Goal: Transaction & Acquisition: Subscribe to service/newsletter

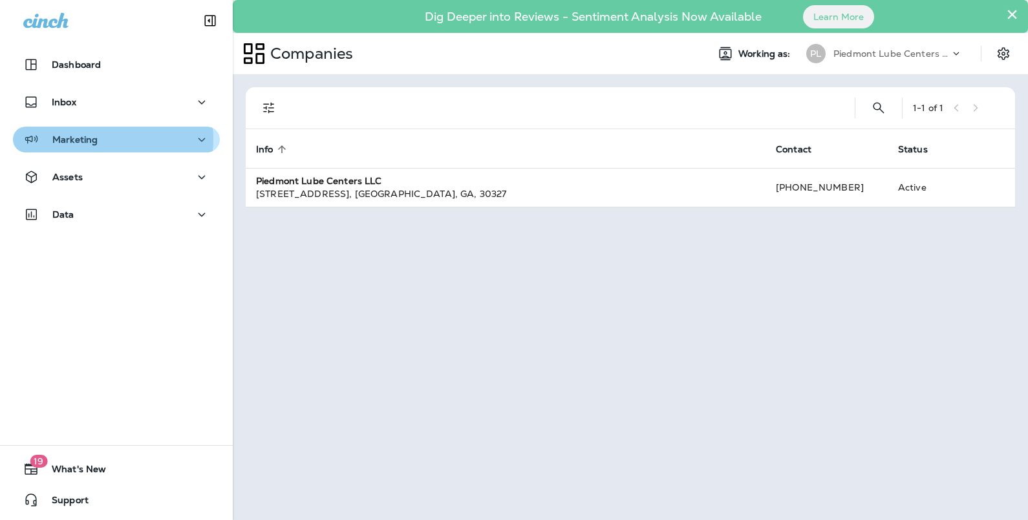
click at [105, 139] on div "Marketing" at bounding box center [116, 140] width 186 height 16
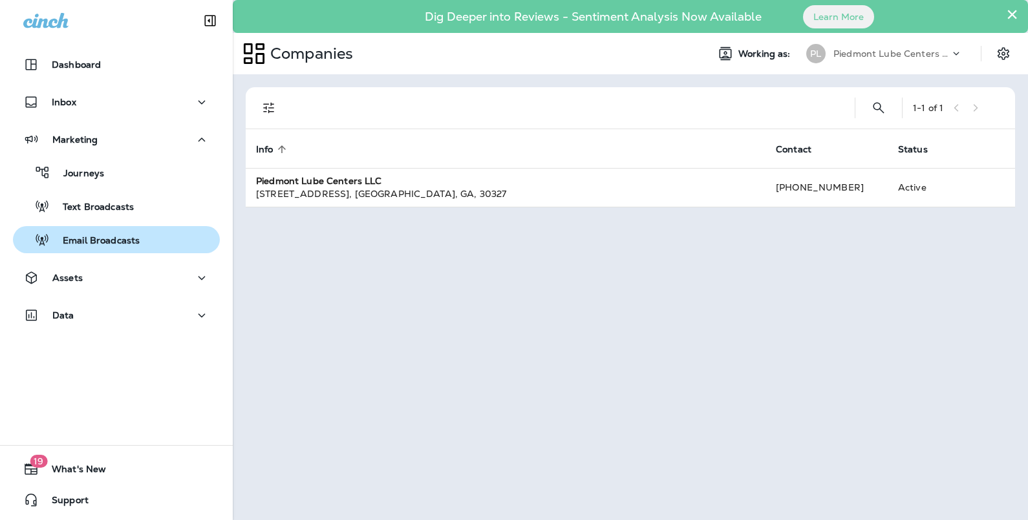
click at [78, 235] on p "Email Broadcasts" at bounding box center [95, 241] width 90 height 12
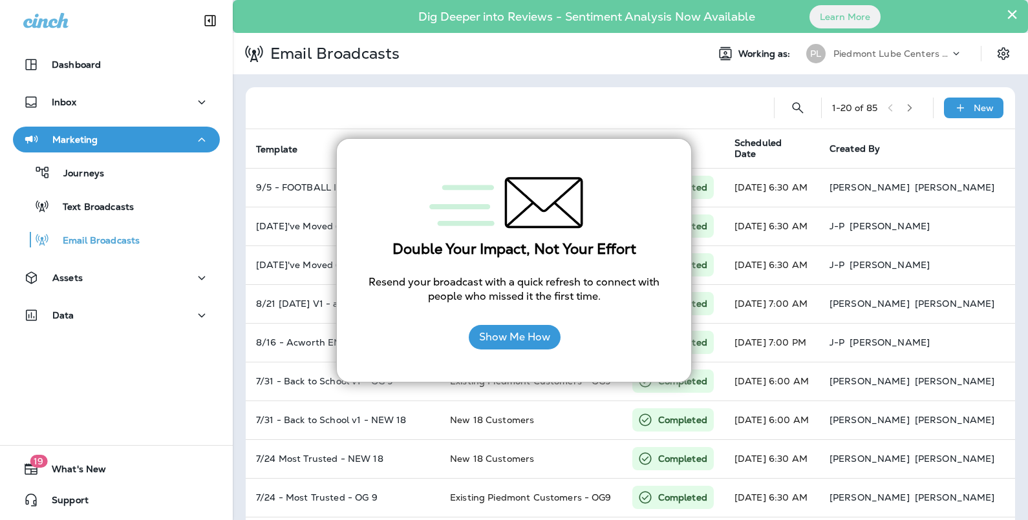
click at [326, 123] on div at bounding box center [509, 107] width 507 height 41
click at [116, 238] on p "Email Broadcasts" at bounding box center [95, 241] width 90 height 12
click at [575, 101] on div at bounding box center [509, 107] width 507 height 41
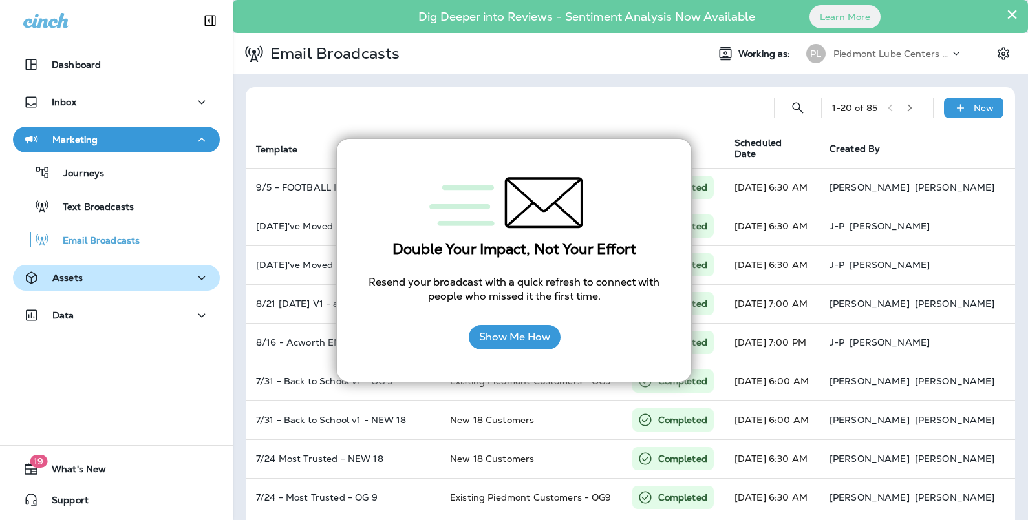
click at [119, 274] on div "Assets" at bounding box center [116, 278] width 186 height 16
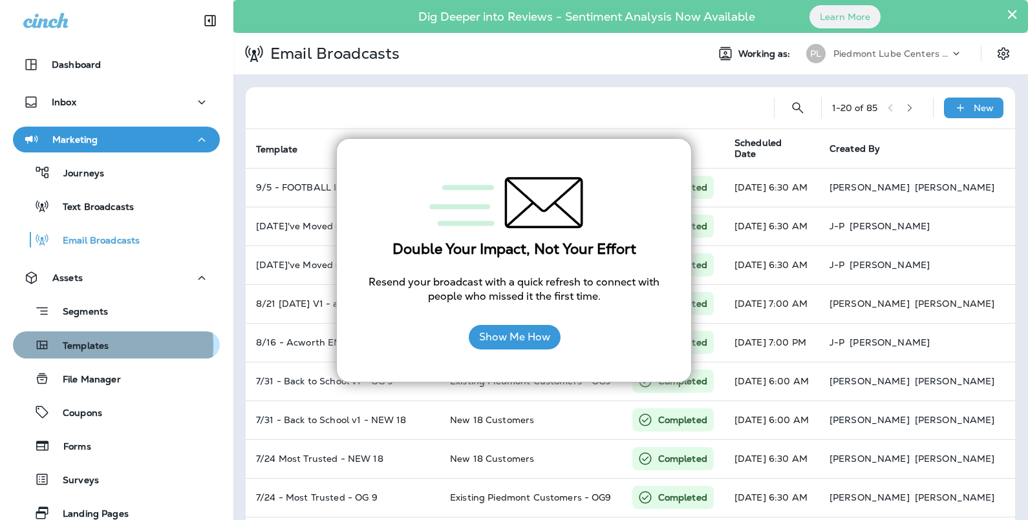
click at [94, 346] on p "Templates" at bounding box center [79, 347] width 59 height 12
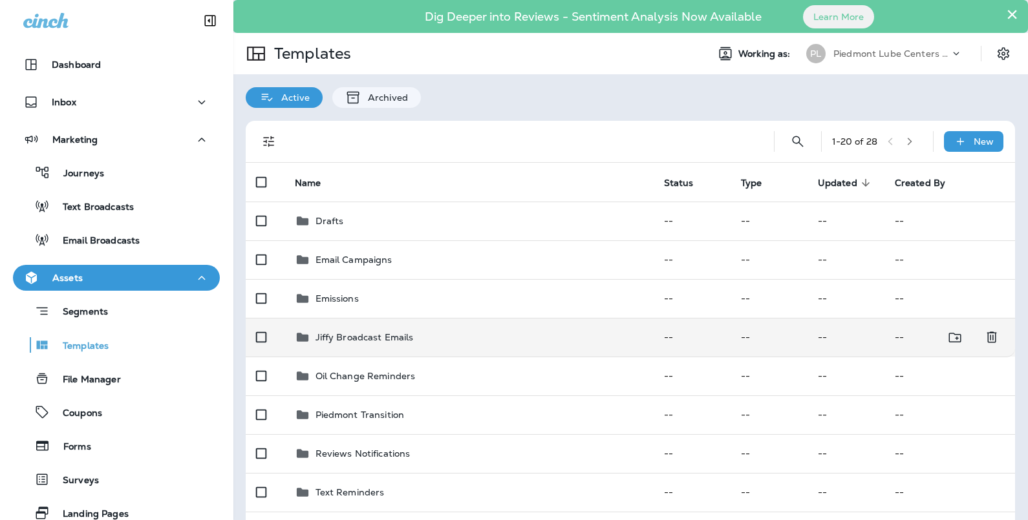
click at [338, 334] on p "Jiffy Broadcast Emails" at bounding box center [364, 337] width 98 height 10
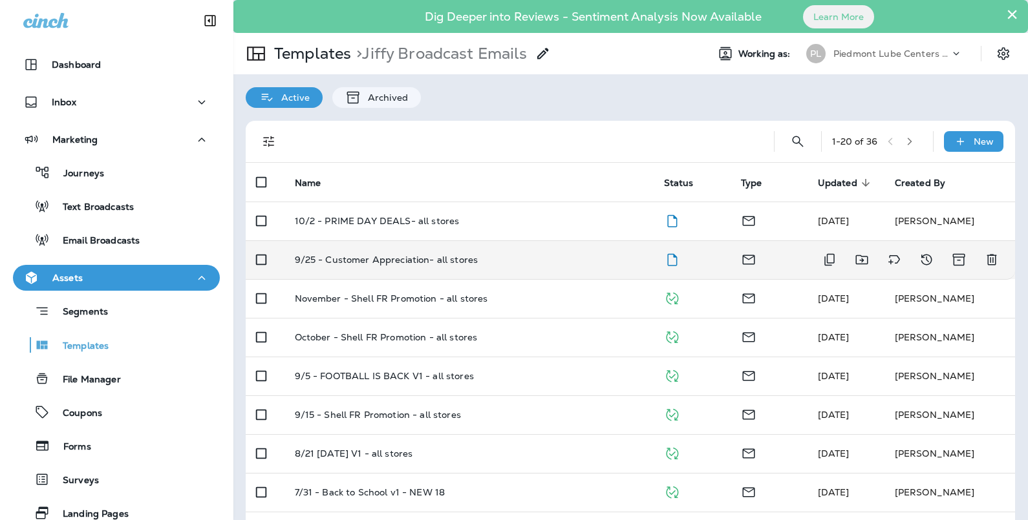
click at [388, 257] on p "9/25 - Customer Appreciation- all stores" at bounding box center [387, 260] width 184 height 10
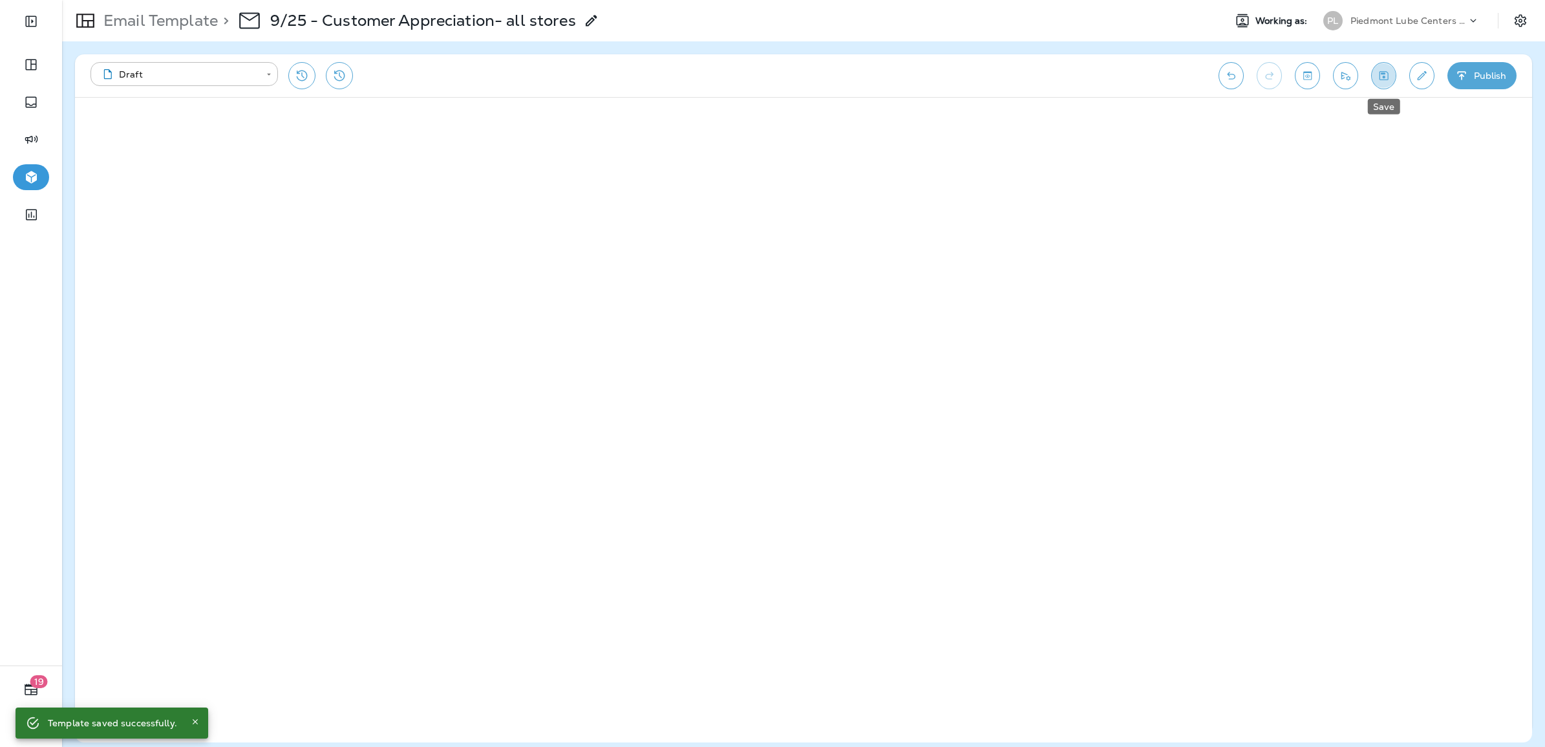
click at [1027, 76] on icon "Save" at bounding box center [1384, 75] width 14 height 13
click at [1027, 75] on icon "Edit details" at bounding box center [1422, 75] width 14 height 13
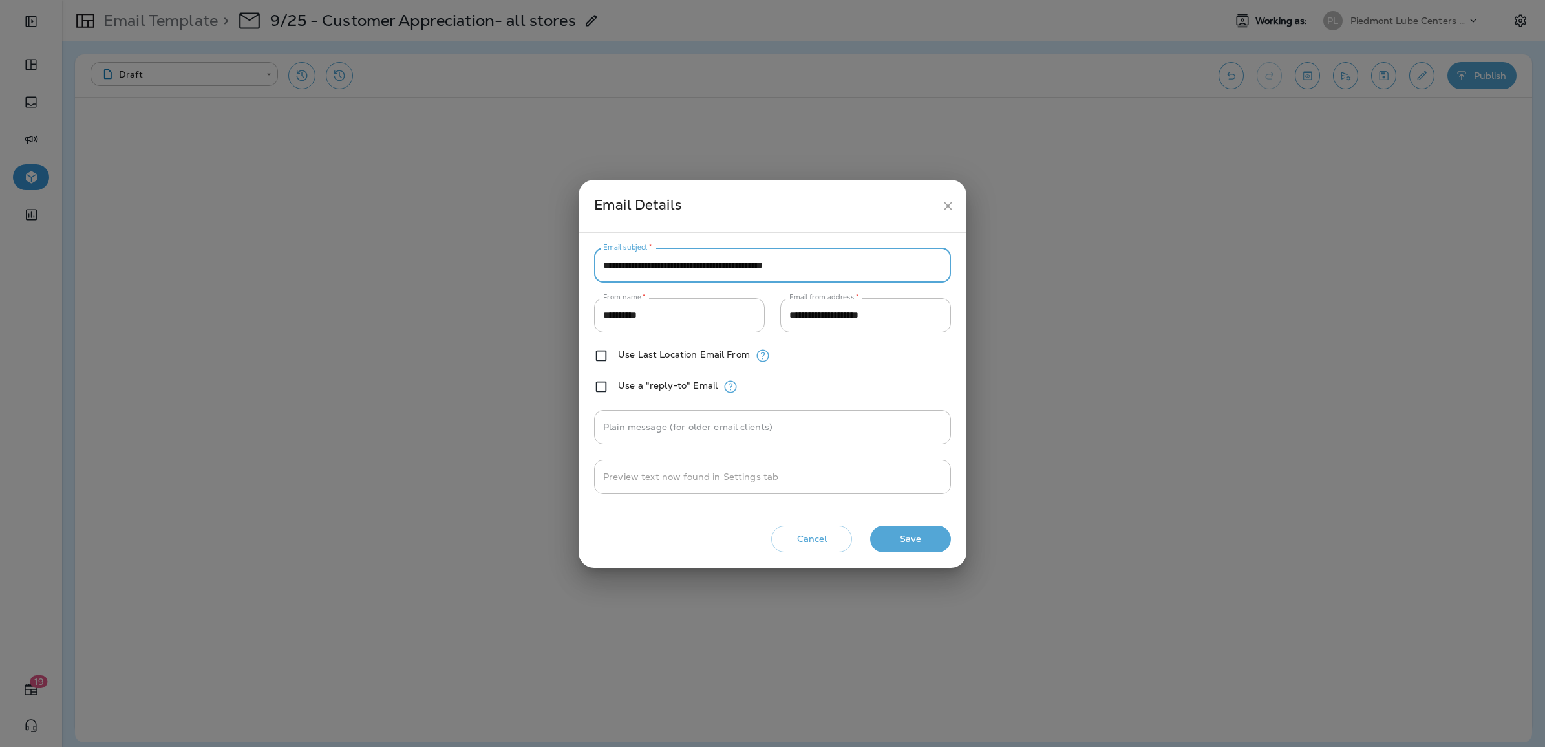
drag, startPoint x: 847, startPoint y: 267, endPoint x: 599, endPoint y: 266, distance: 248.3
click at [599, 266] on input "**********" at bounding box center [772, 265] width 357 height 34
type input "*"
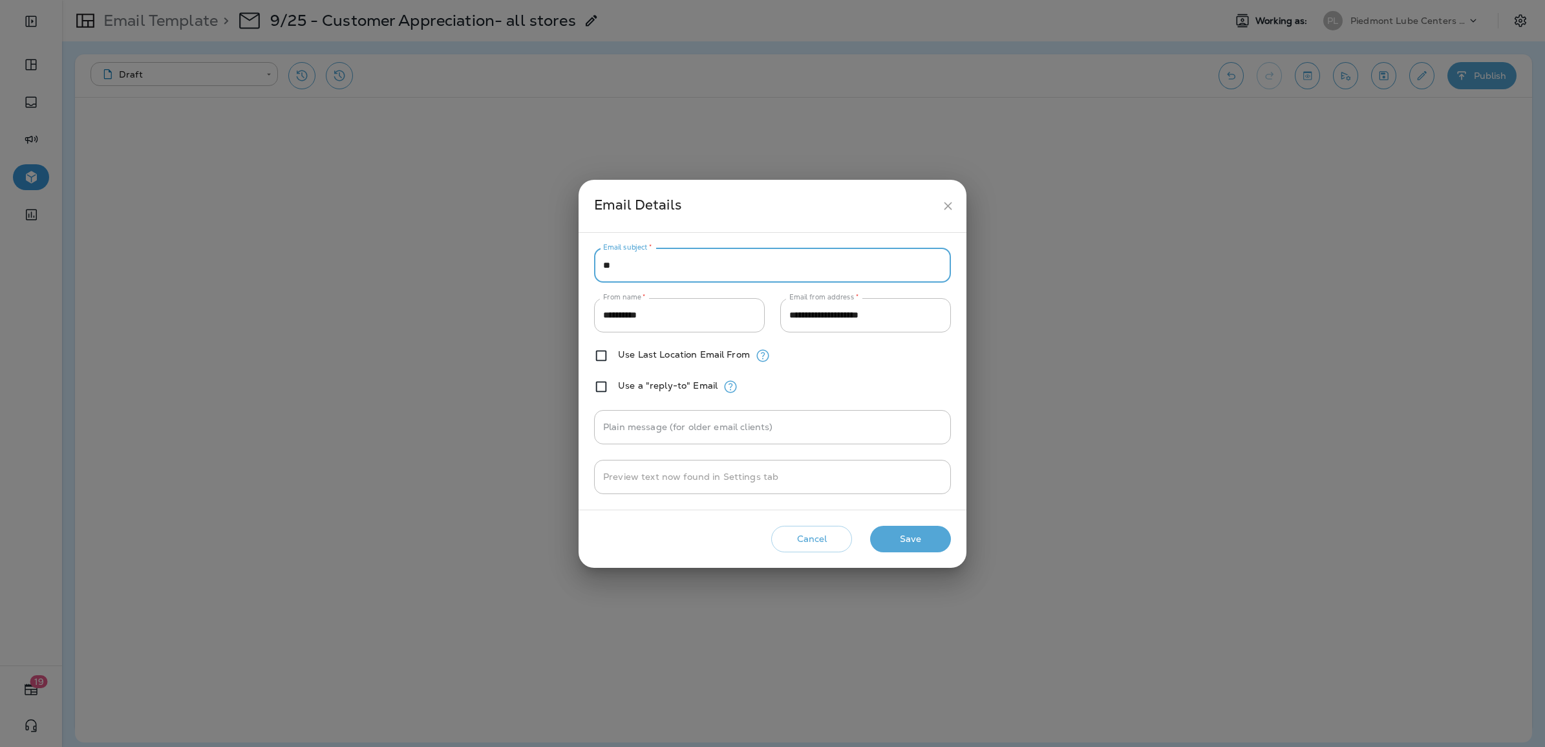
type input "*"
click at [625, 262] on input "**********" at bounding box center [772, 265] width 357 height 34
drag, startPoint x: 637, startPoint y: 265, endPoint x: 596, endPoint y: 265, distance: 41.4
click at [596, 265] on input "**********" at bounding box center [772, 265] width 357 height 34
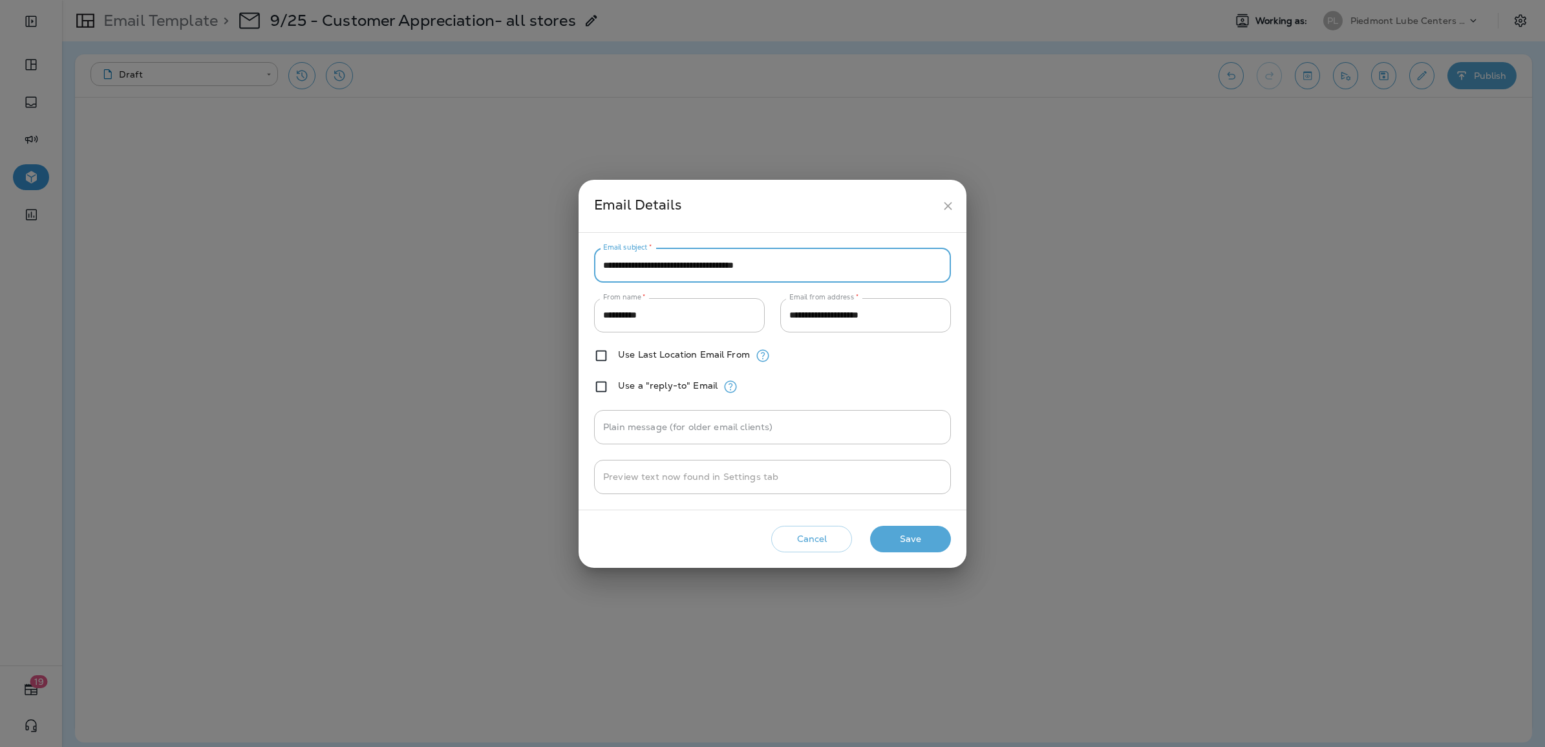
type input "**********"
click at [909, 520] on button "Save" at bounding box center [910, 539] width 81 height 27
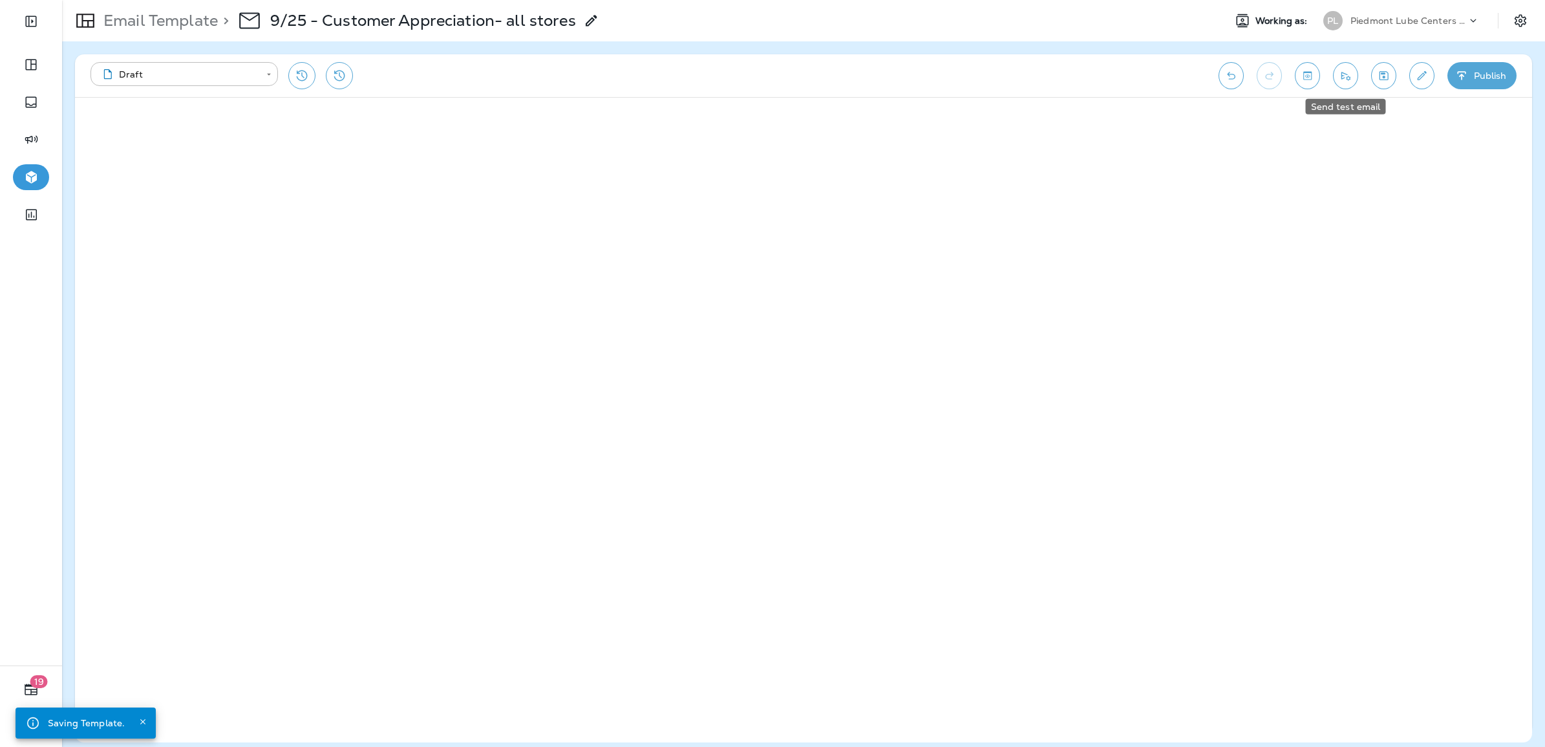
click at [1027, 81] on icon "Send test email" at bounding box center [1346, 75] width 14 height 13
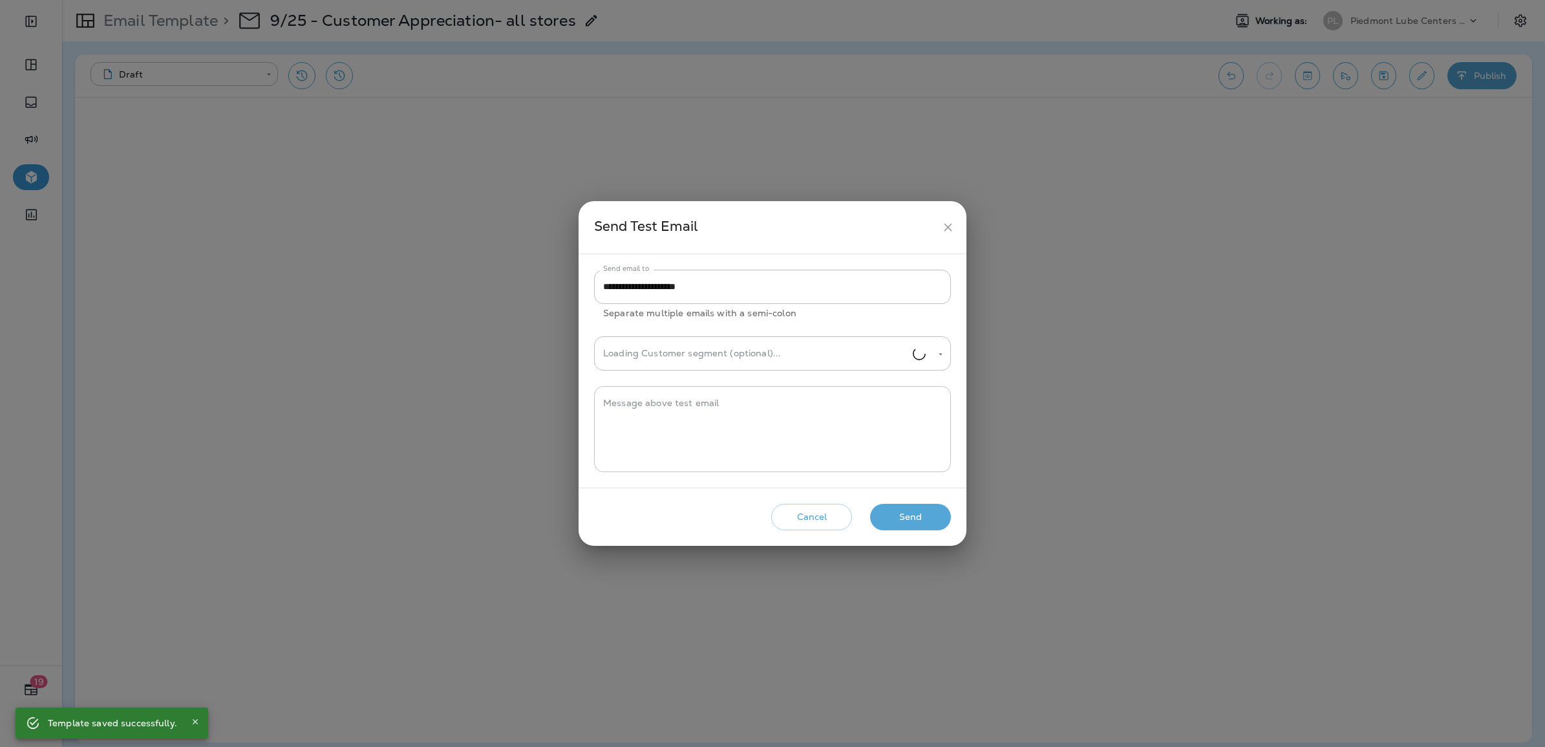
click at [751, 425] on textarea "Message above test email" at bounding box center [772, 429] width 339 height 65
type textarea "*"
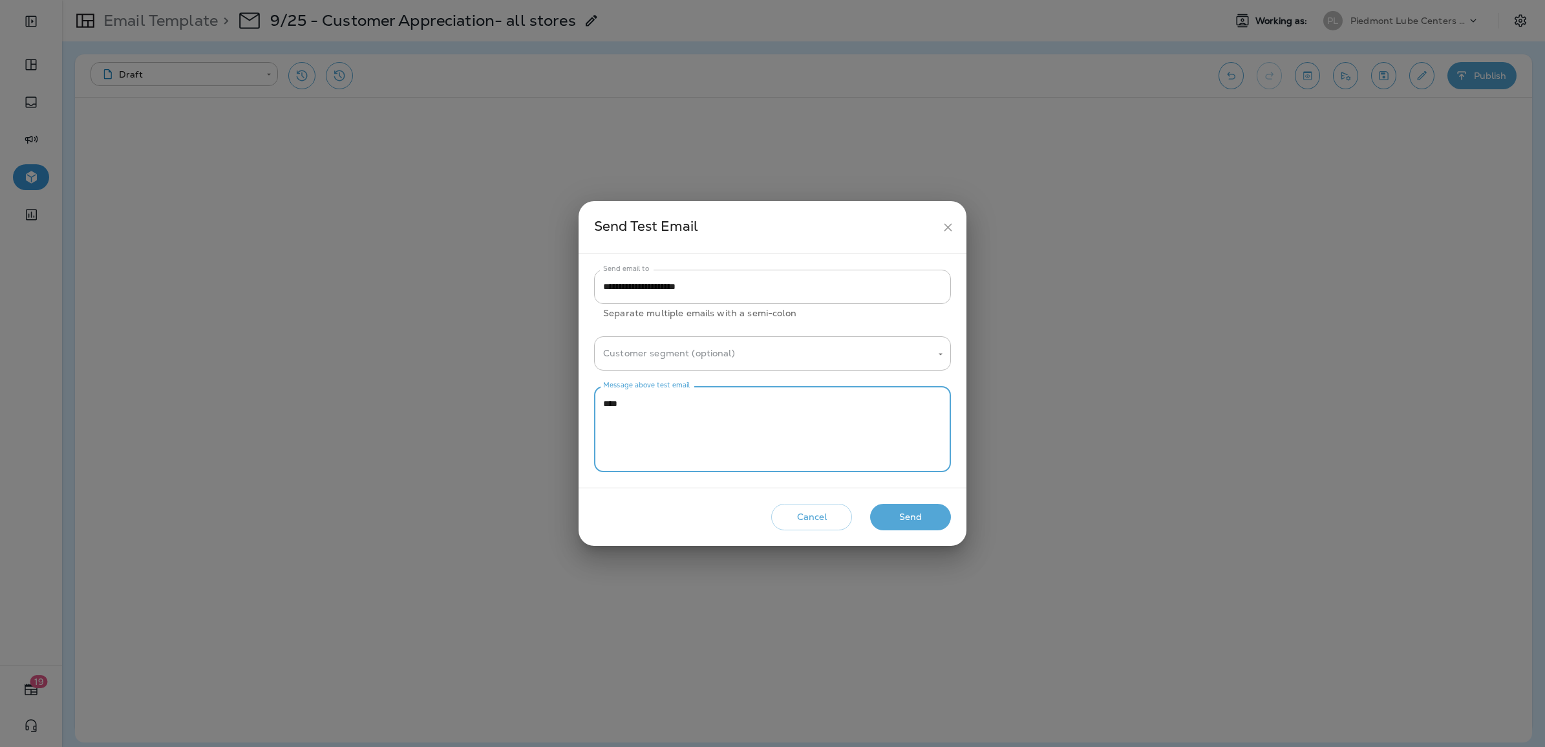
type textarea "****"
click at [816, 519] on button "Cancel" at bounding box center [811, 517] width 81 height 27
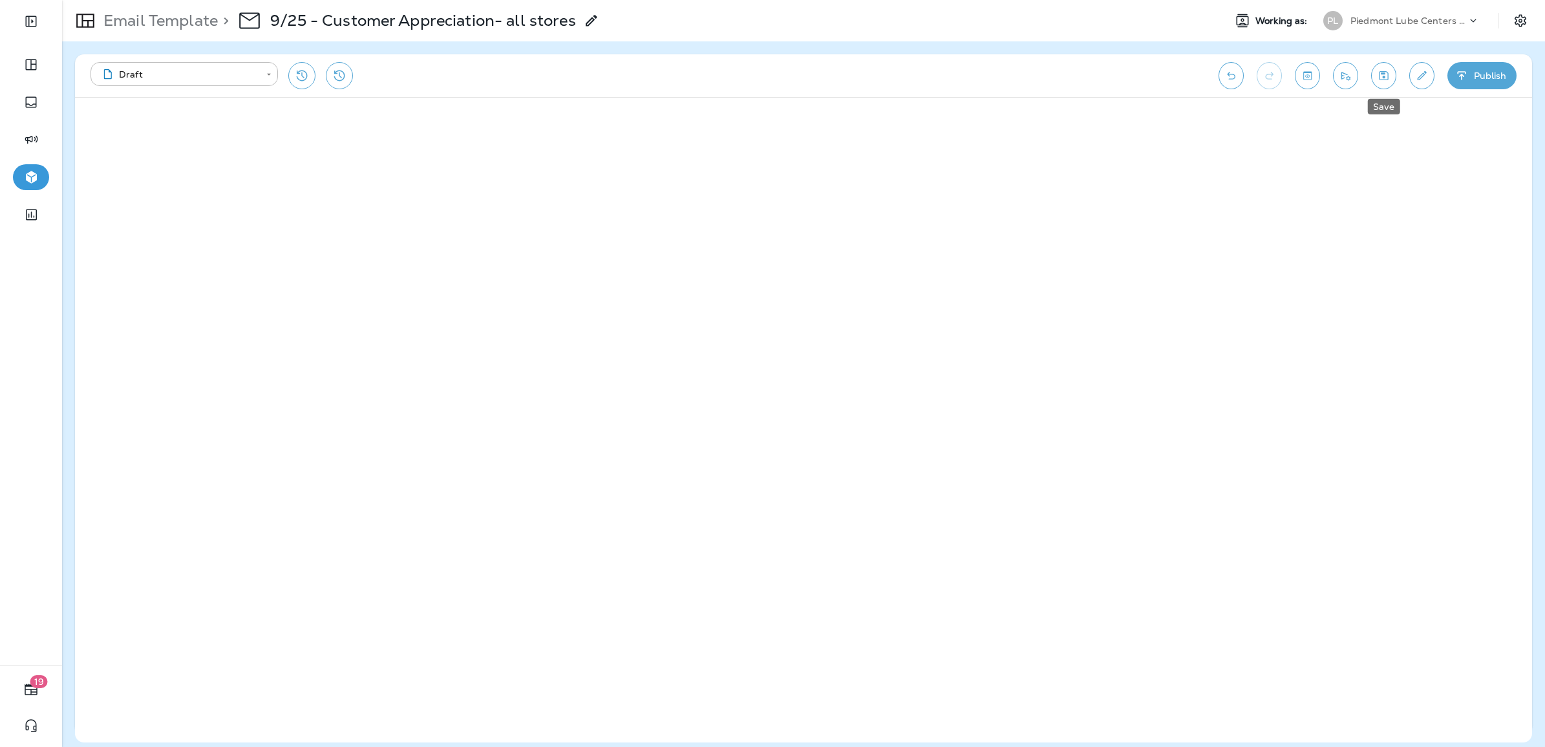
click at [1027, 80] on icon "Save" at bounding box center [1384, 75] width 14 height 13
click at [1027, 78] on icon "Toggle preview" at bounding box center [1308, 75] width 14 height 13
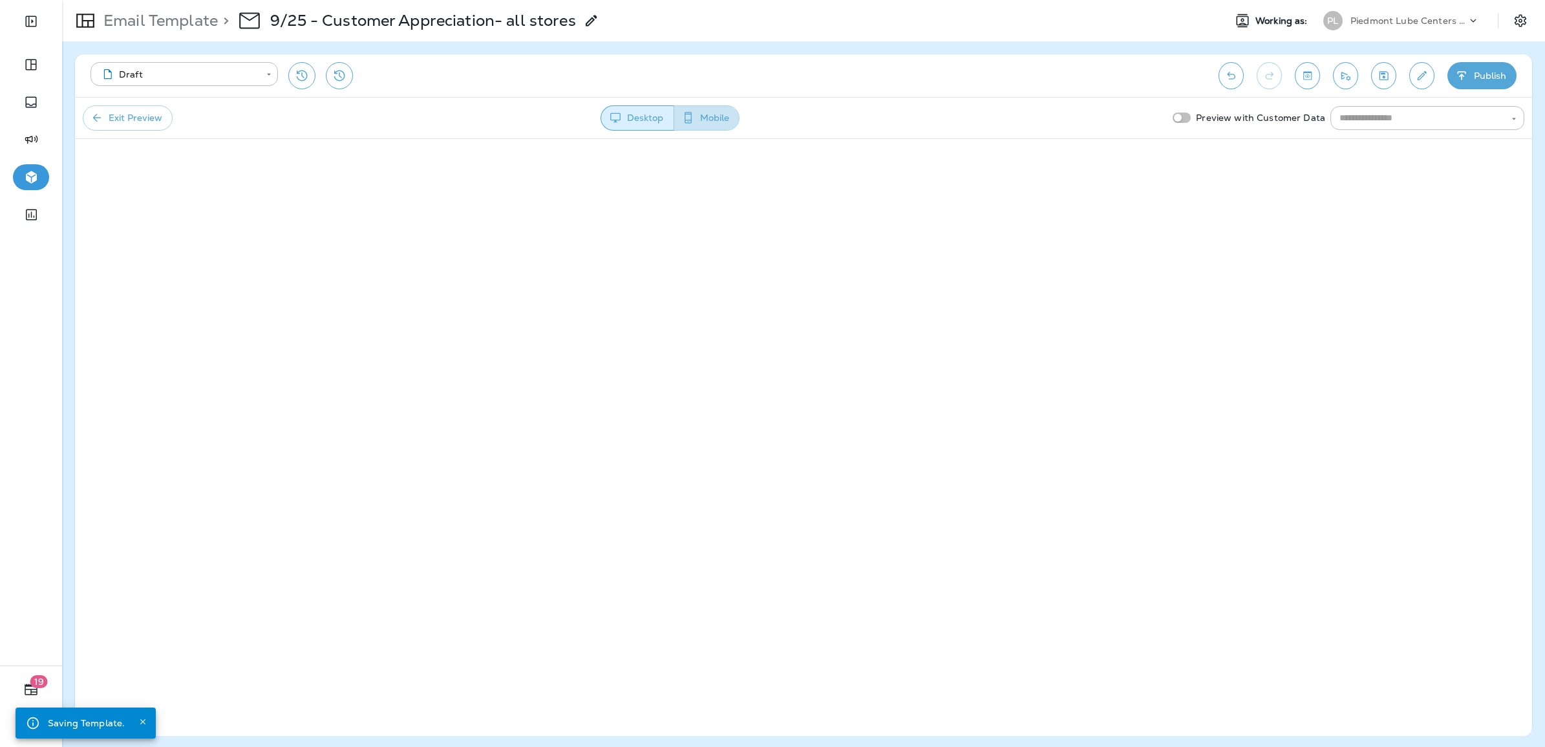
click at [716, 113] on button "Mobile" at bounding box center [707, 117] width 66 height 25
click at [1027, 74] on icon "Toggle preview" at bounding box center [1308, 75] width 14 height 13
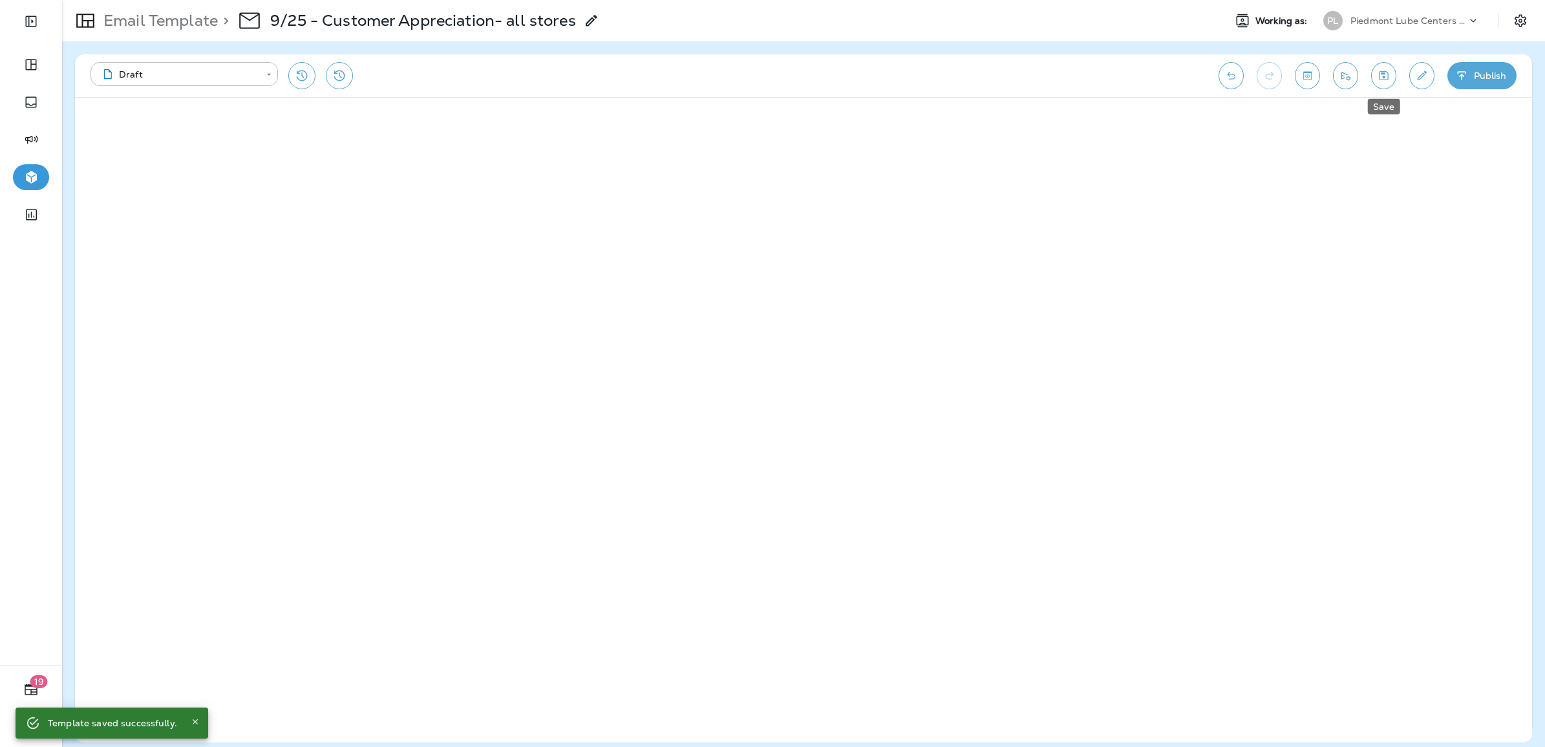
click at [1027, 76] on icon "Save" at bounding box center [1384, 75] width 9 height 9
click at [1027, 78] on icon "Toggle preview" at bounding box center [1308, 75] width 14 height 13
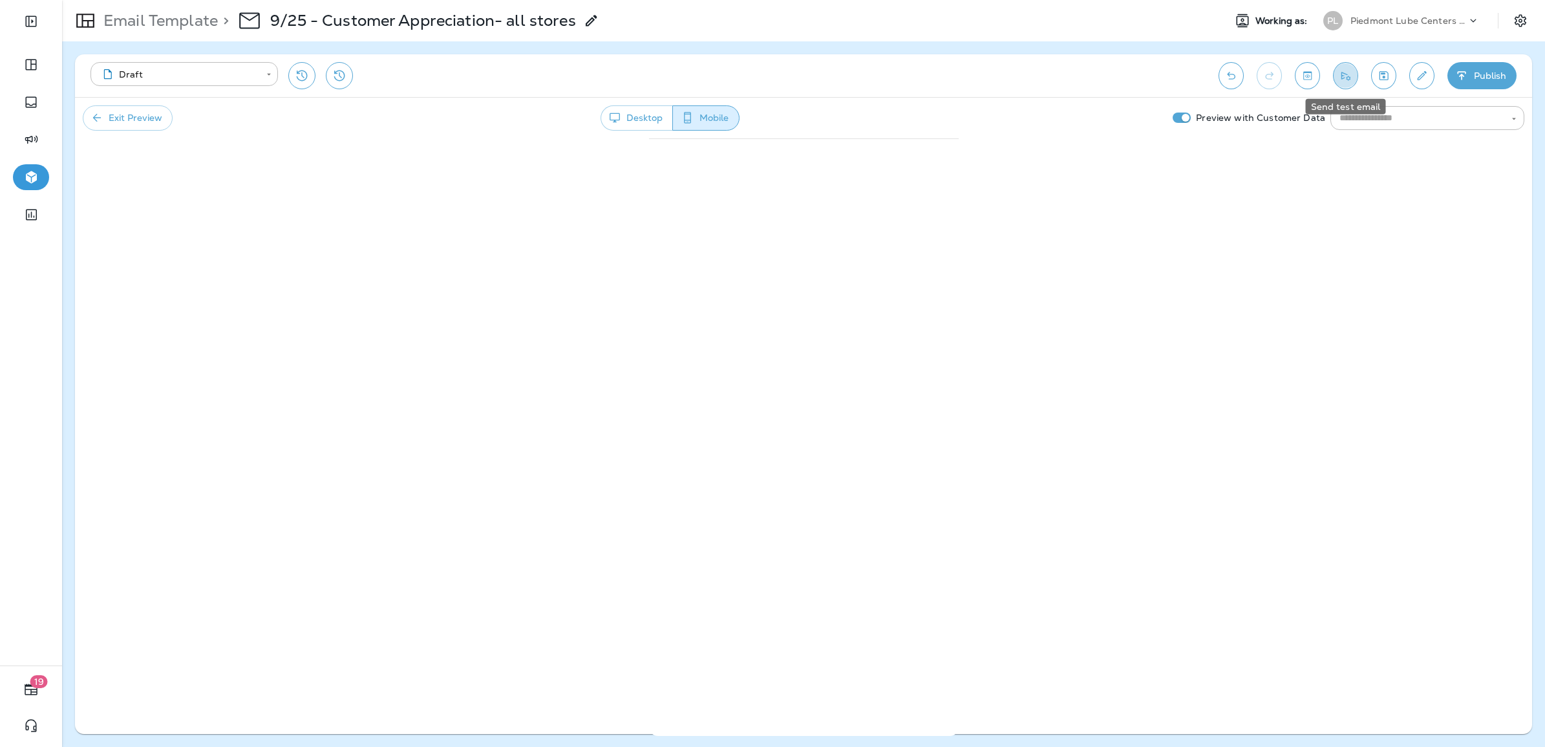
click at [1027, 76] on icon "Send test email" at bounding box center [1346, 75] width 14 height 13
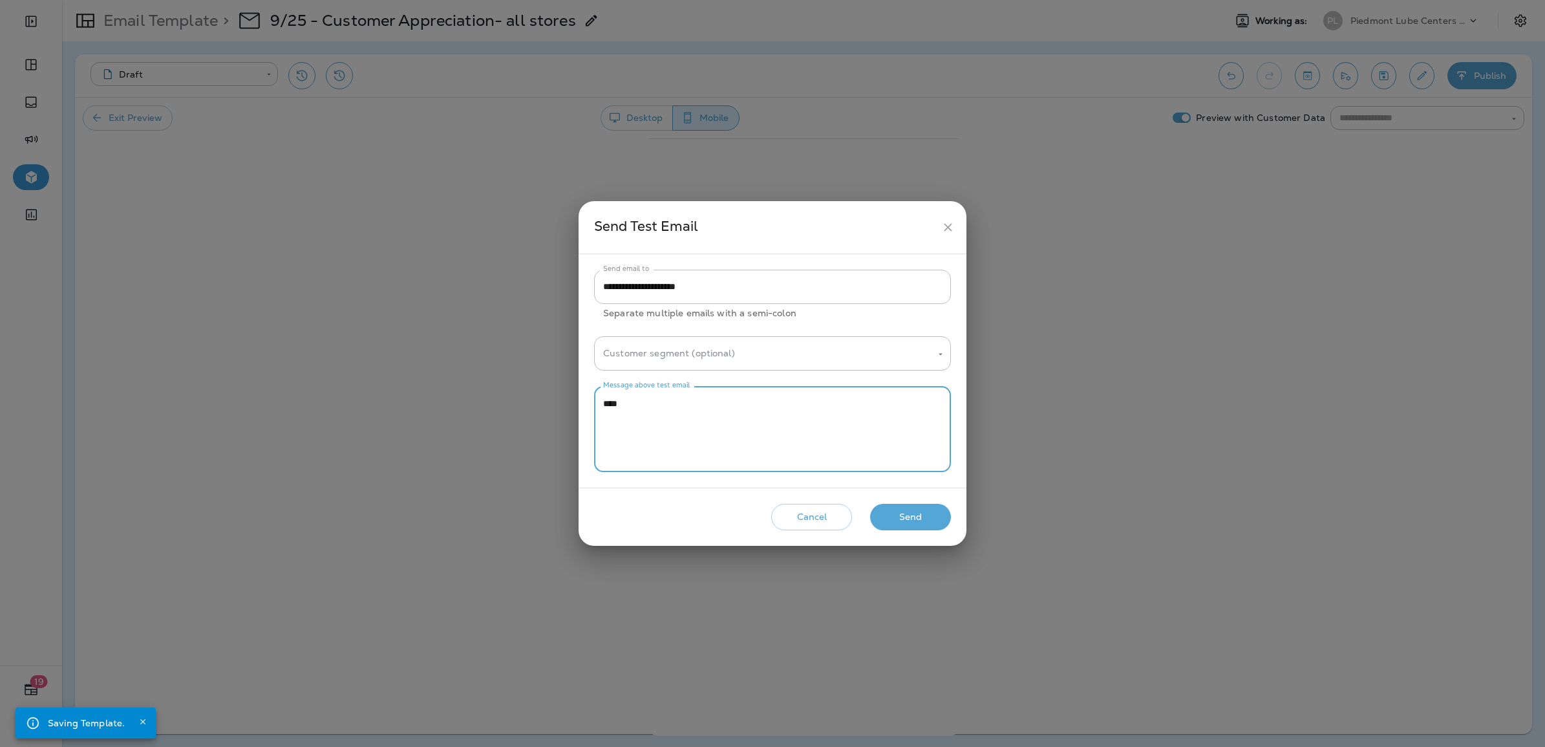
drag, startPoint x: 707, startPoint y: 399, endPoint x: 572, endPoint y: 400, distance: 134.5
click at [572, 400] on div "**********" at bounding box center [772, 373] width 1545 height 747
click at [600, 399] on div "**********" at bounding box center [772, 429] width 357 height 86
click at [599, 399] on div "**********" at bounding box center [772, 429] width 357 height 86
click at [606, 405] on textarea "**********" at bounding box center [772, 429] width 339 height 65
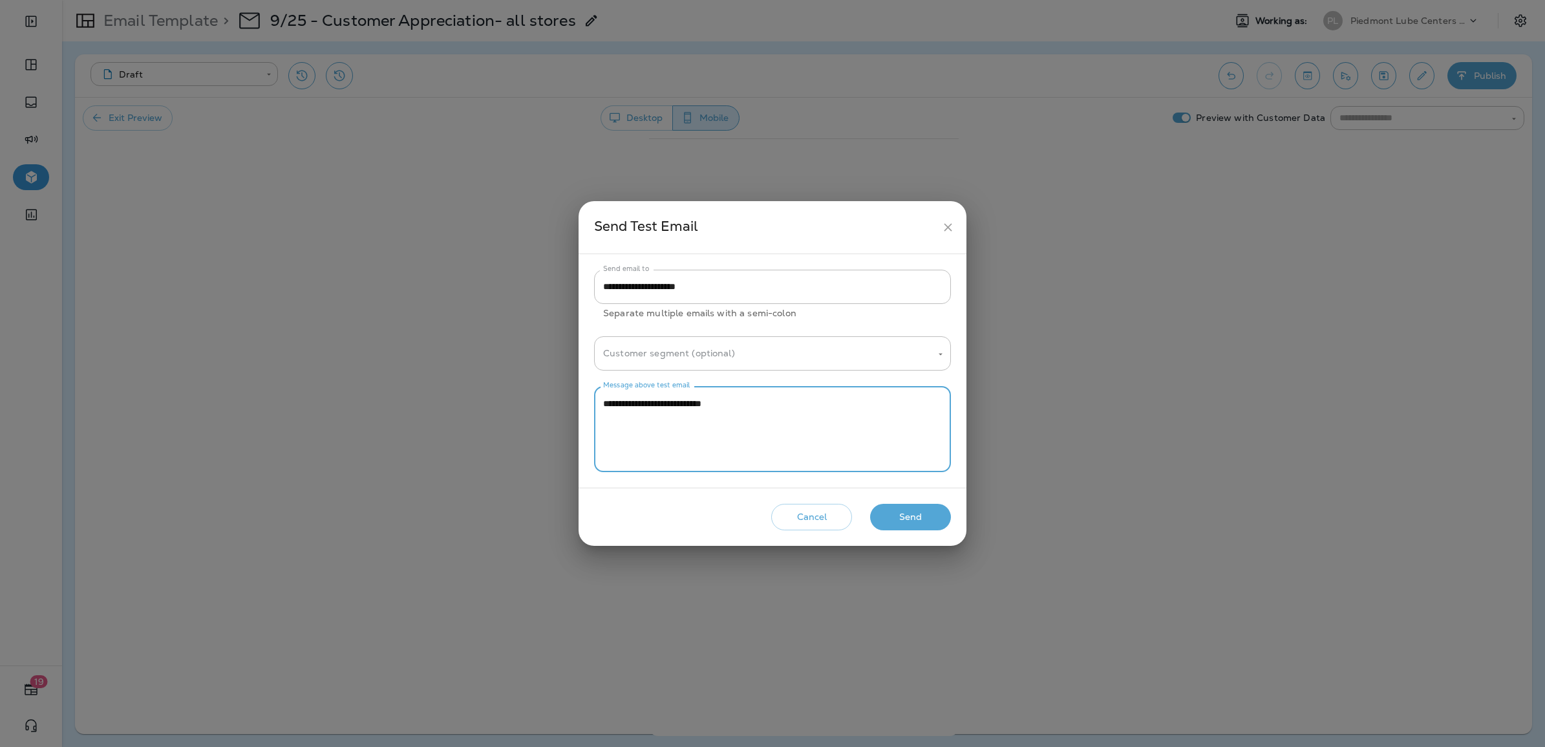
type textarea "**********"
click at [899, 517] on button "Send" at bounding box center [910, 517] width 81 height 27
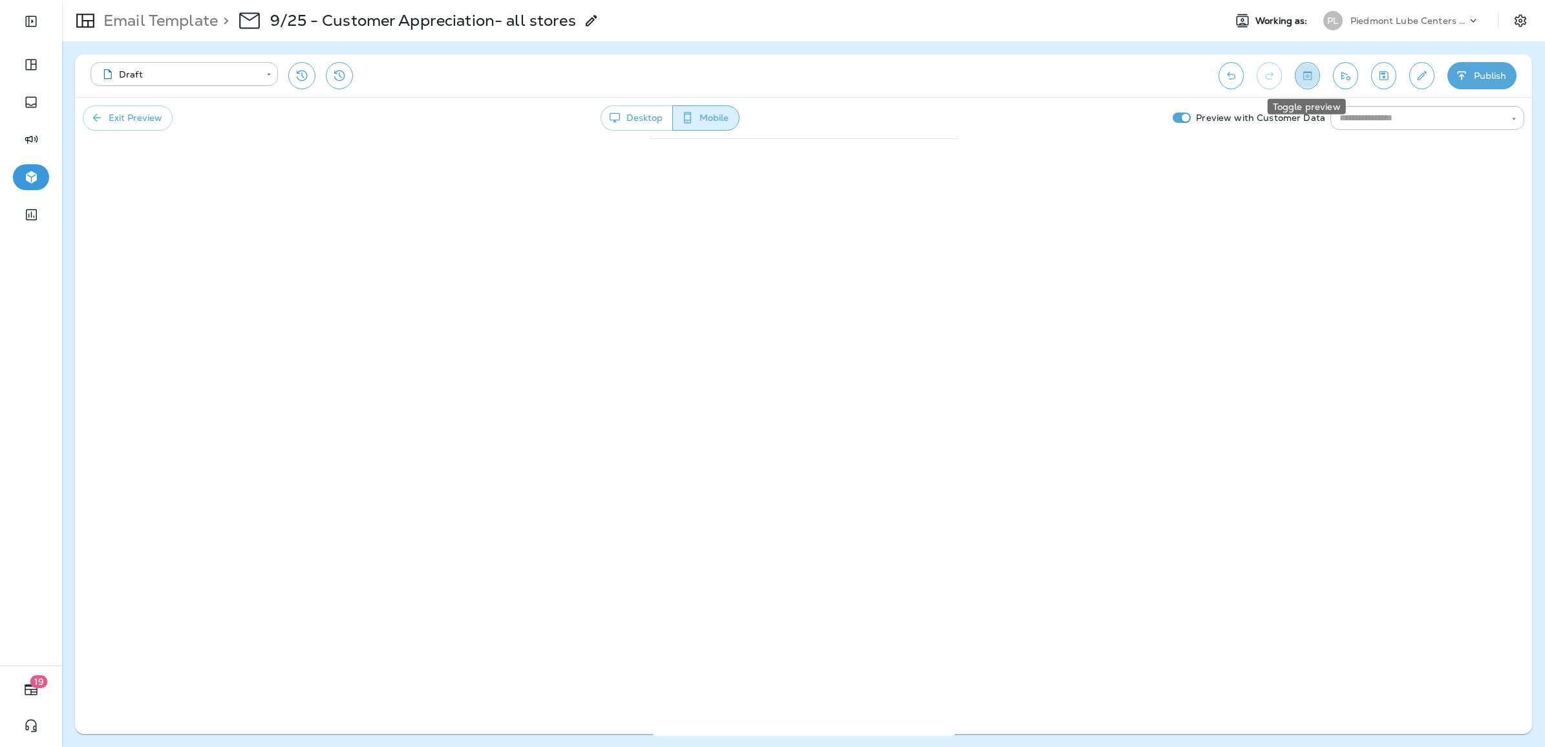
click at [1027, 80] on button "Toggle preview" at bounding box center [1307, 75] width 25 height 27
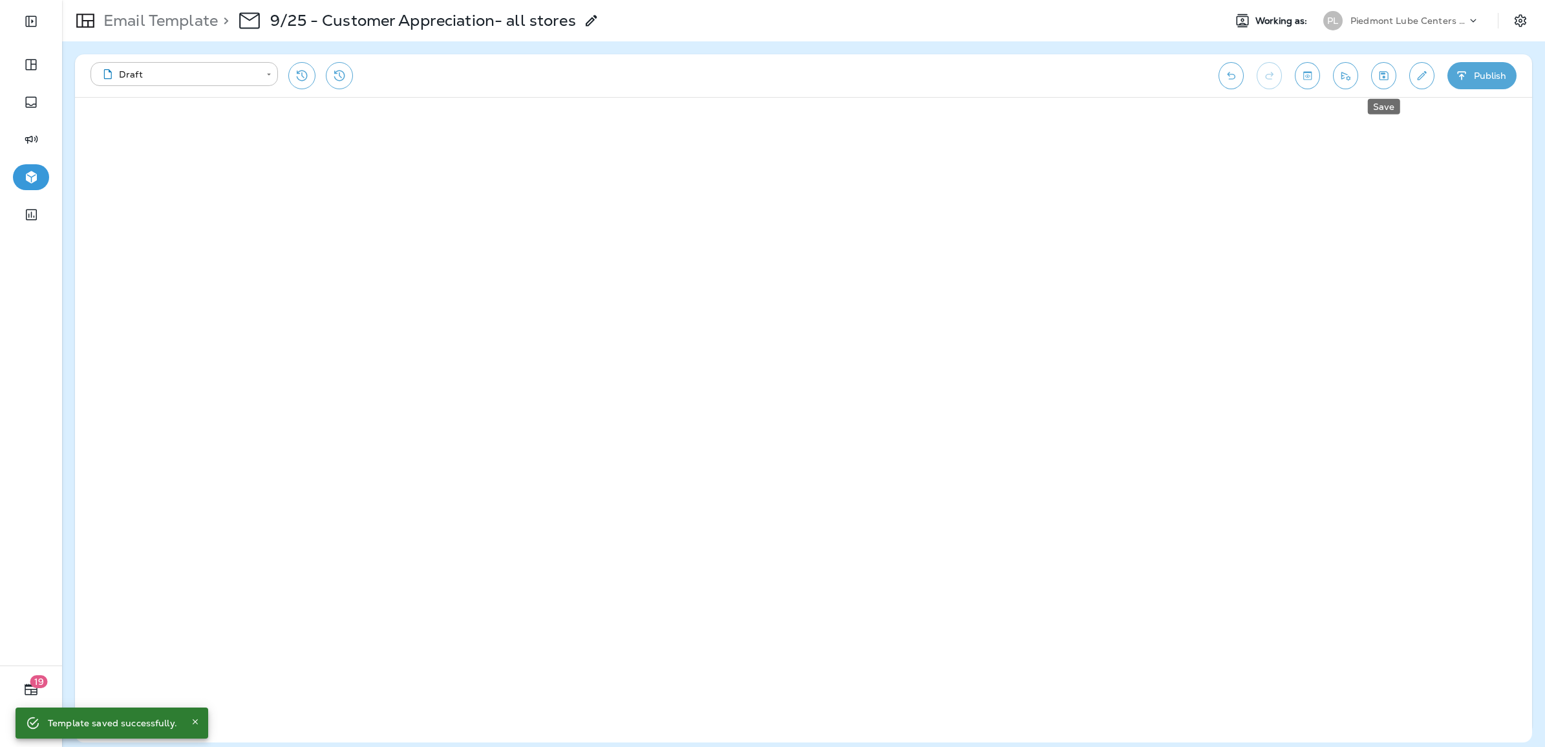
click at [1027, 72] on icon "Save" at bounding box center [1384, 75] width 14 height 13
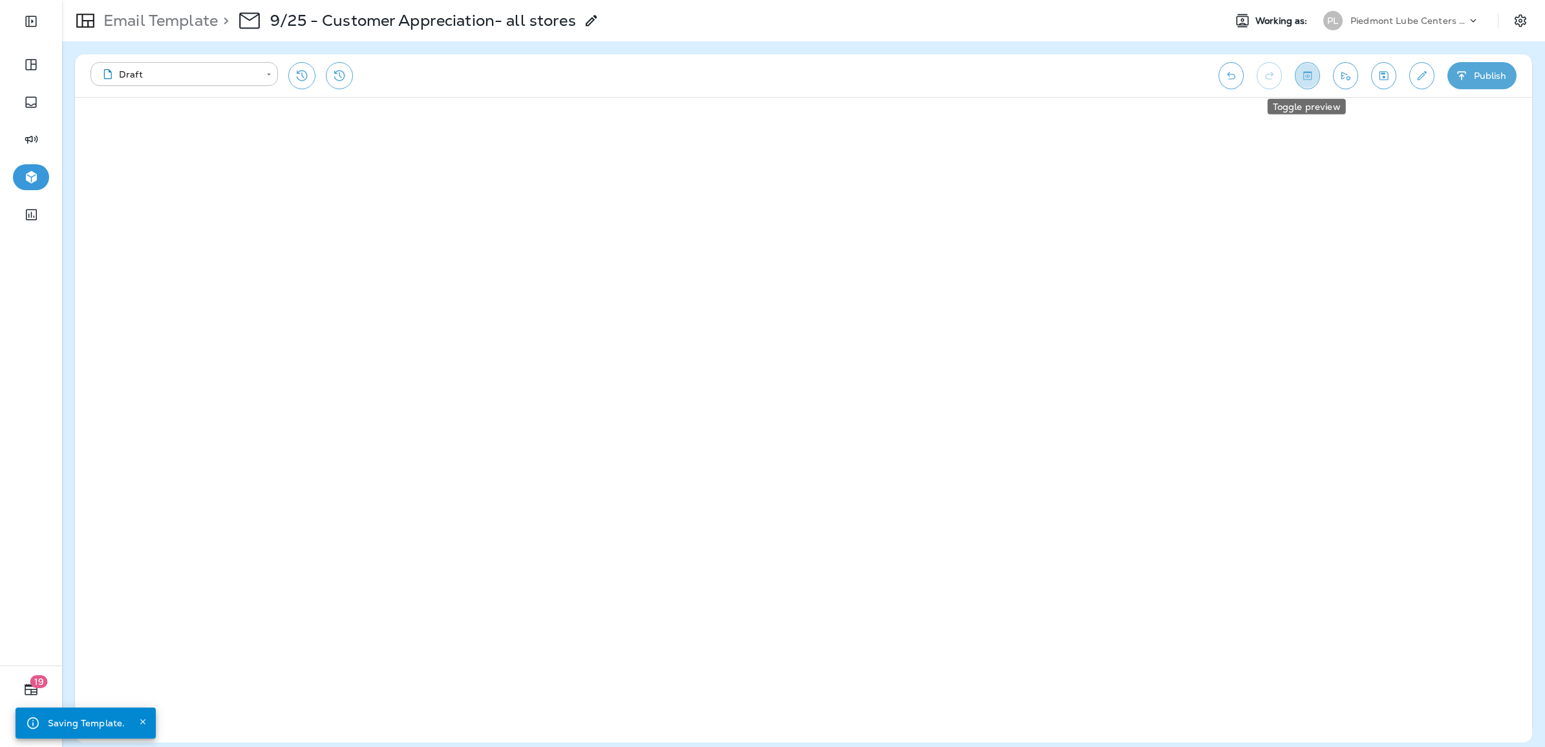
click at [1027, 76] on icon "Toggle preview" at bounding box center [1308, 75] width 14 height 13
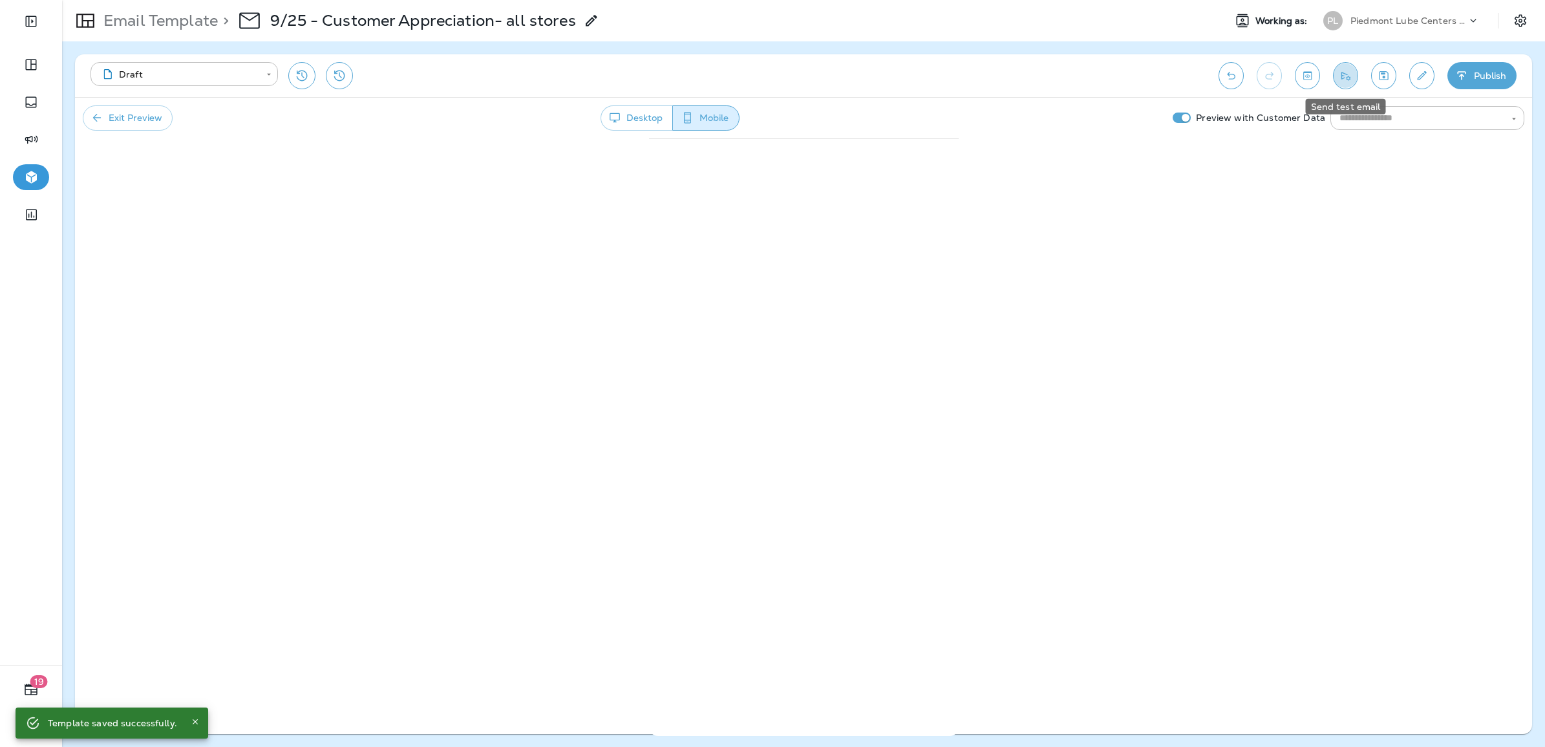
click at [1027, 76] on icon "Send test email" at bounding box center [1346, 75] width 14 height 13
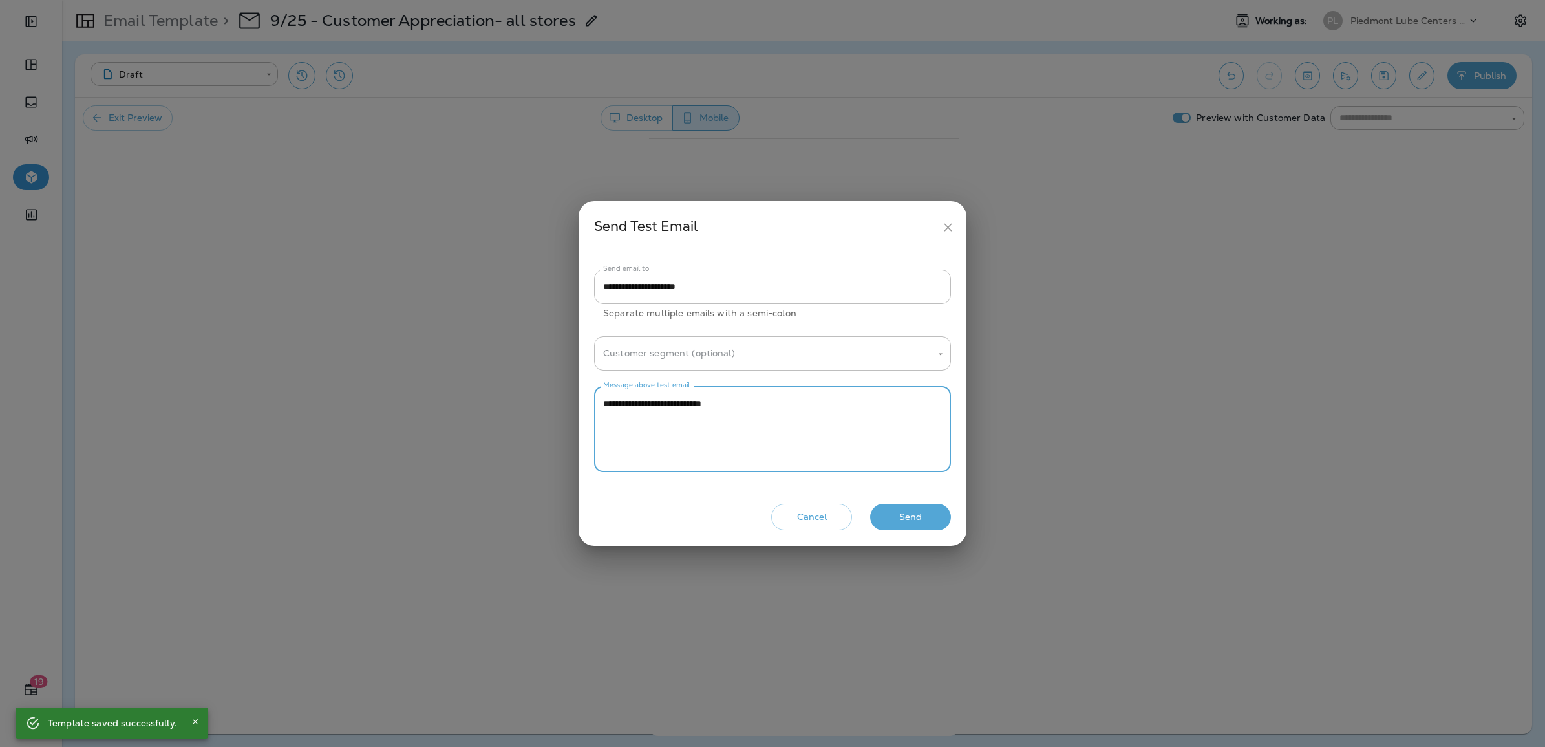
drag, startPoint x: 715, startPoint y: 403, endPoint x: 612, endPoint y: 405, distance: 102.8
click at [612, 405] on textarea "**********" at bounding box center [772, 429] width 339 height 65
type textarea "********"
click at [904, 514] on button "Send" at bounding box center [910, 517] width 81 height 27
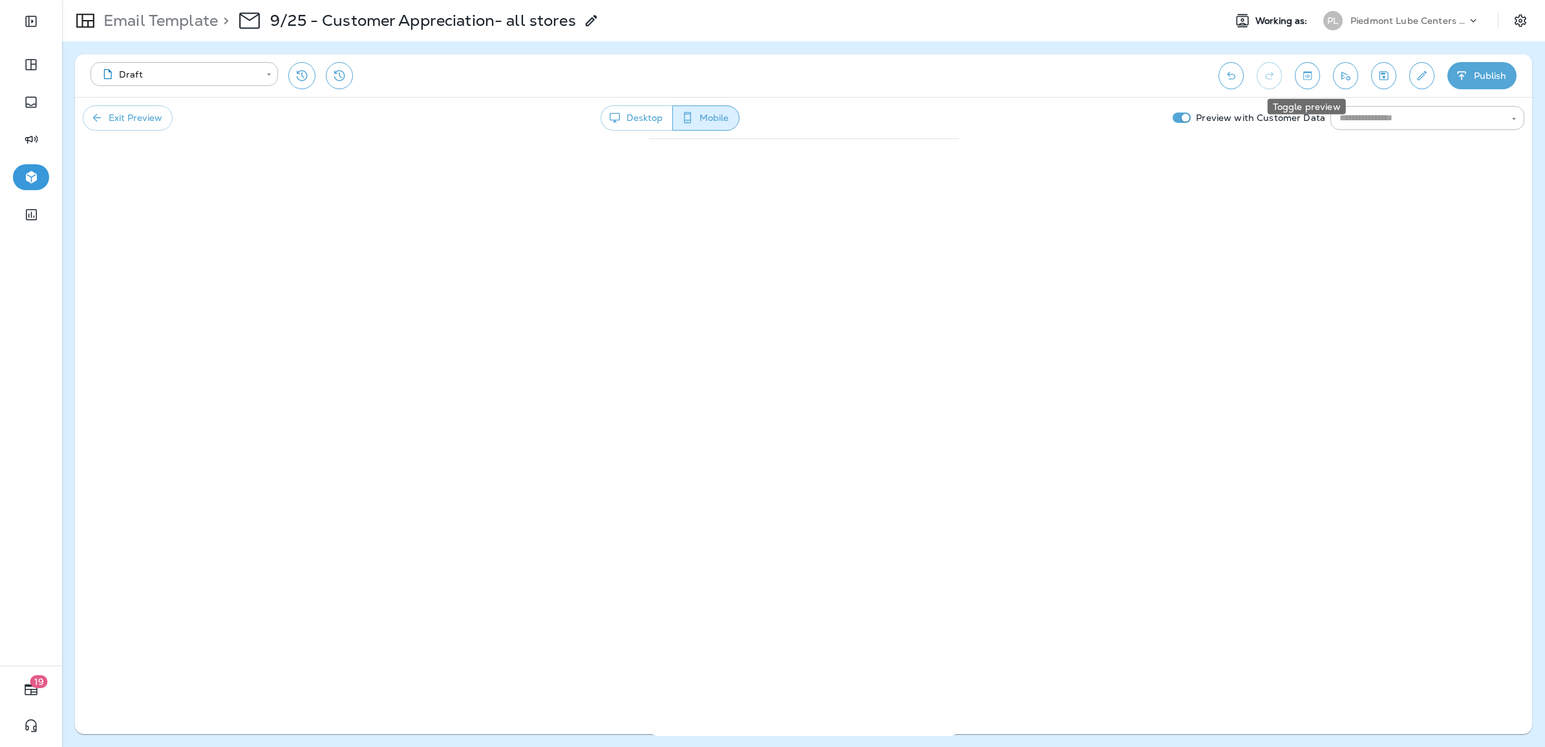
click at [1027, 80] on icon "Toggle preview" at bounding box center [1307, 75] width 8 height 8
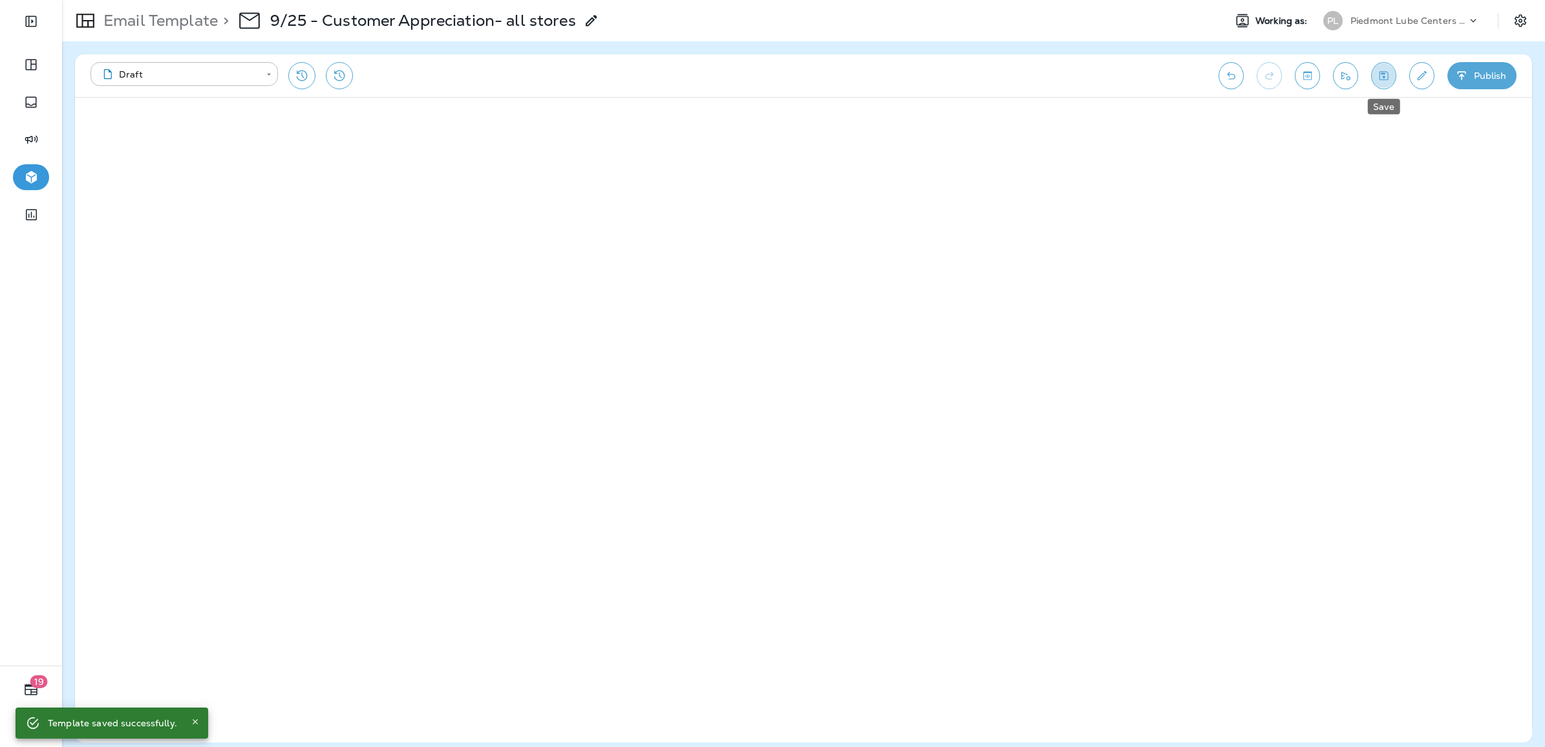
click at [1027, 72] on icon "Save" at bounding box center [1384, 75] width 14 height 13
click at [1027, 80] on icon "Edit details" at bounding box center [1422, 75] width 14 height 13
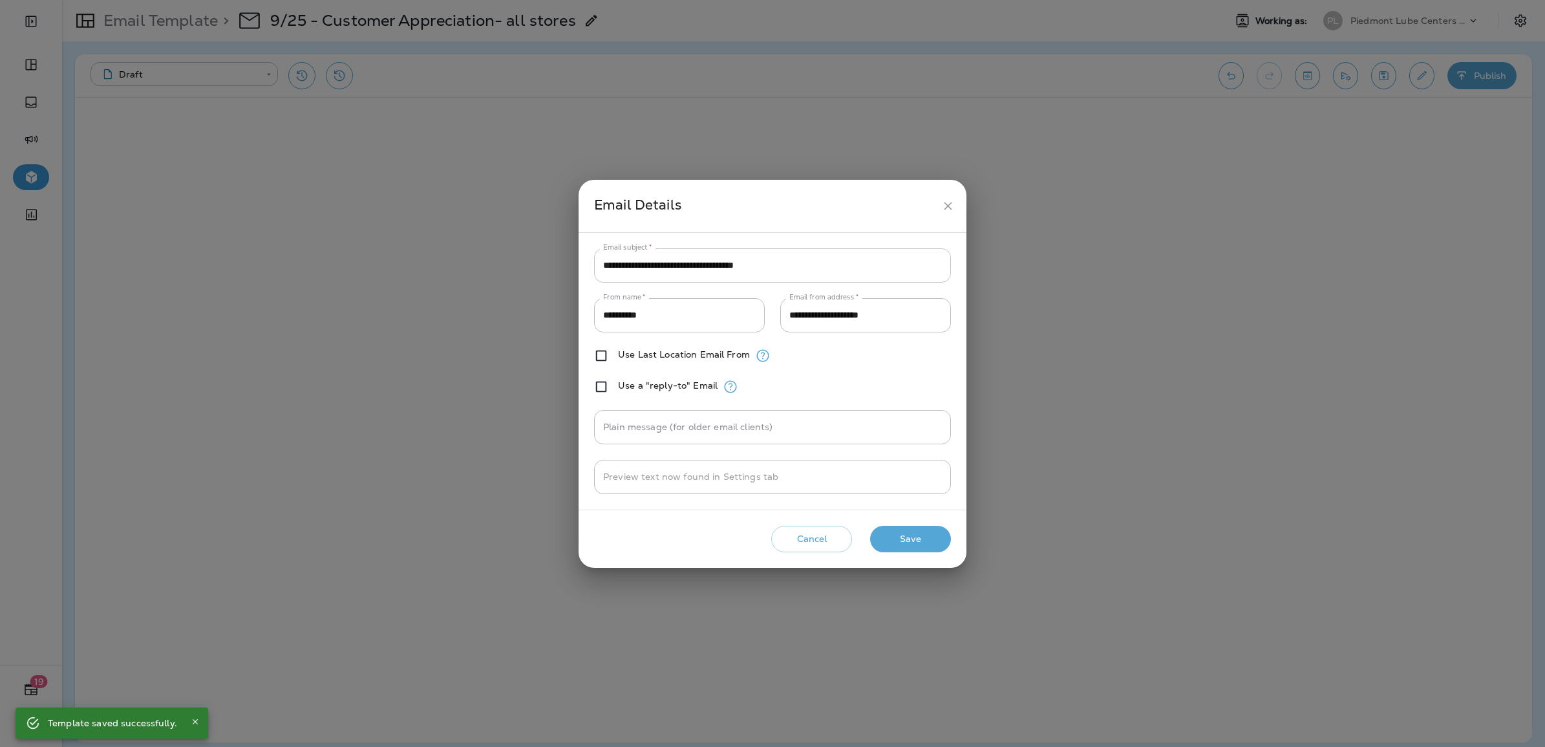
click at [754, 265] on input "**********" at bounding box center [772, 265] width 357 height 34
type input "**********"
click at [897, 520] on button "Save" at bounding box center [910, 539] width 81 height 27
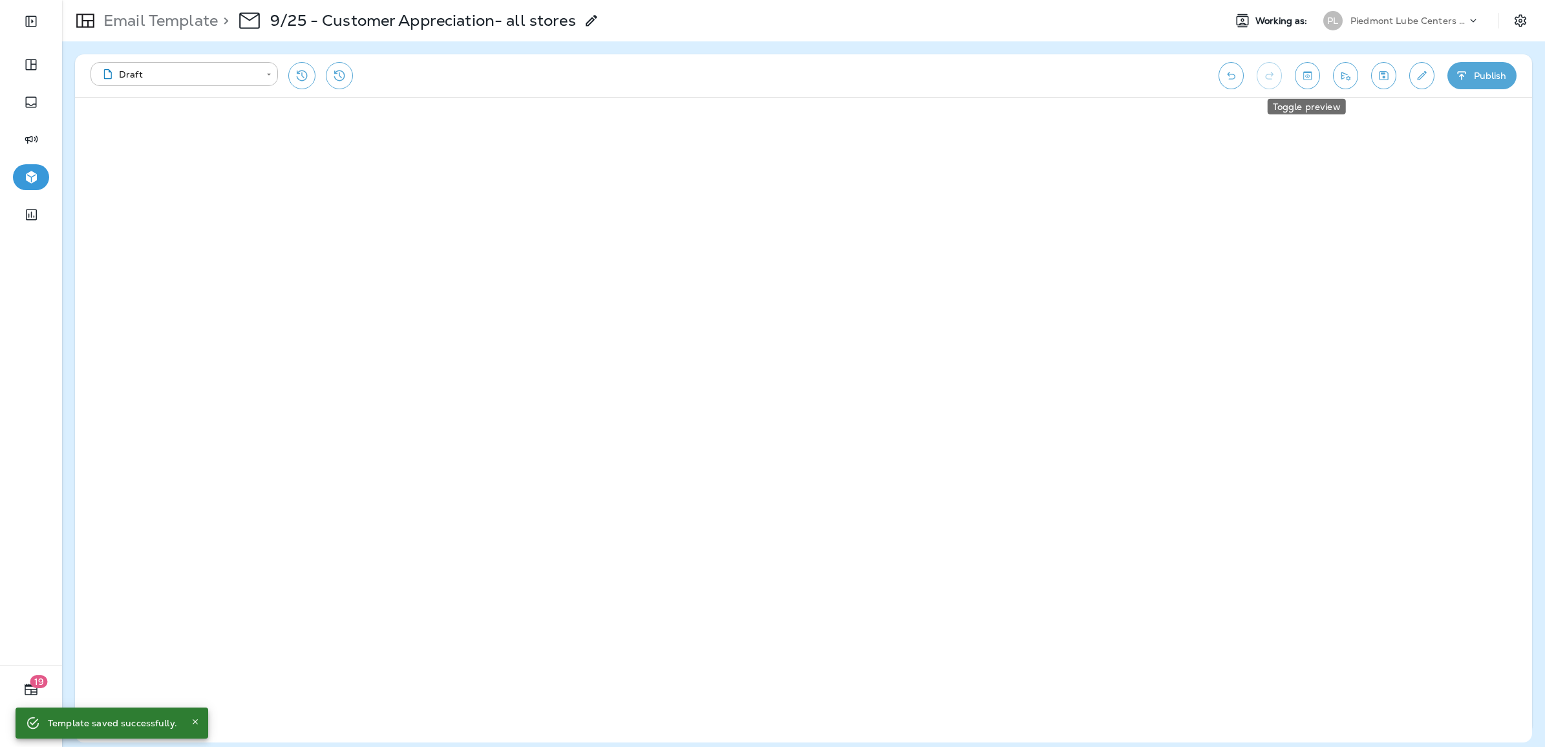
click at [1027, 78] on icon "Toggle preview" at bounding box center [1308, 75] width 14 height 13
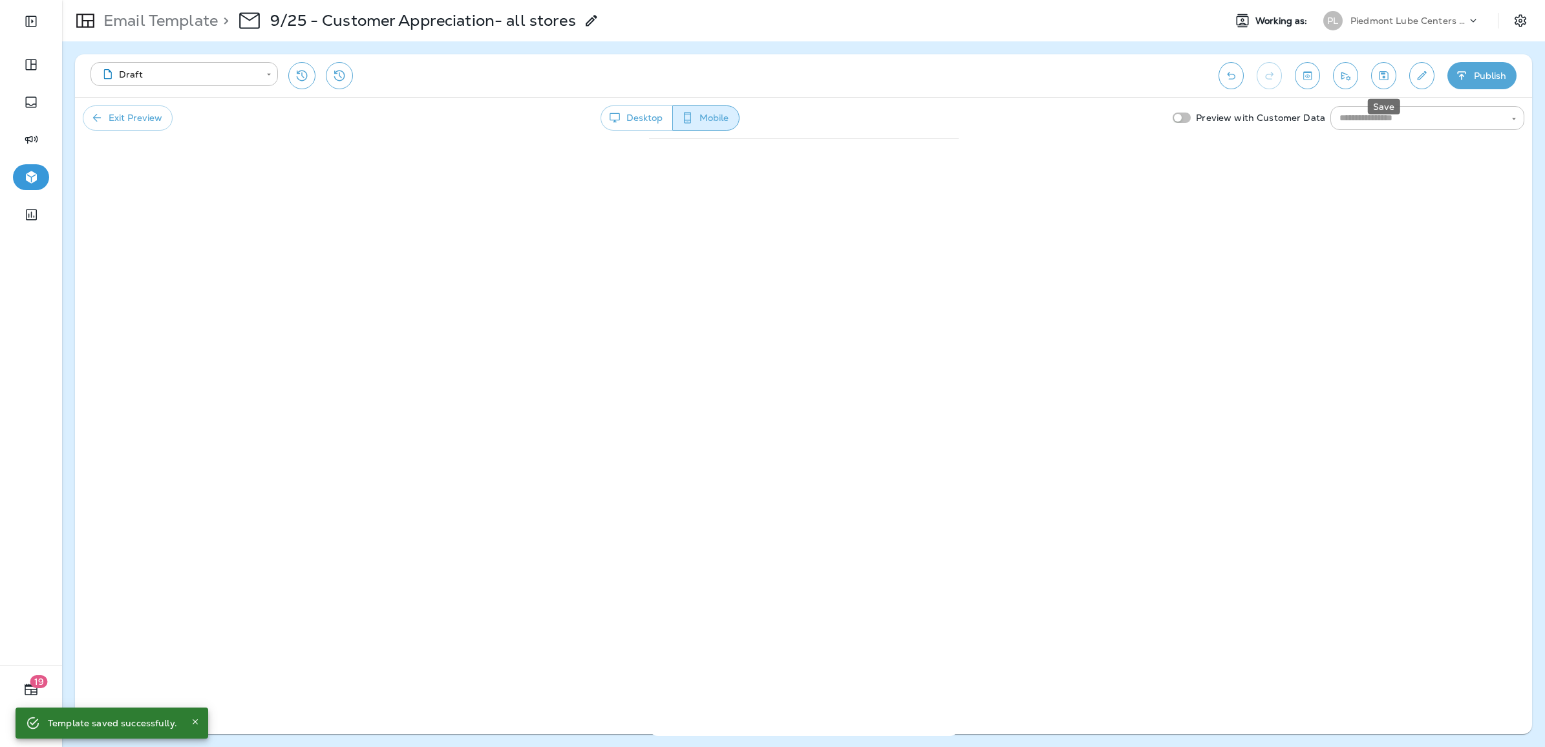
click at [1027, 76] on icon "Save" at bounding box center [1384, 75] width 9 height 9
click at [1027, 76] on icon "Send test email" at bounding box center [1346, 75] width 14 height 13
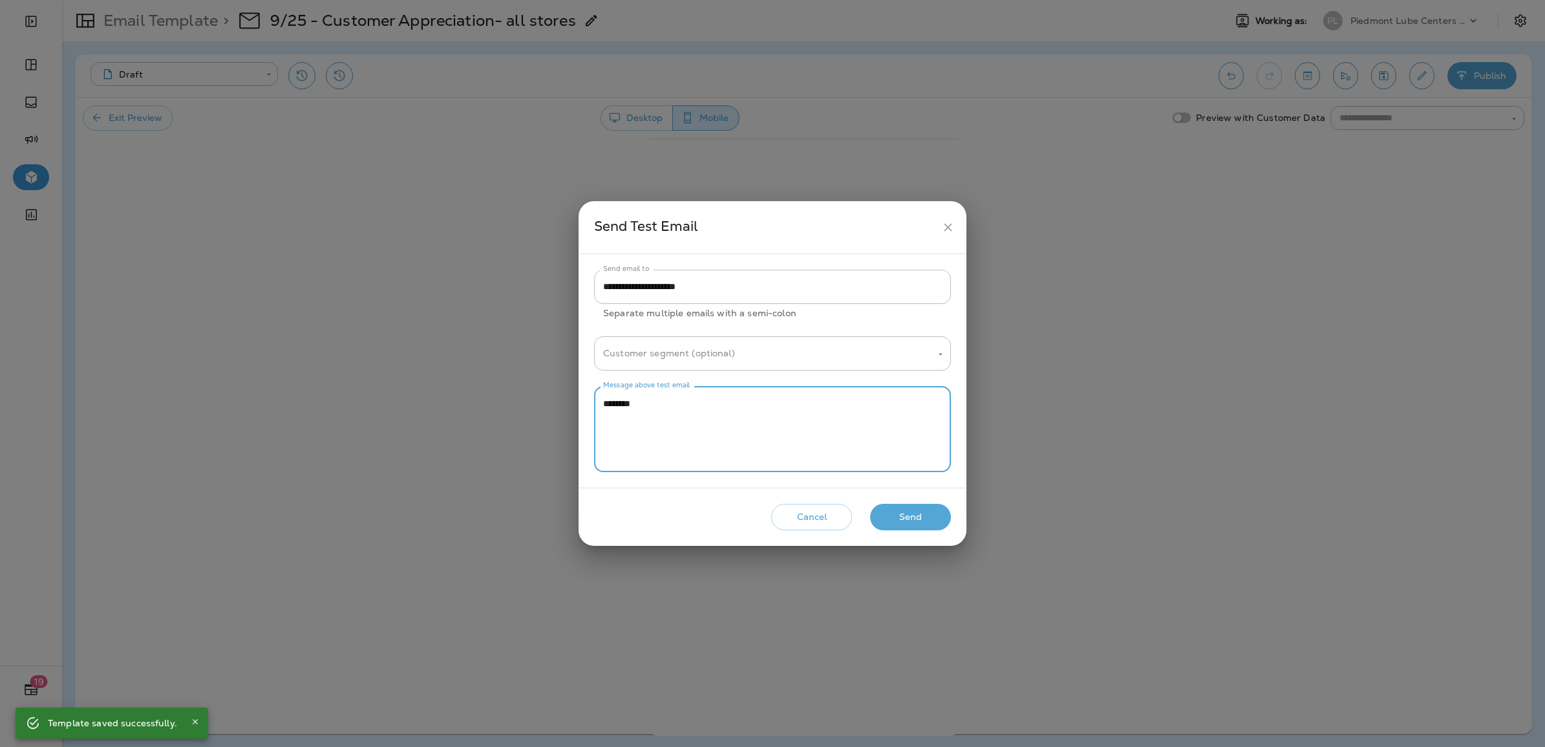
click at [632, 406] on textarea "********" at bounding box center [772, 429] width 339 height 65
click at [903, 508] on button "Send" at bounding box center [910, 517] width 81 height 27
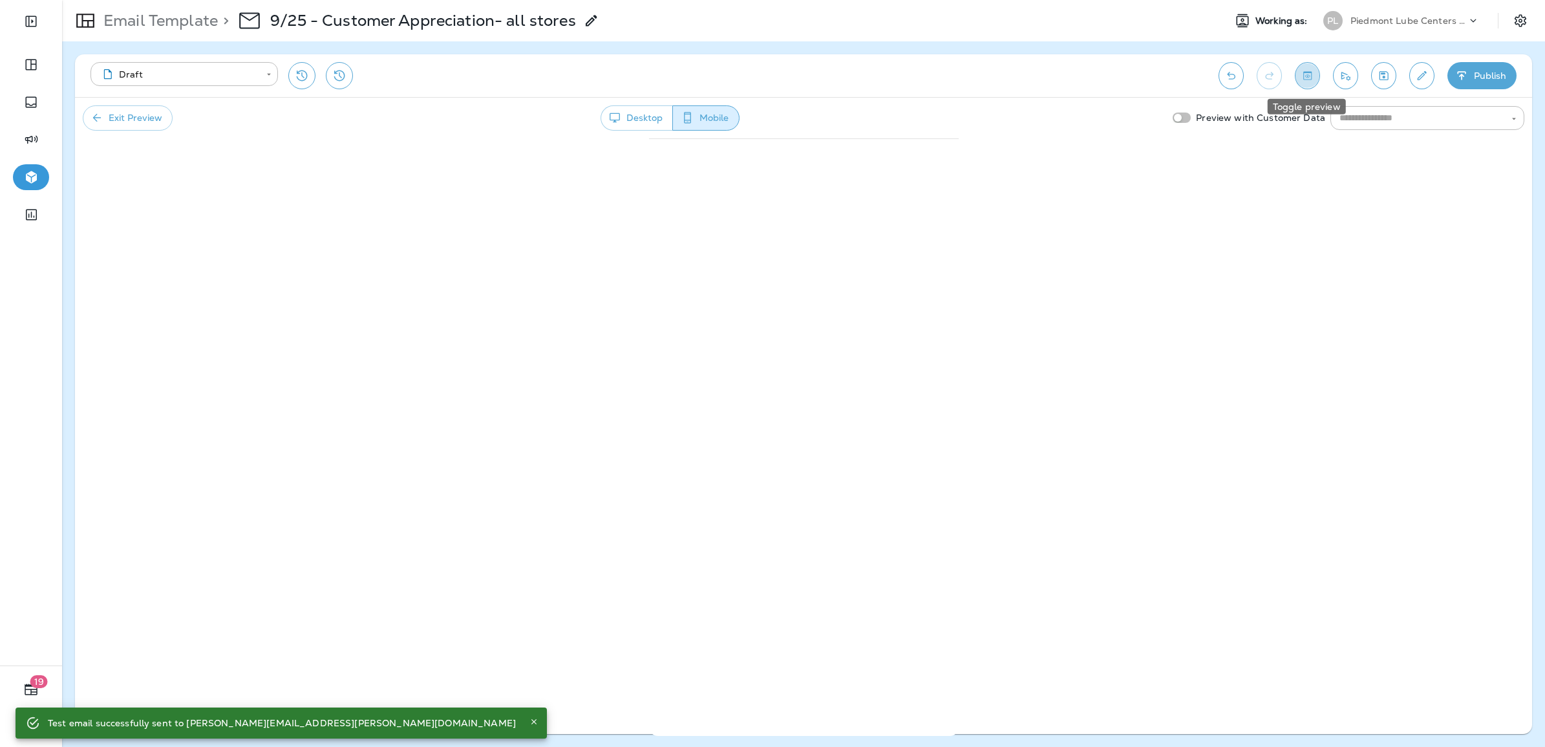
click at [1027, 80] on icon "Toggle preview" at bounding box center [1307, 75] width 8 height 8
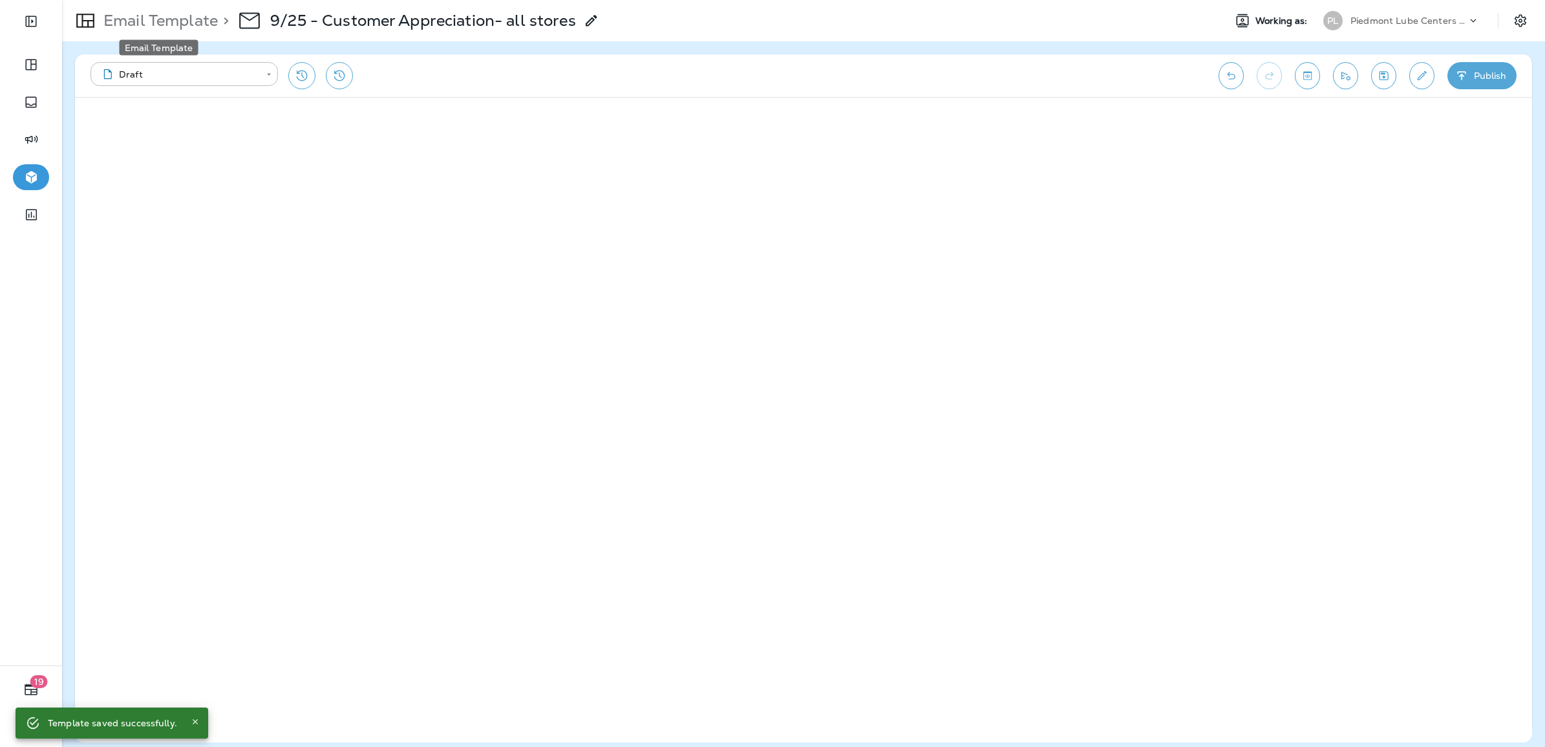
click at [189, 17] on p "Email Template" at bounding box center [158, 20] width 120 height 19
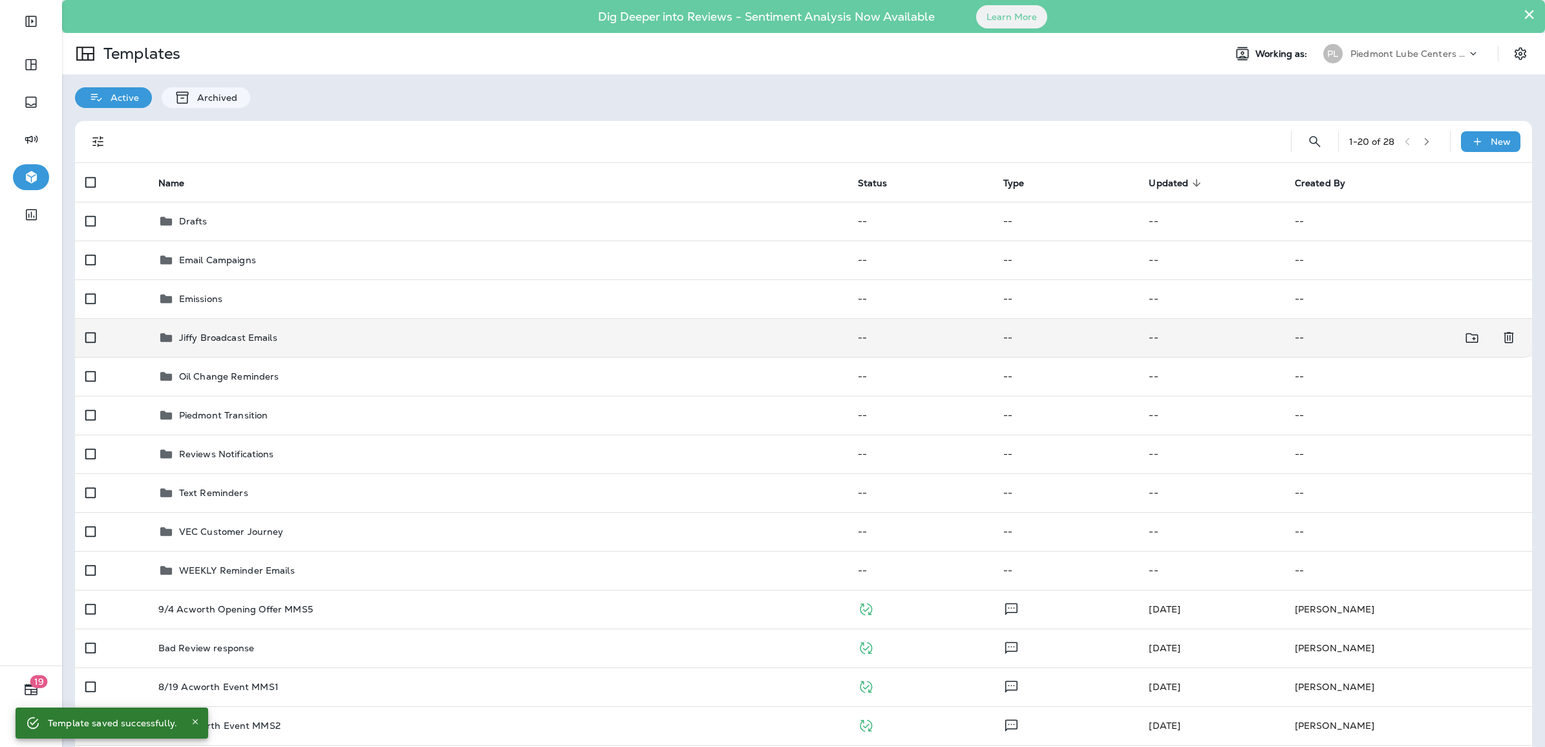
click at [253, 339] on p "Jiffy Broadcast Emails" at bounding box center [228, 337] width 98 height 10
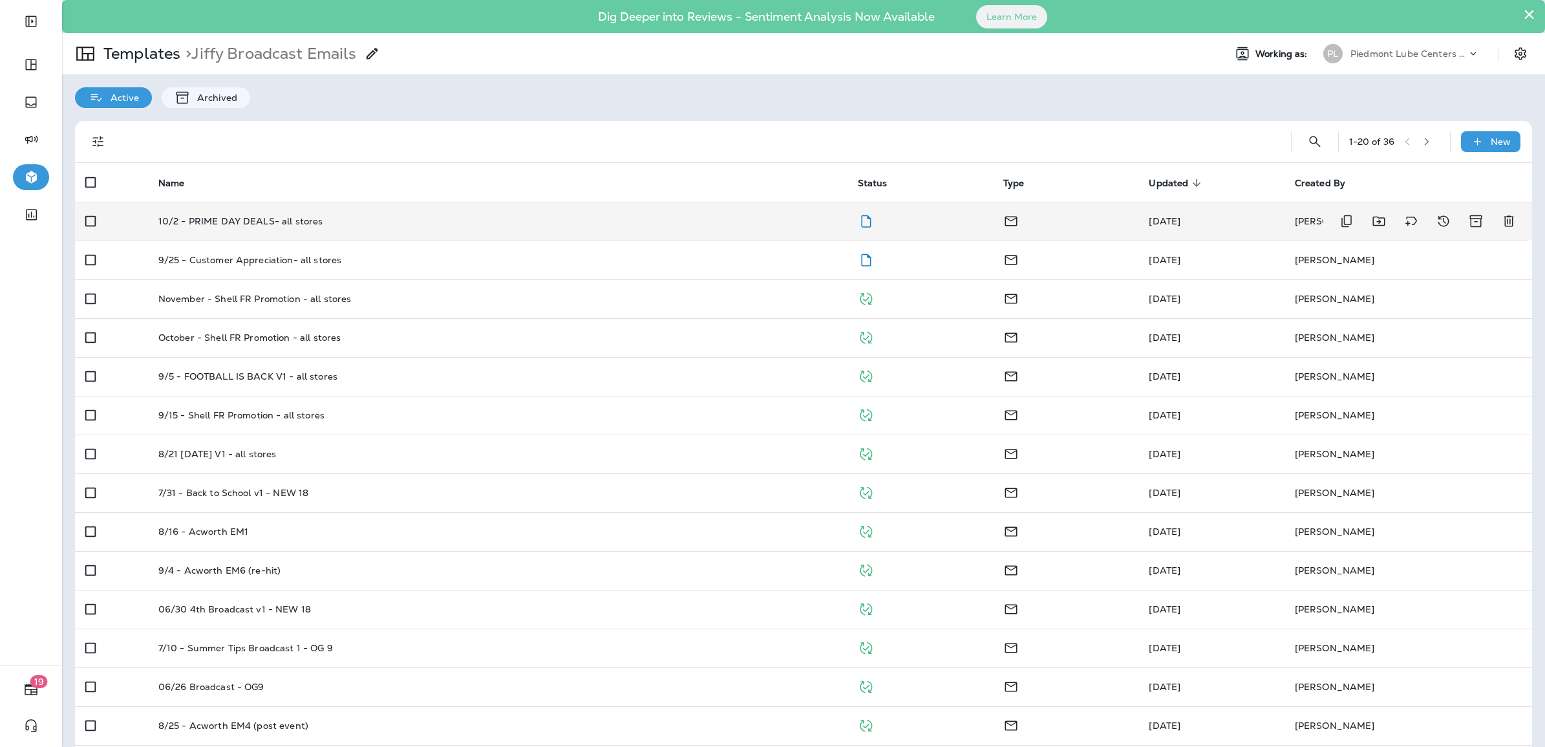
click at [262, 228] on td "10/2 - PRIME DAY DEALS- all stores" at bounding box center [498, 221] width 700 height 39
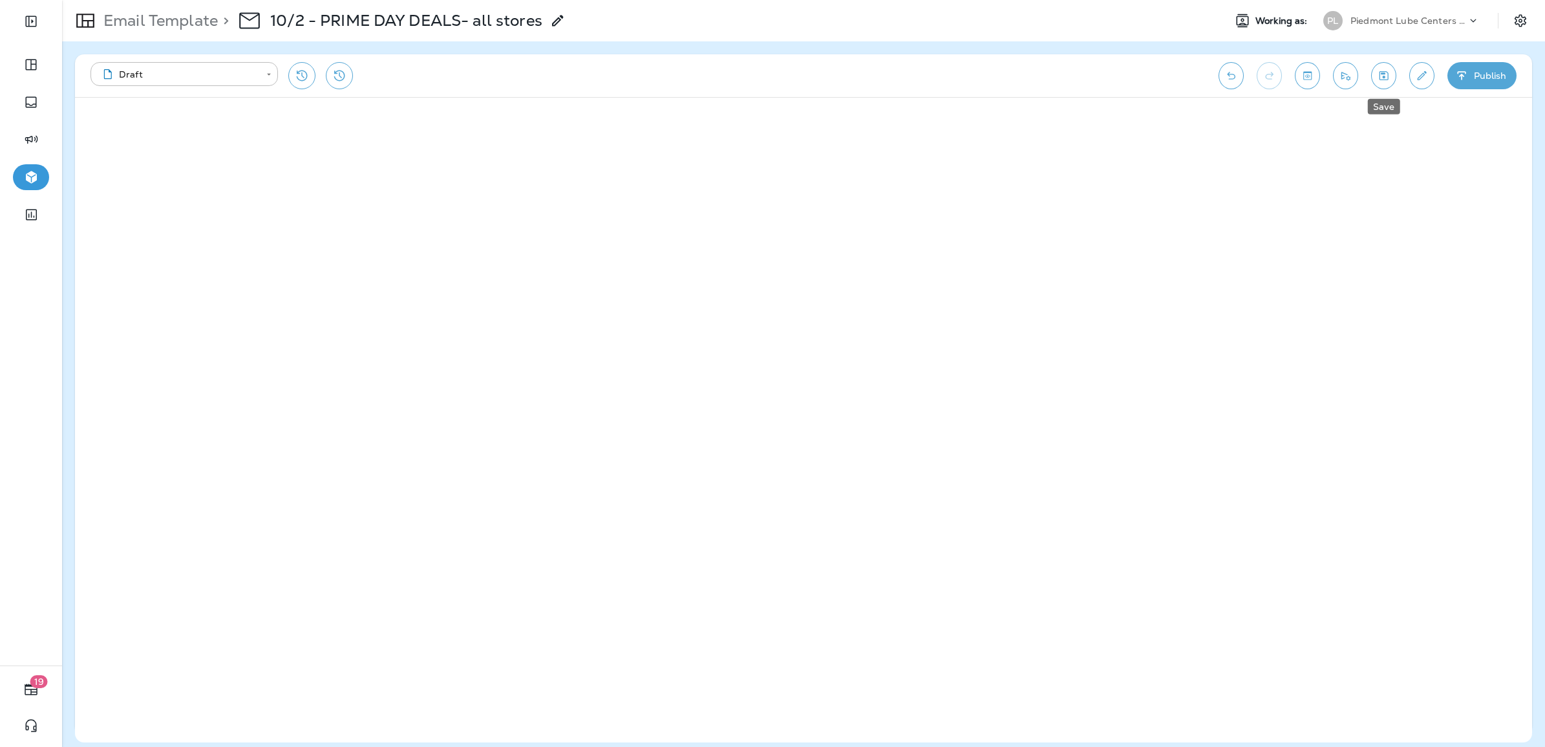
click at [1027, 71] on icon "Save" at bounding box center [1384, 75] width 14 height 13
click at [1027, 72] on button "Edit details" at bounding box center [1421, 75] width 25 height 27
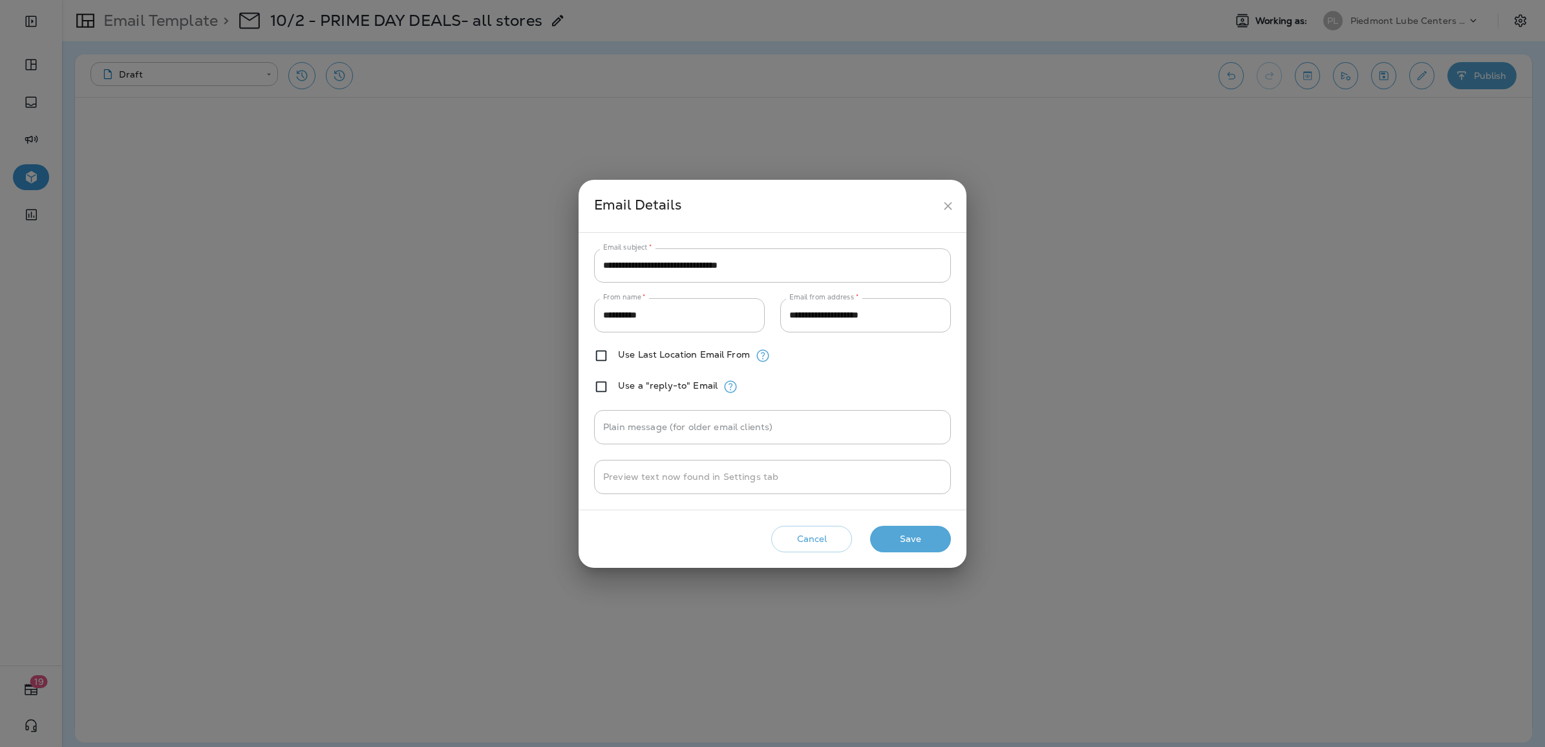
click at [912, 520] on button "Save" at bounding box center [910, 539] width 81 height 27
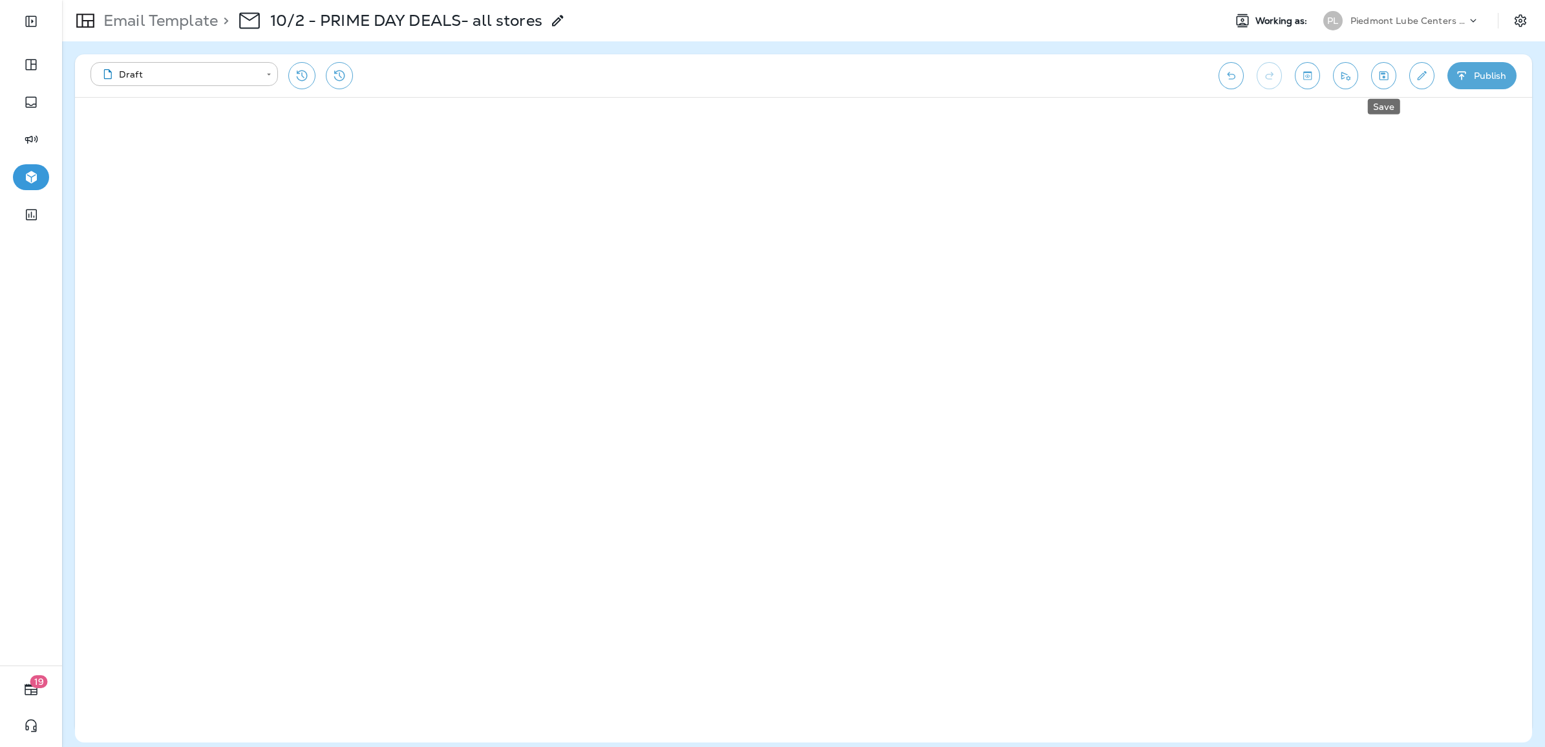
click at [1027, 85] on button "Save" at bounding box center [1383, 75] width 25 height 27
click at [193, 25] on p "Email Template" at bounding box center [158, 20] width 120 height 19
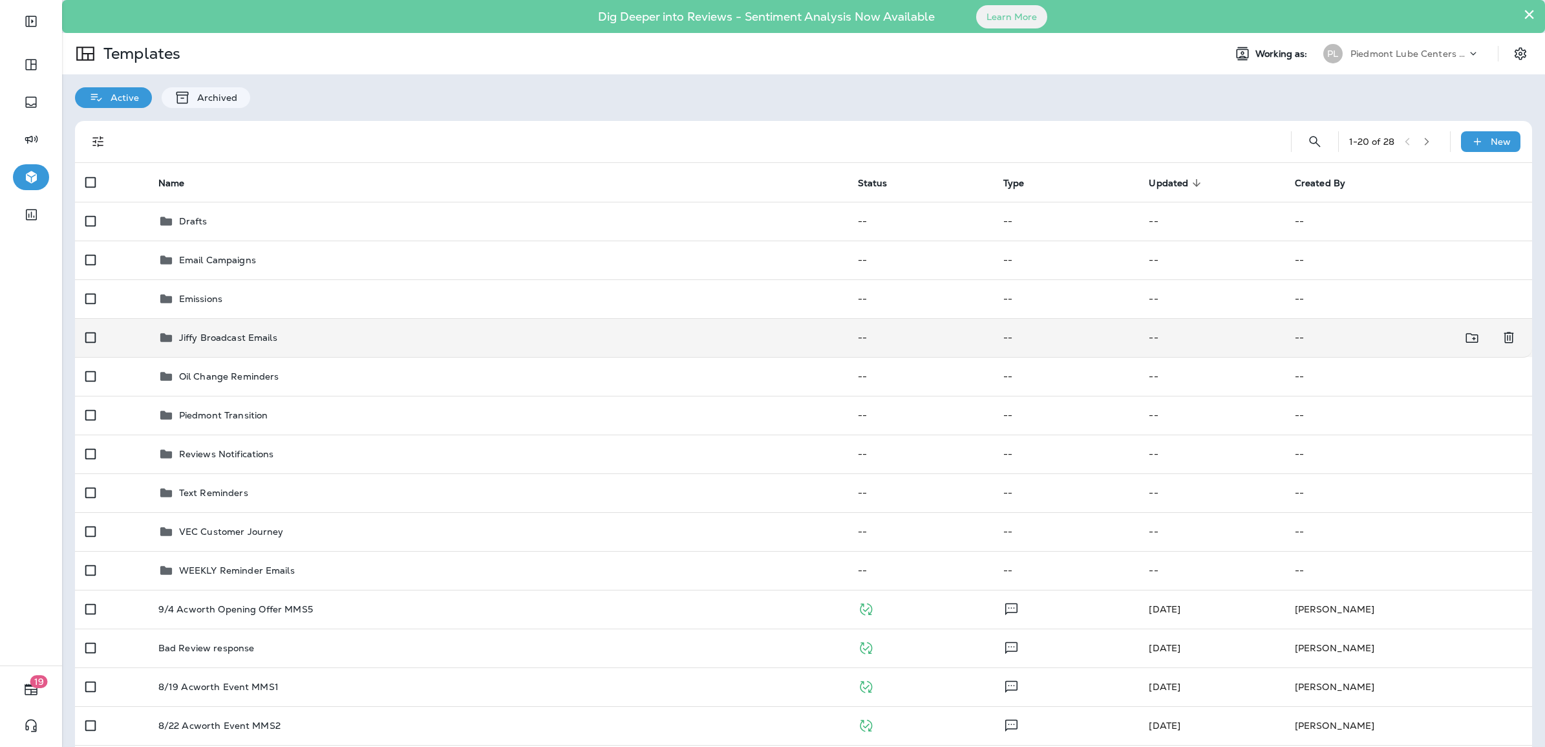
click at [222, 339] on p "Jiffy Broadcast Emails" at bounding box center [228, 337] width 98 height 10
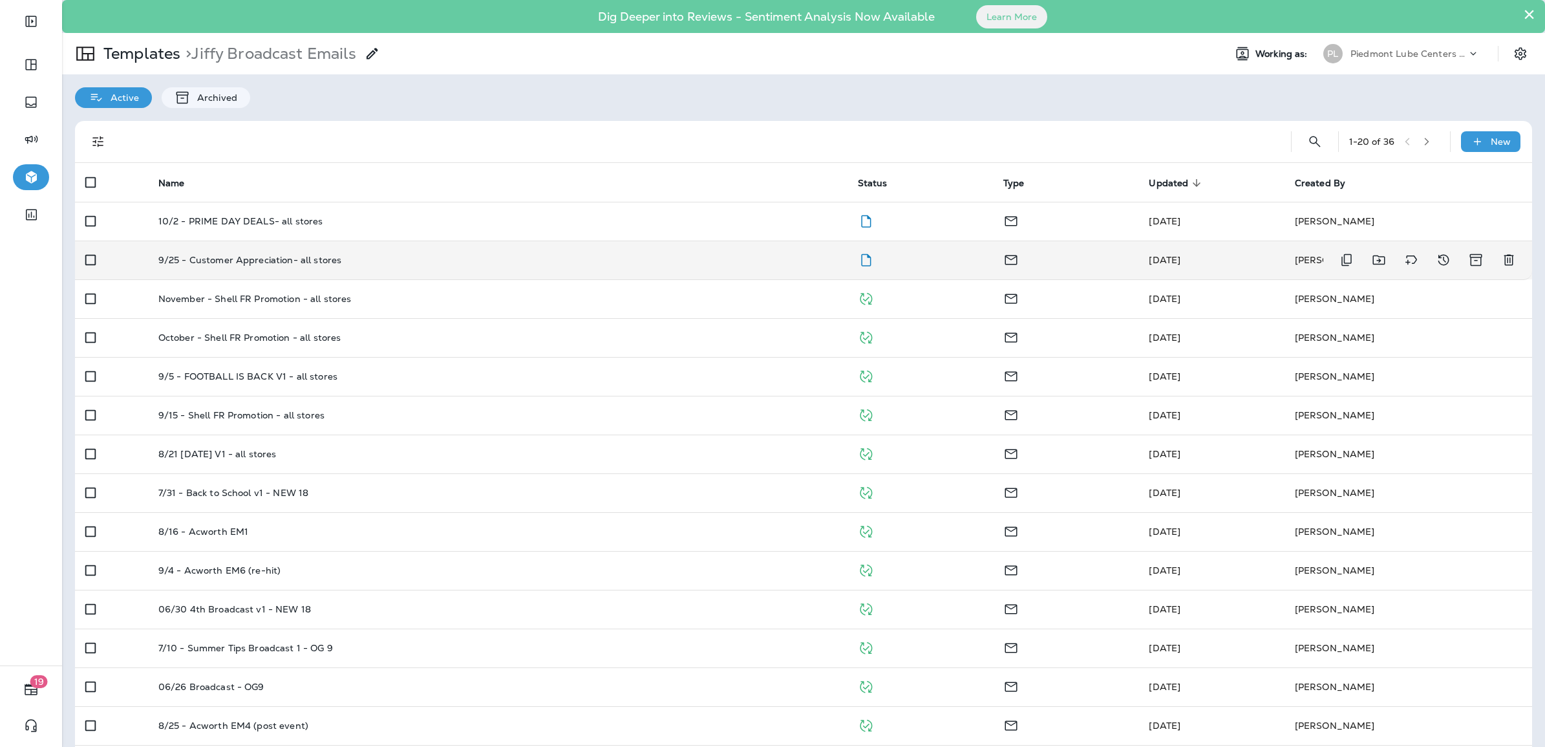
click at [295, 267] on td "9/25 - Customer Appreciation- all stores" at bounding box center [498, 259] width 700 height 39
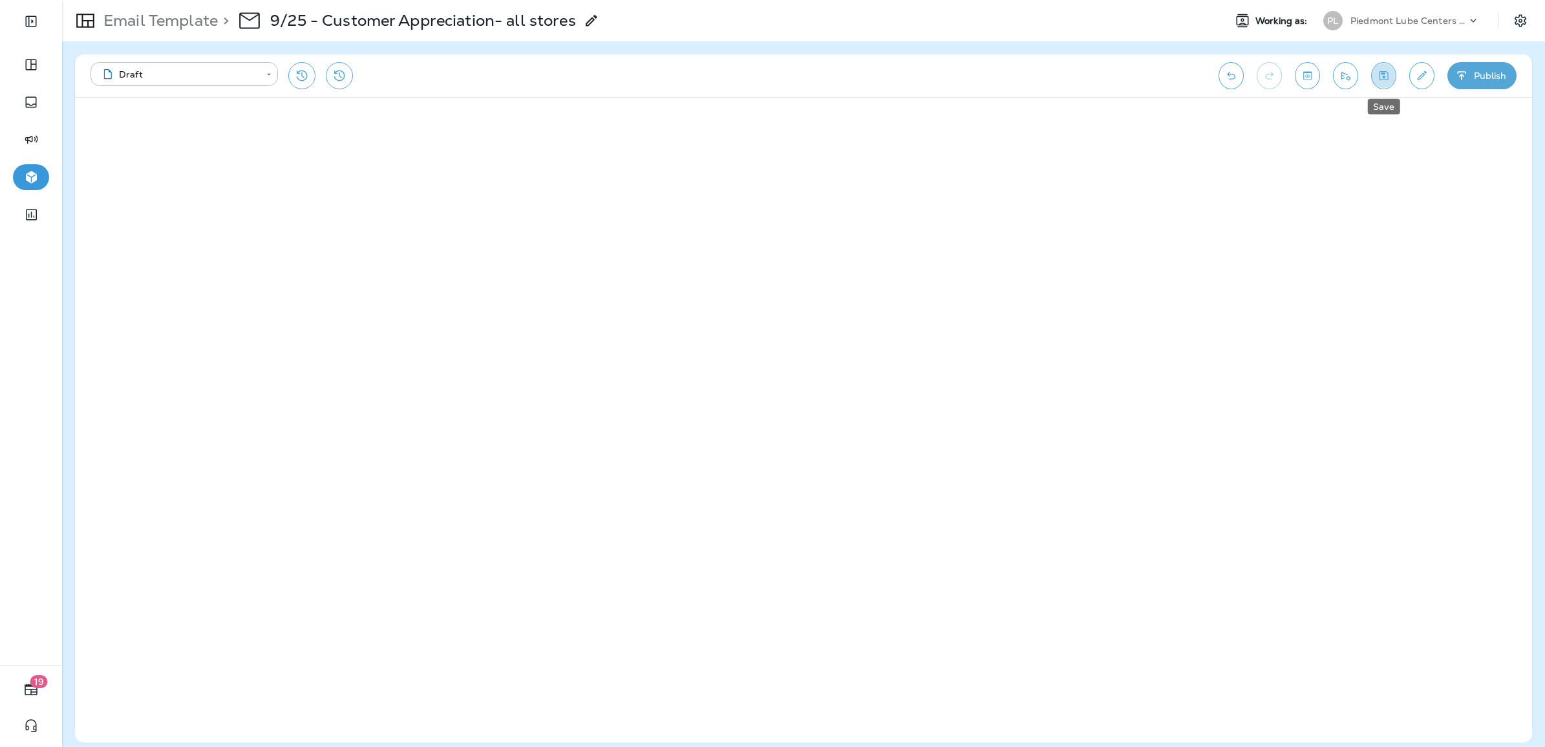
click at [1027, 74] on icon "Save" at bounding box center [1384, 75] width 9 height 9
click at [1027, 81] on icon "Send test email" at bounding box center [1346, 75] width 14 height 13
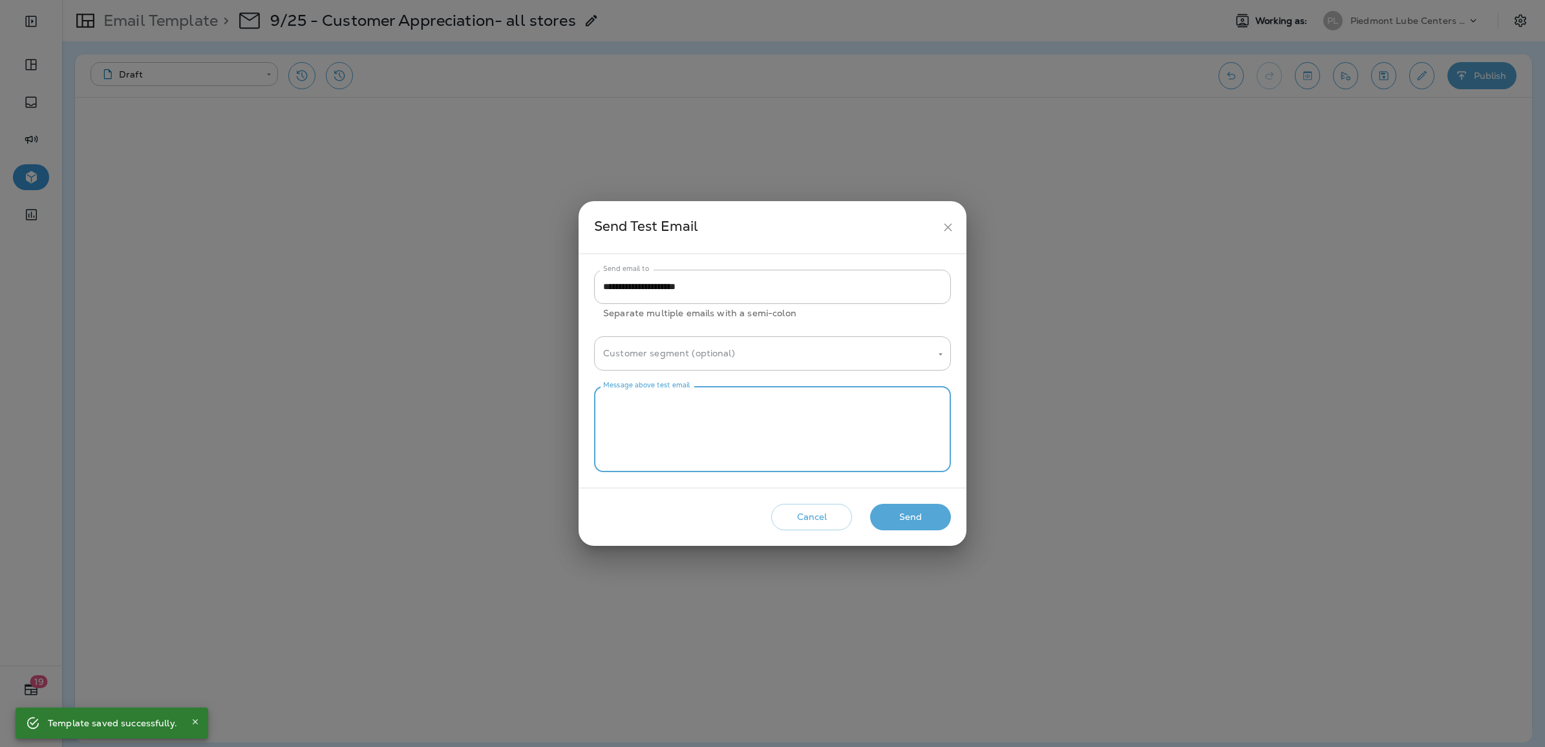
click at [694, 406] on textarea "Message above test email" at bounding box center [772, 429] width 339 height 65
type textarea "**********"
click at [918, 515] on button "Send" at bounding box center [910, 517] width 81 height 27
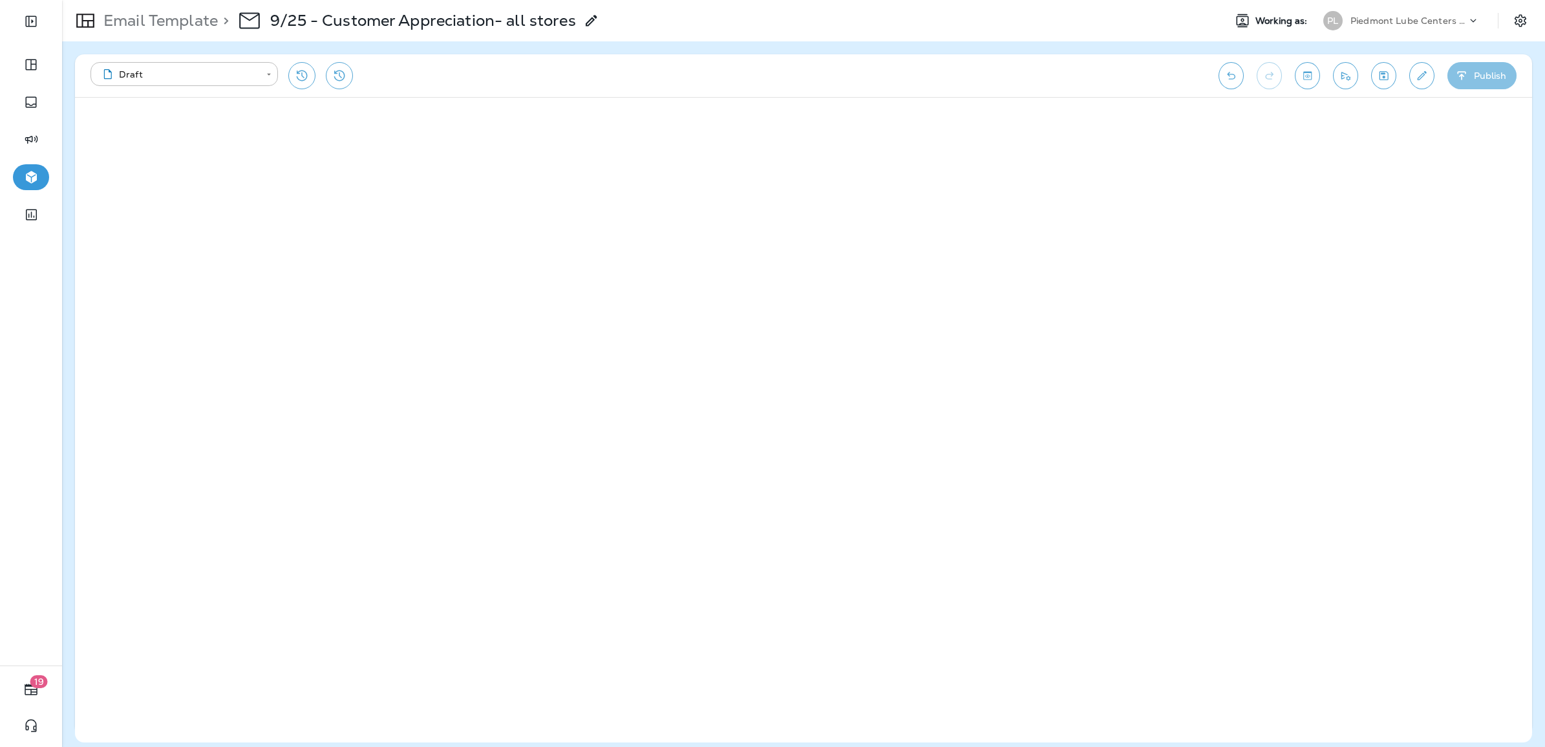
click at [1027, 69] on button "Publish" at bounding box center [1481, 75] width 69 height 27
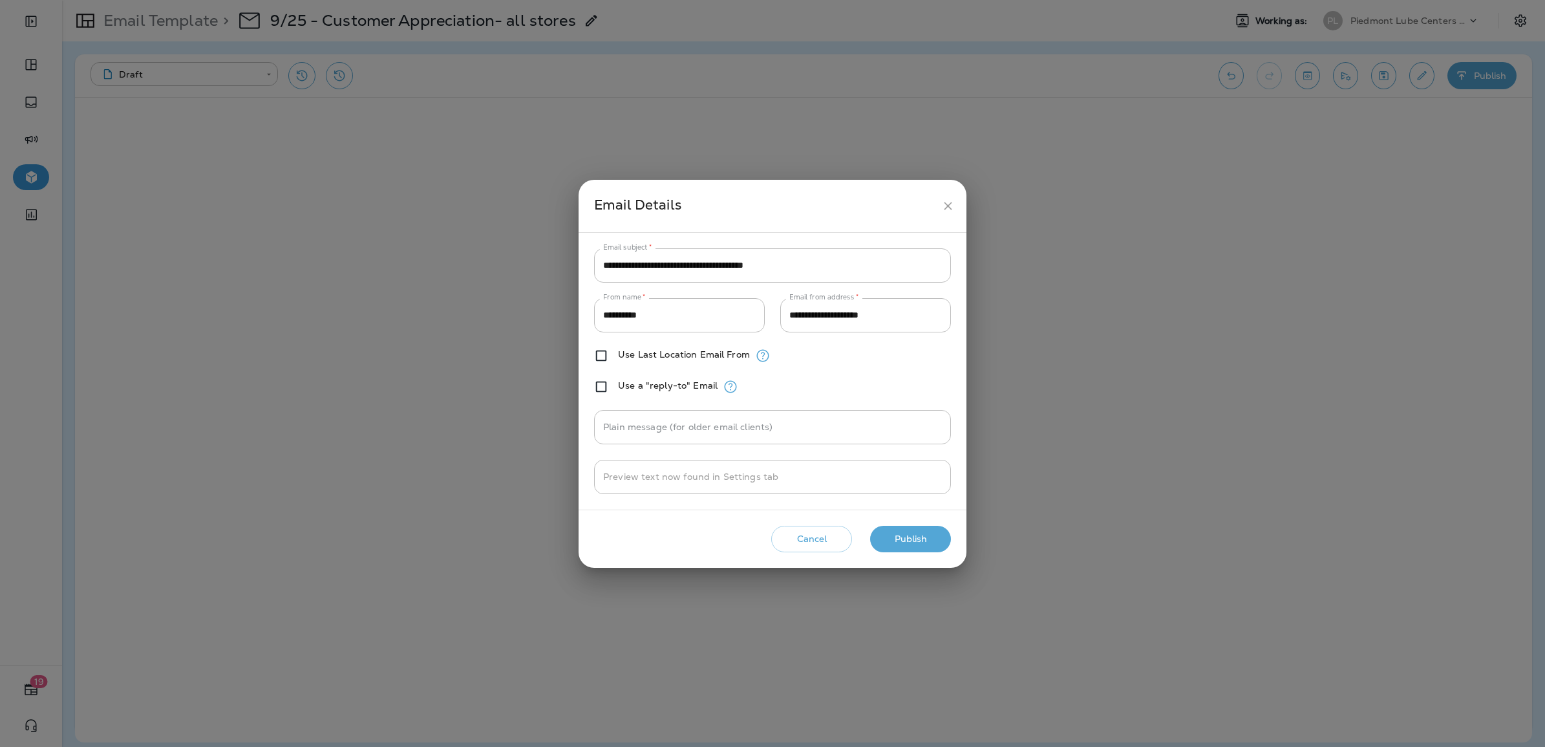
click at [913, 520] on button "Publish" at bounding box center [910, 539] width 81 height 27
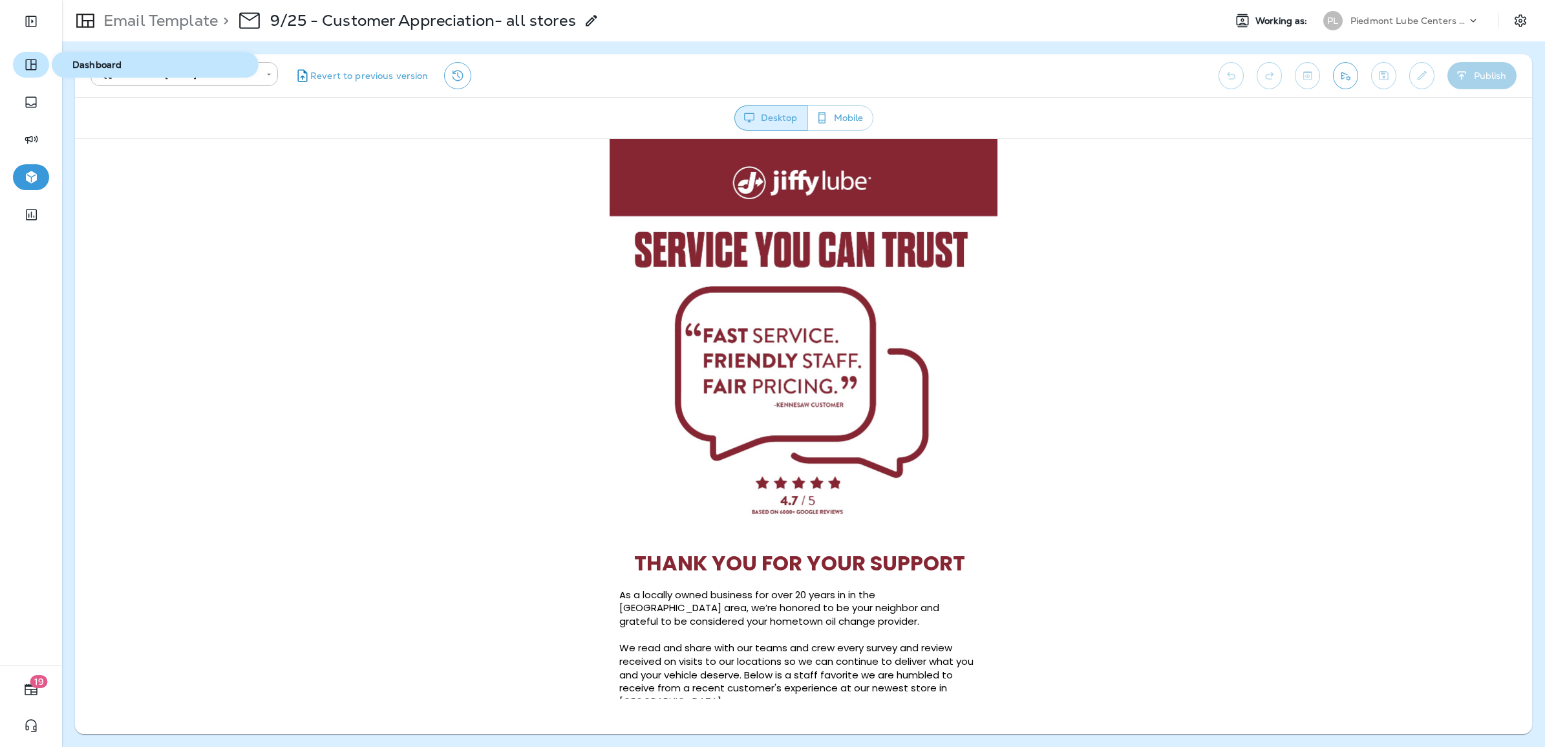
click at [23, 59] on icon "button" at bounding box center [31, 65] width 16 height 16
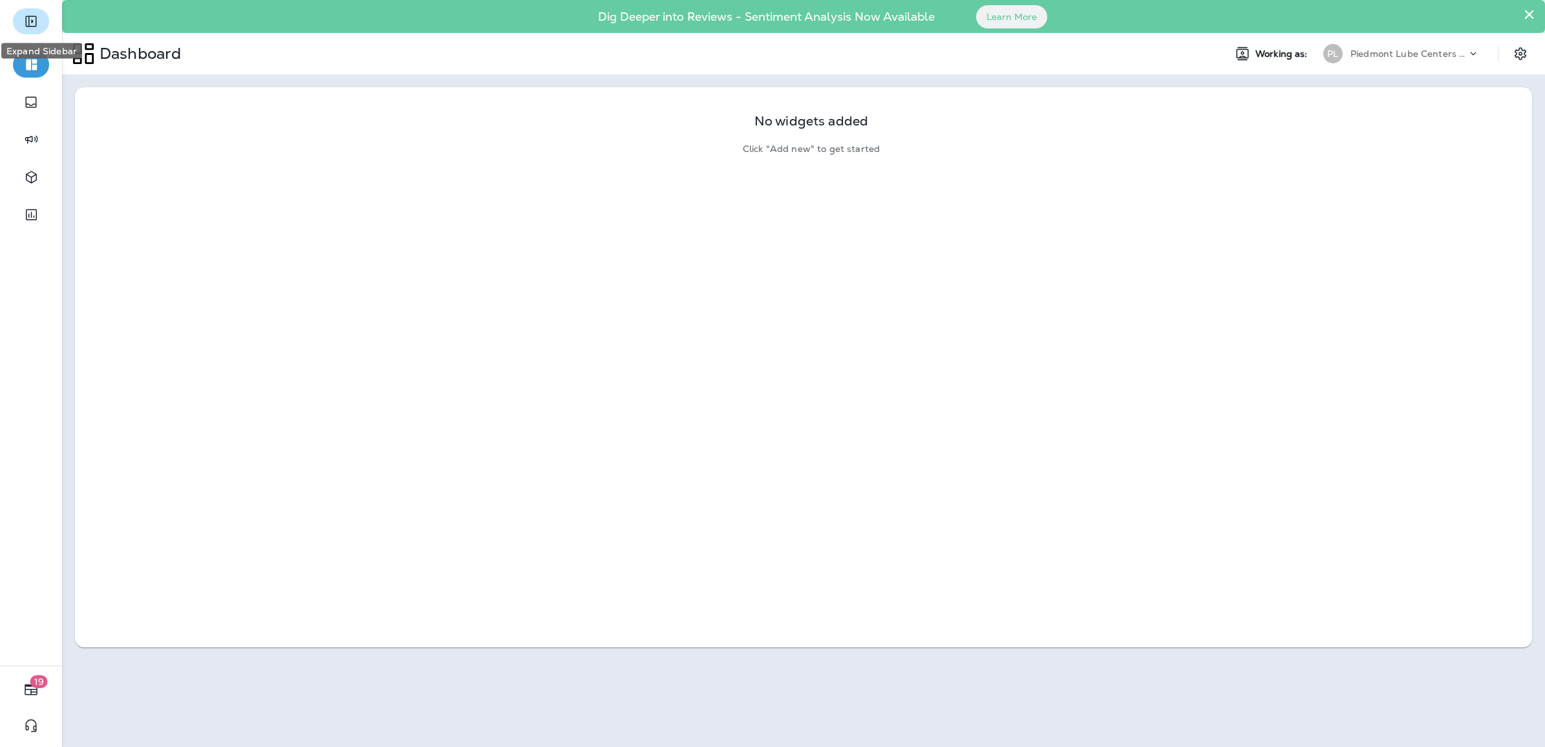
click at [36, 25] on icon "Expand Sidebar" at bounding box center [30, 21] width 11 height 11
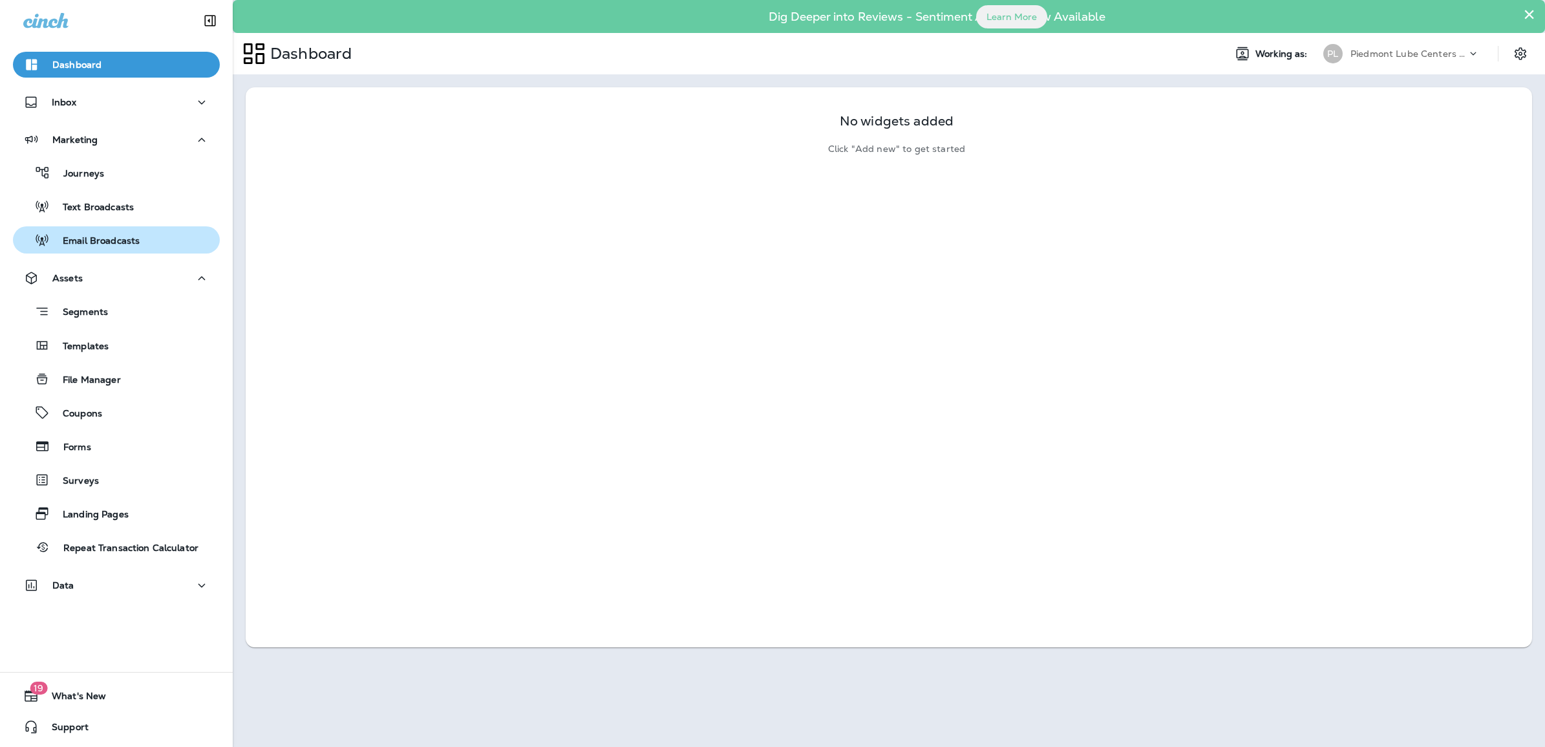
click at [118, 238] on p "Email Broadcasts" at bounding box center [95, 241] width 90 height 12
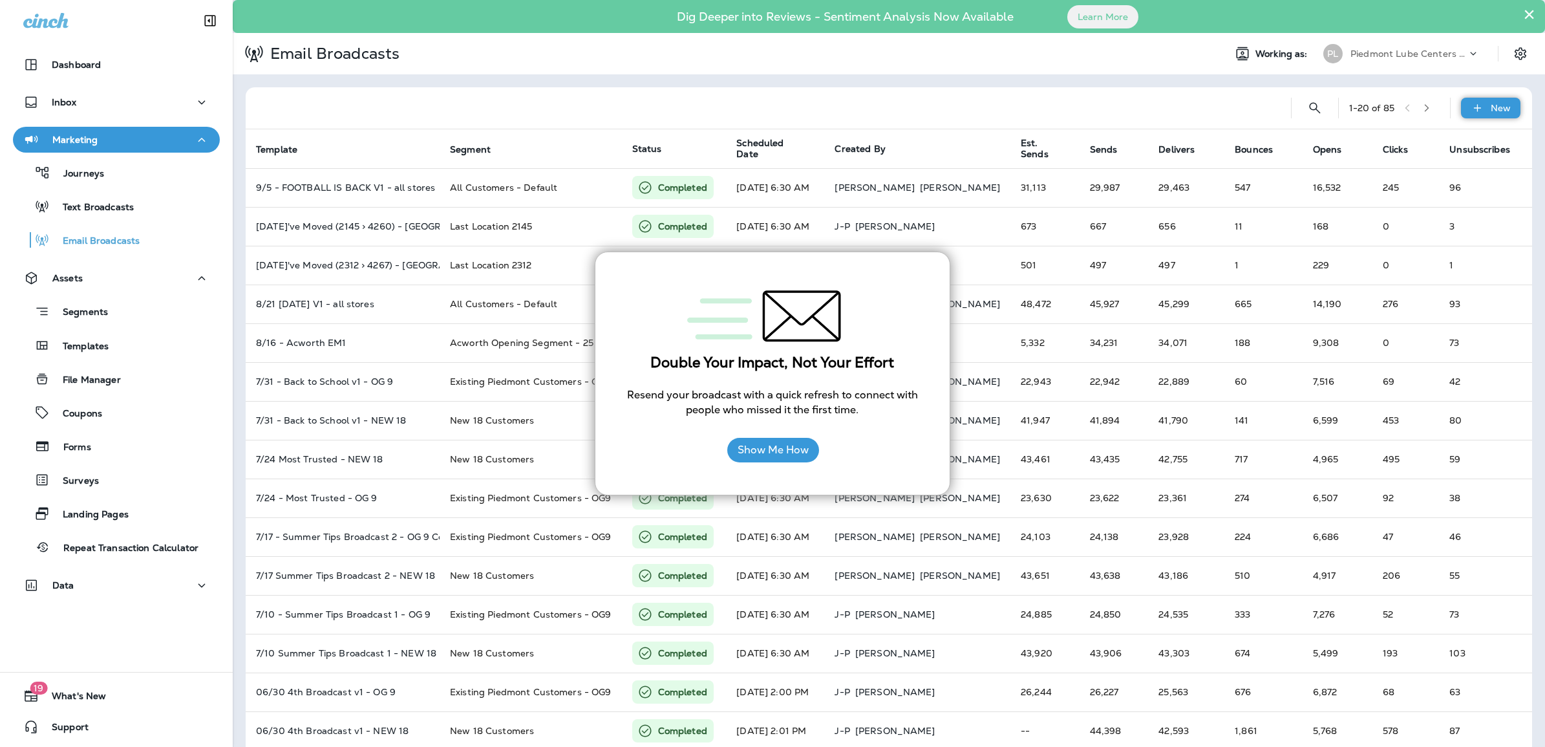
click at [1027, 102] on div "New" at bounding box center [1490, 108] width 59 height 21
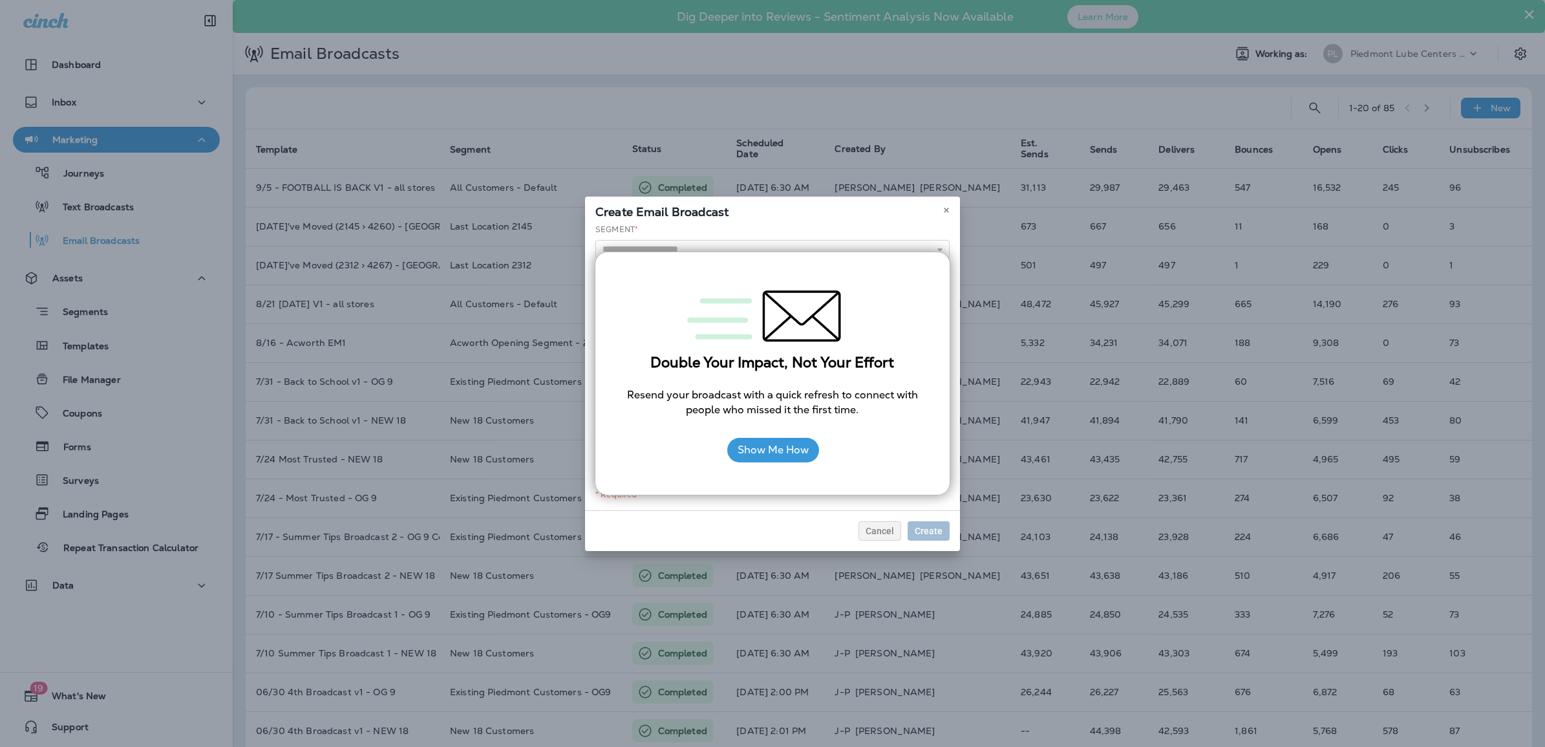
drag, startPoint x: 761, startPoint y: 218, endPoint x: 965, endPoint y: 167, distance: 210.6
click at [965, 167] on div "Create Email Broadcast Segment * 30 Days Prior to Due for Emissions Acworth Ope…" at bounding box center [772, 373] width 1545 height 747
click at [773, 453] on button "Show Me How" at bounding box center [773, 450] width 92 height 25
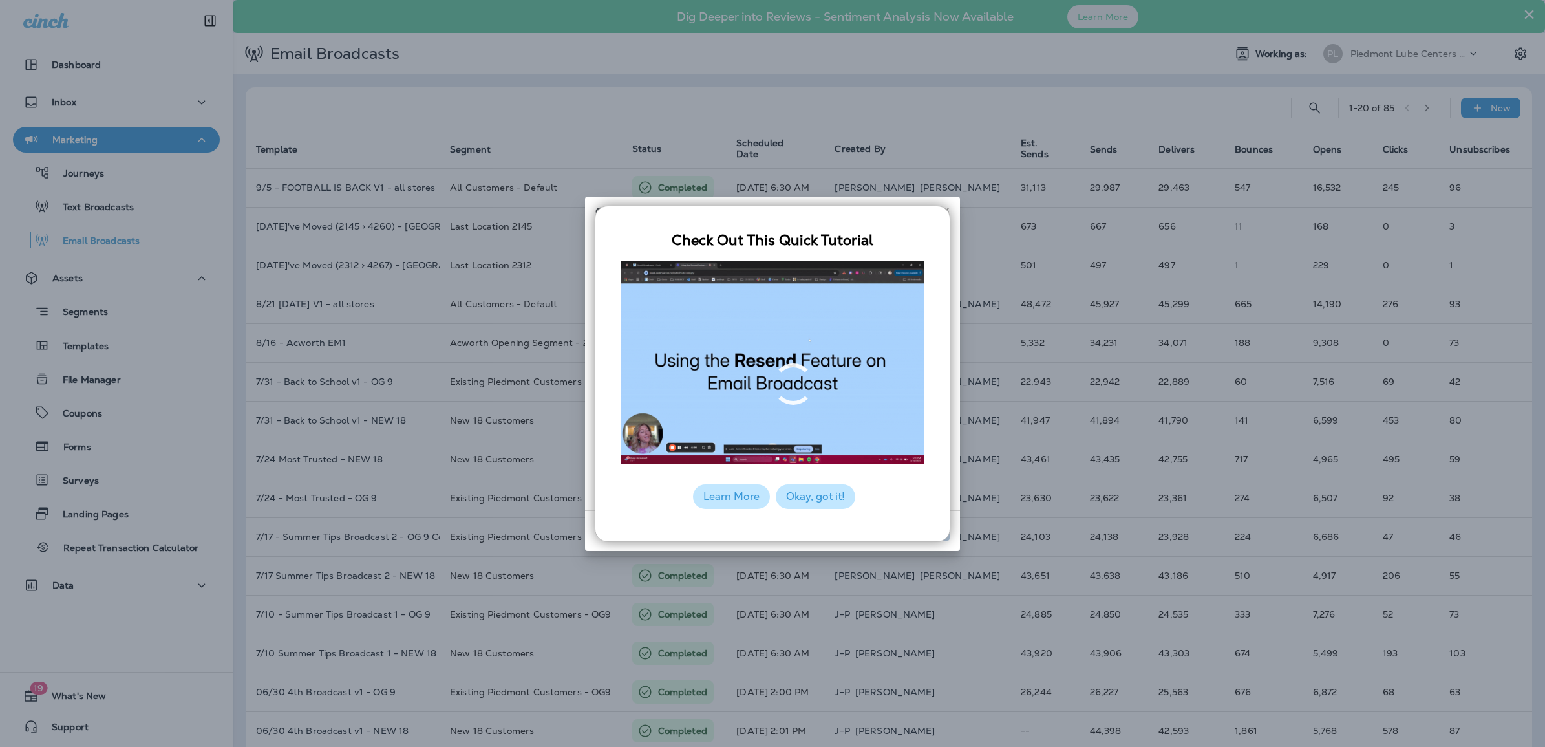
click at [794, 492] on button "Okay, got it!" at bounding box center [816, 496] width 80 height 25
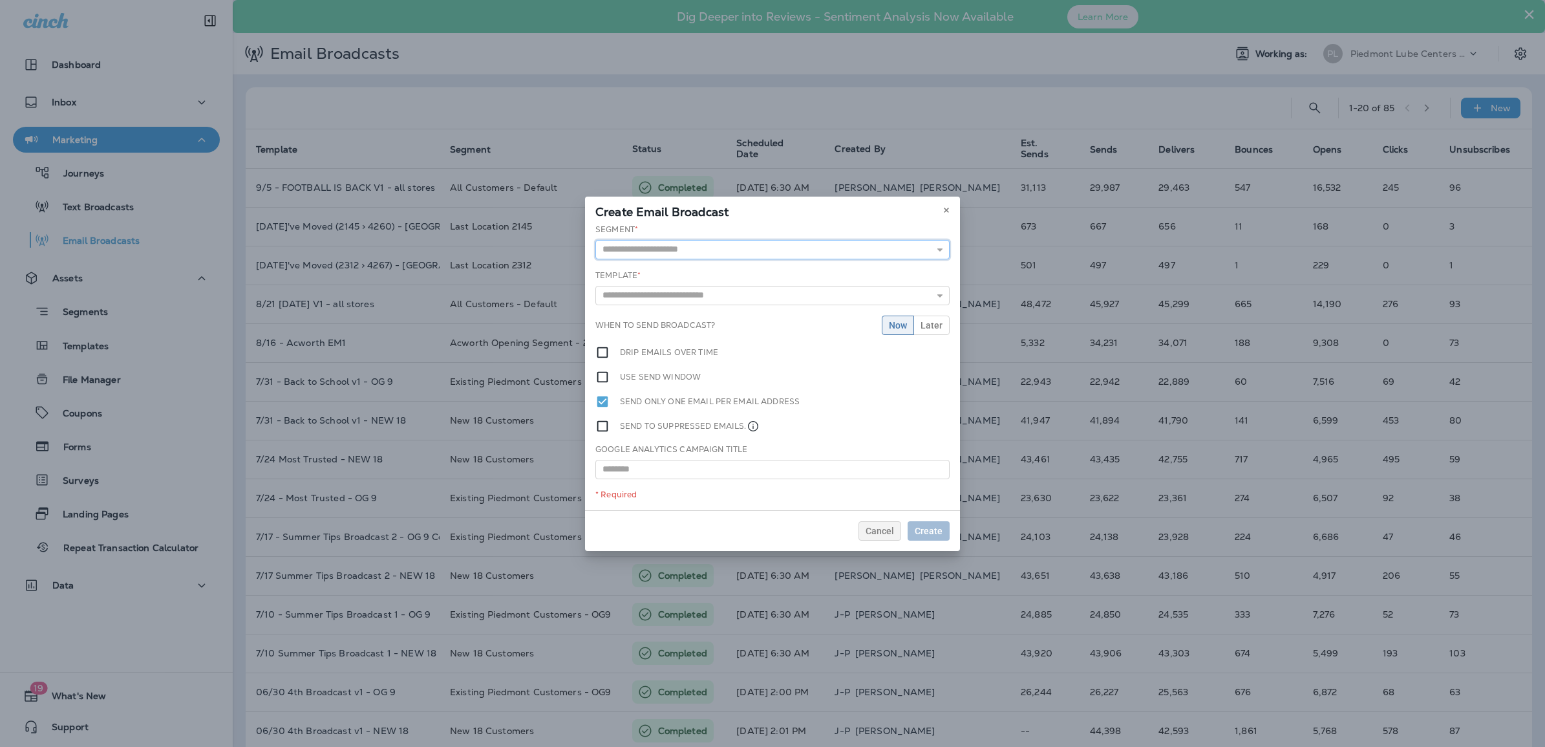
click at [663, 248] on input "text" at bounding box center [772, 249] width 354 height 19
type input "**********"
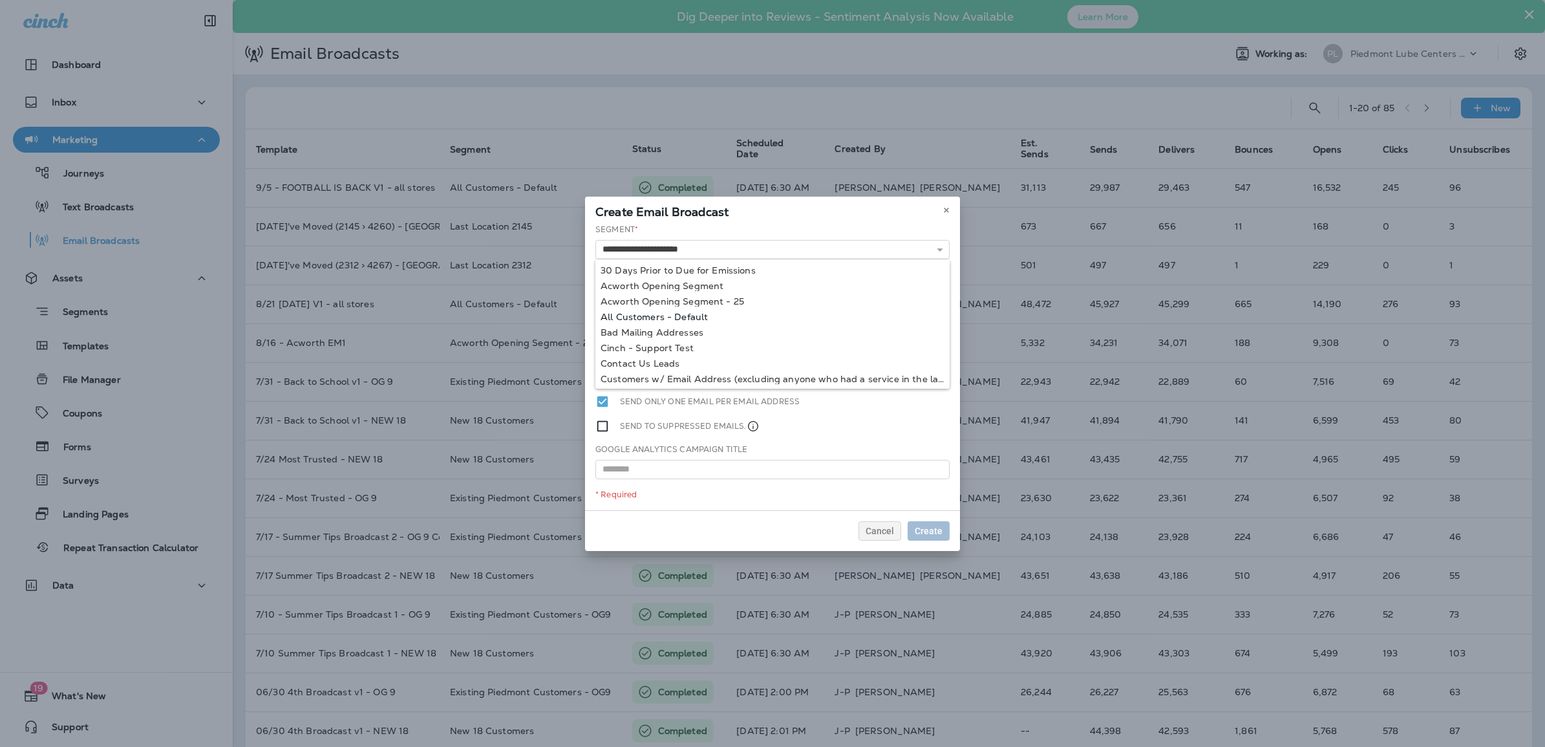
click at [671, 315] on div "**********" at bounding box center [772, 367] width 375 height 286
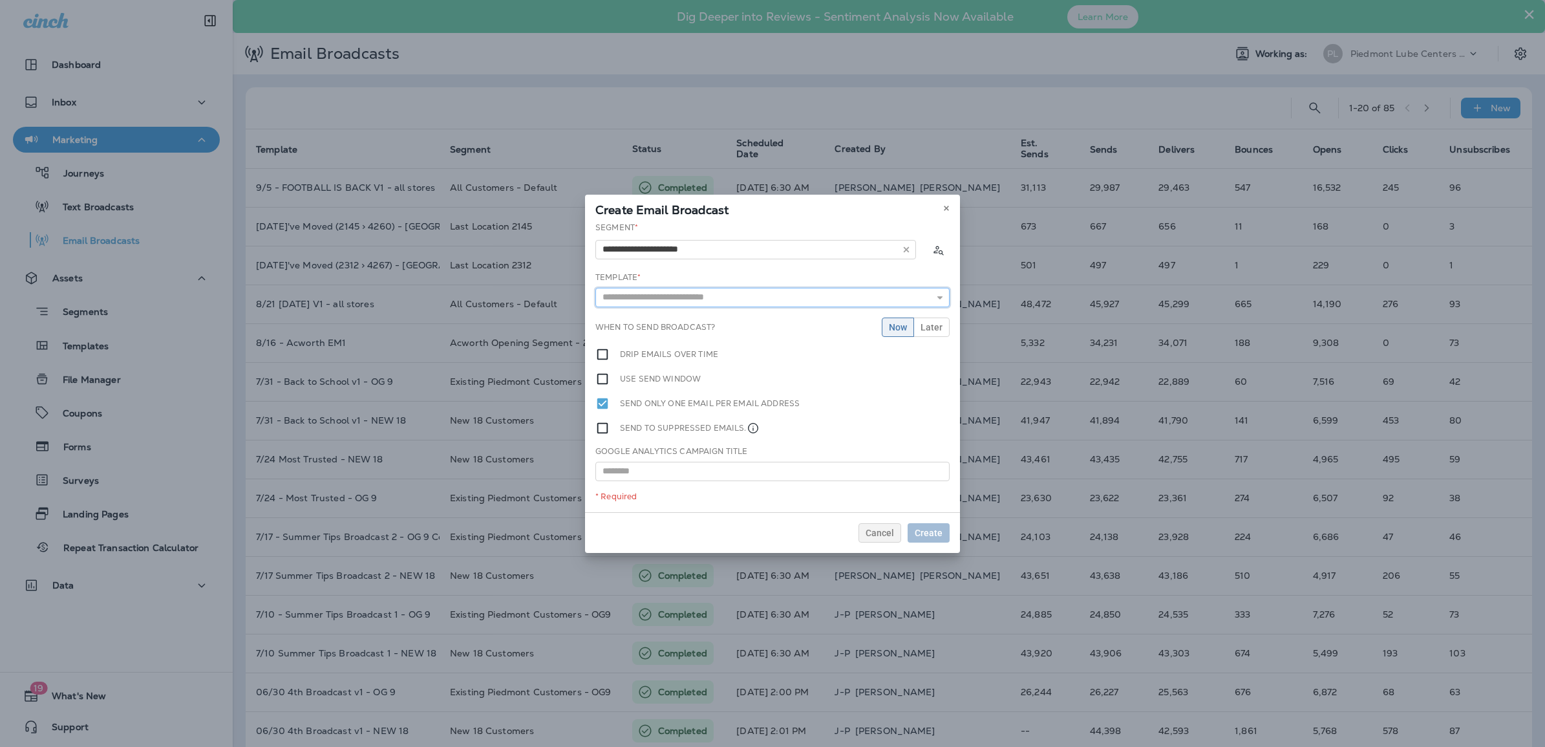
click at [754, 302] on input "text" at bounding box center [772, 297] width 354 height 19
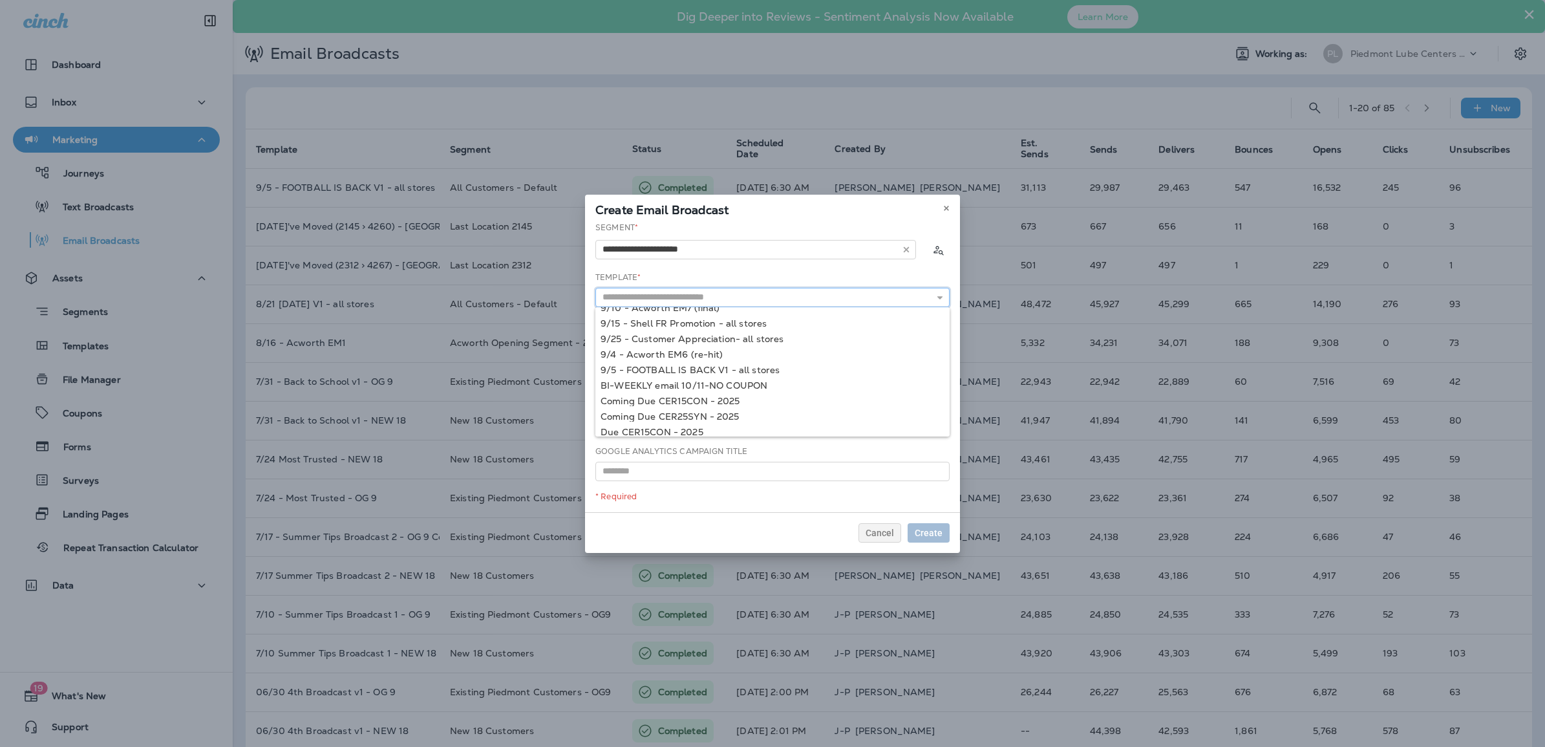
scroll to position [422, 0]
type input "**********"
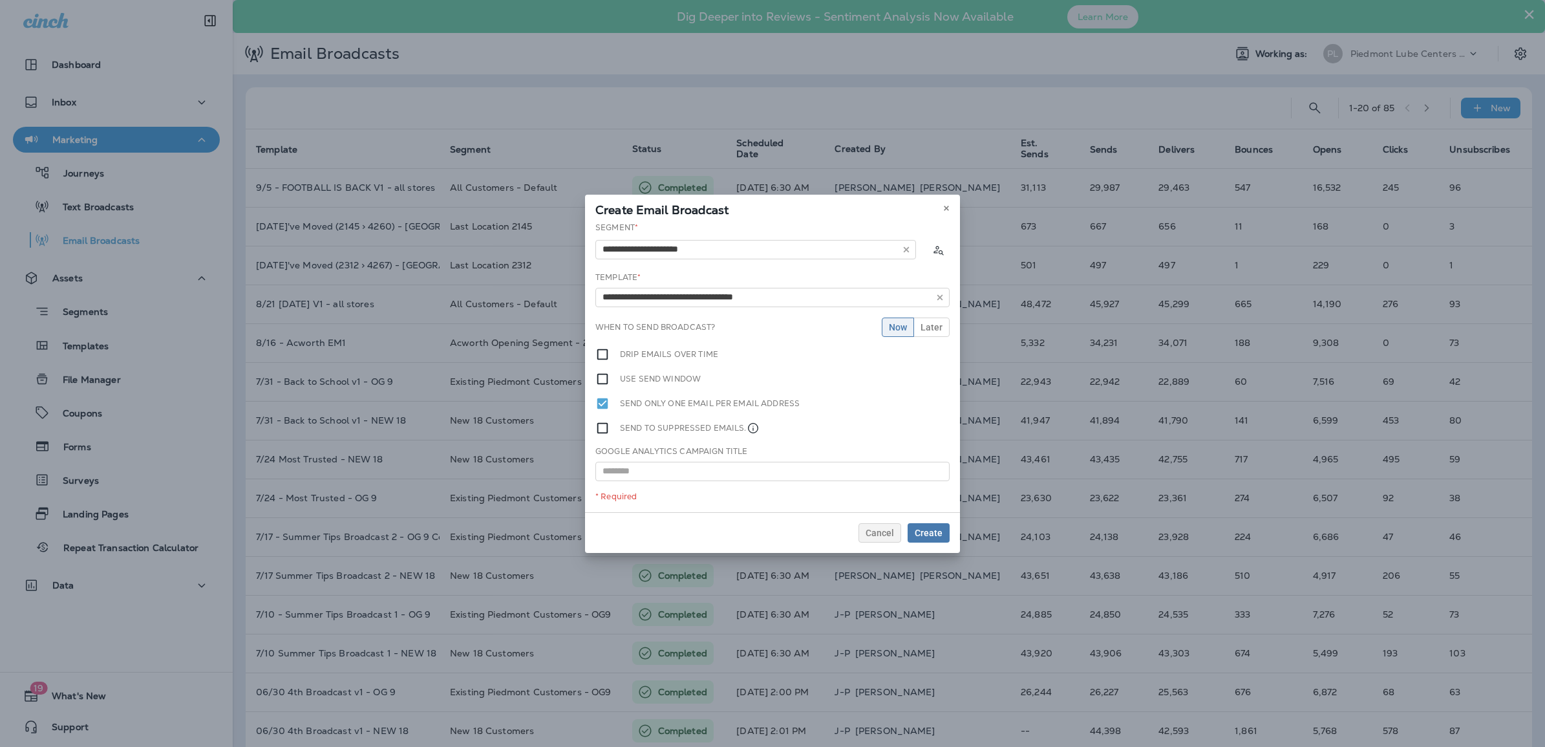
click at [698, 314] on div "**********" at bounding box center [772, 367] width 375 height 290
click at [923, 330] on span "Later" at bounding box center [932, 327] width 22 height 9
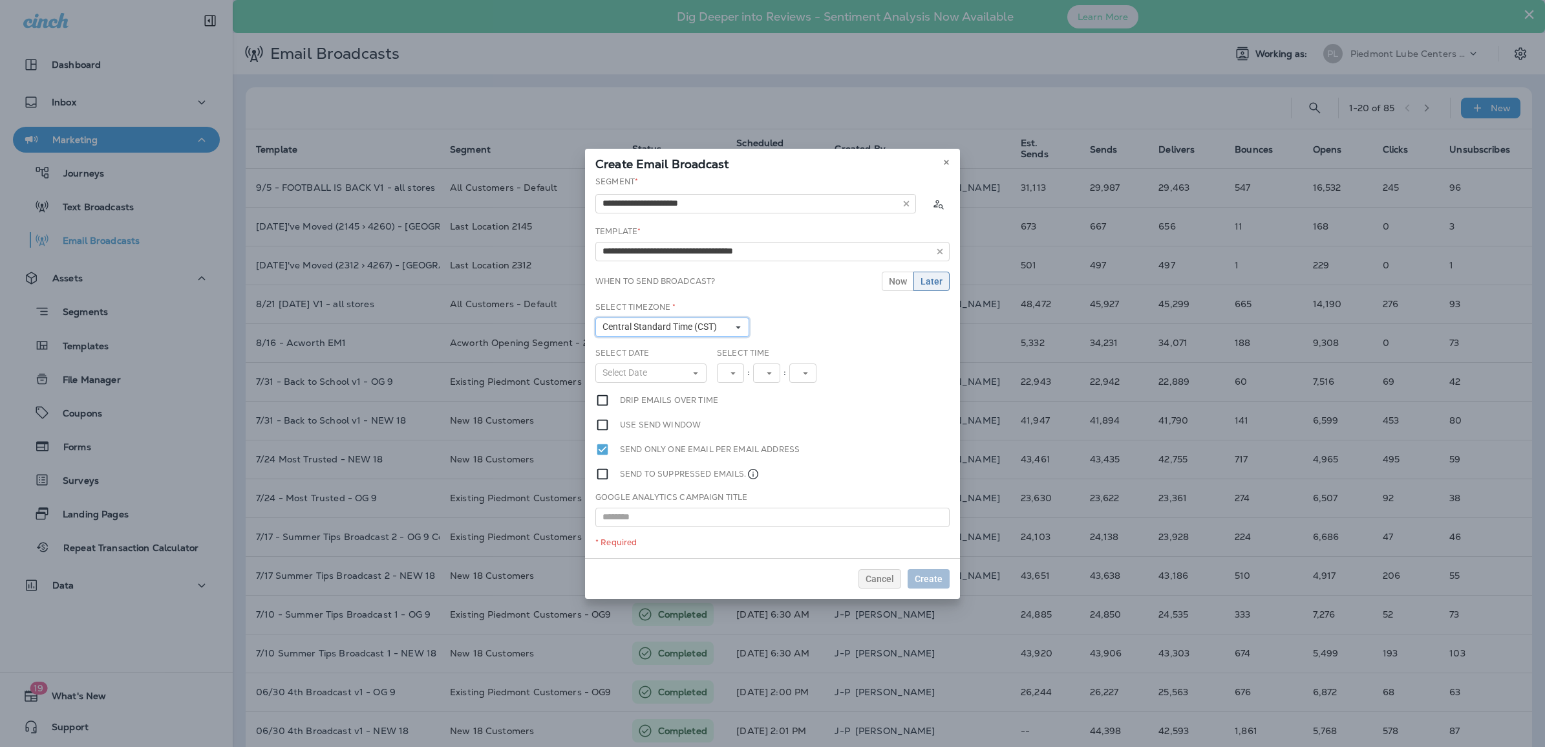
click at [731, 325] on button "Central Standard Time (CST)" at bounding box center [672, 326] width 154 height 19
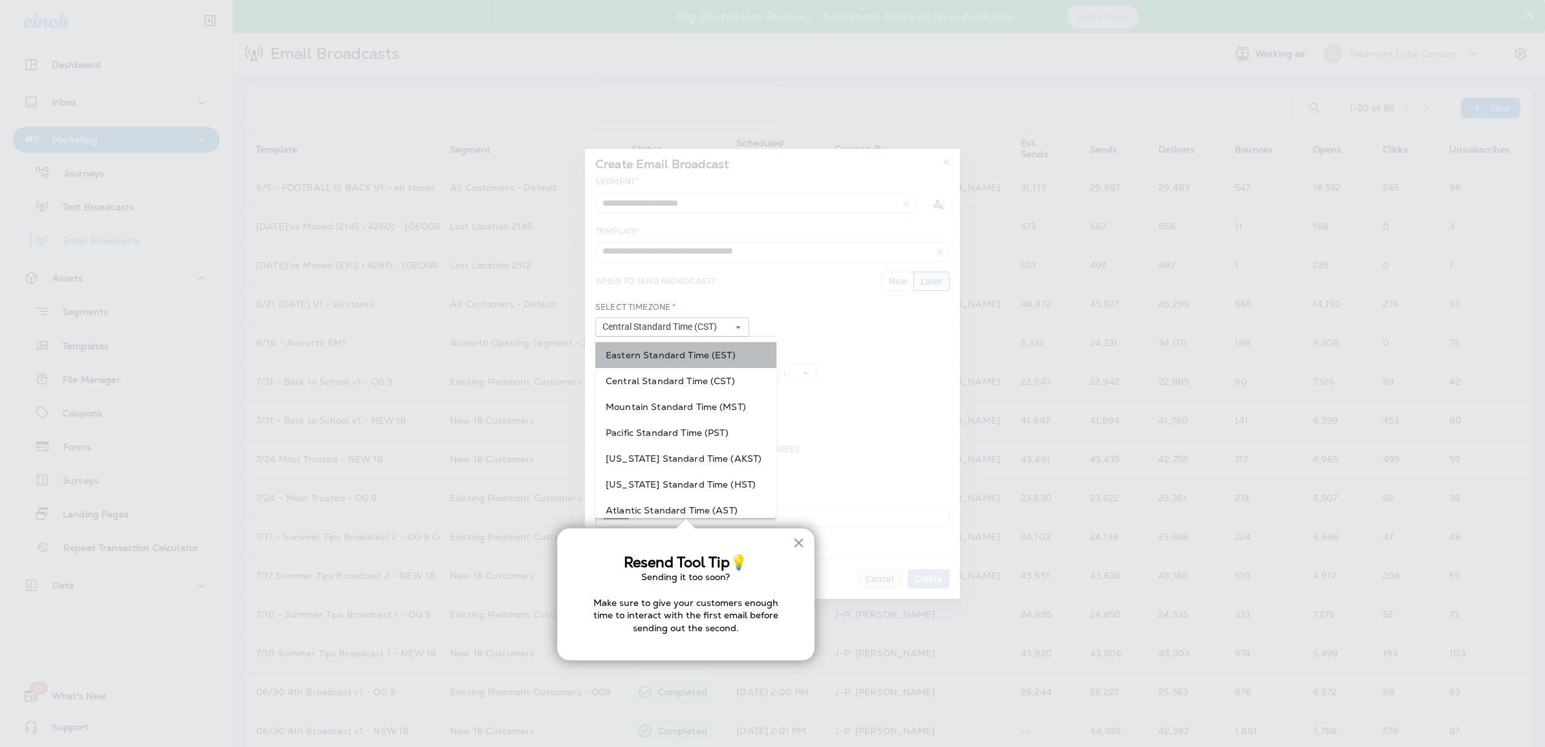
click at [713, 350] on span "Eastern Standard Time (EST)" at bounding box center [686, 355] width 160 height 10
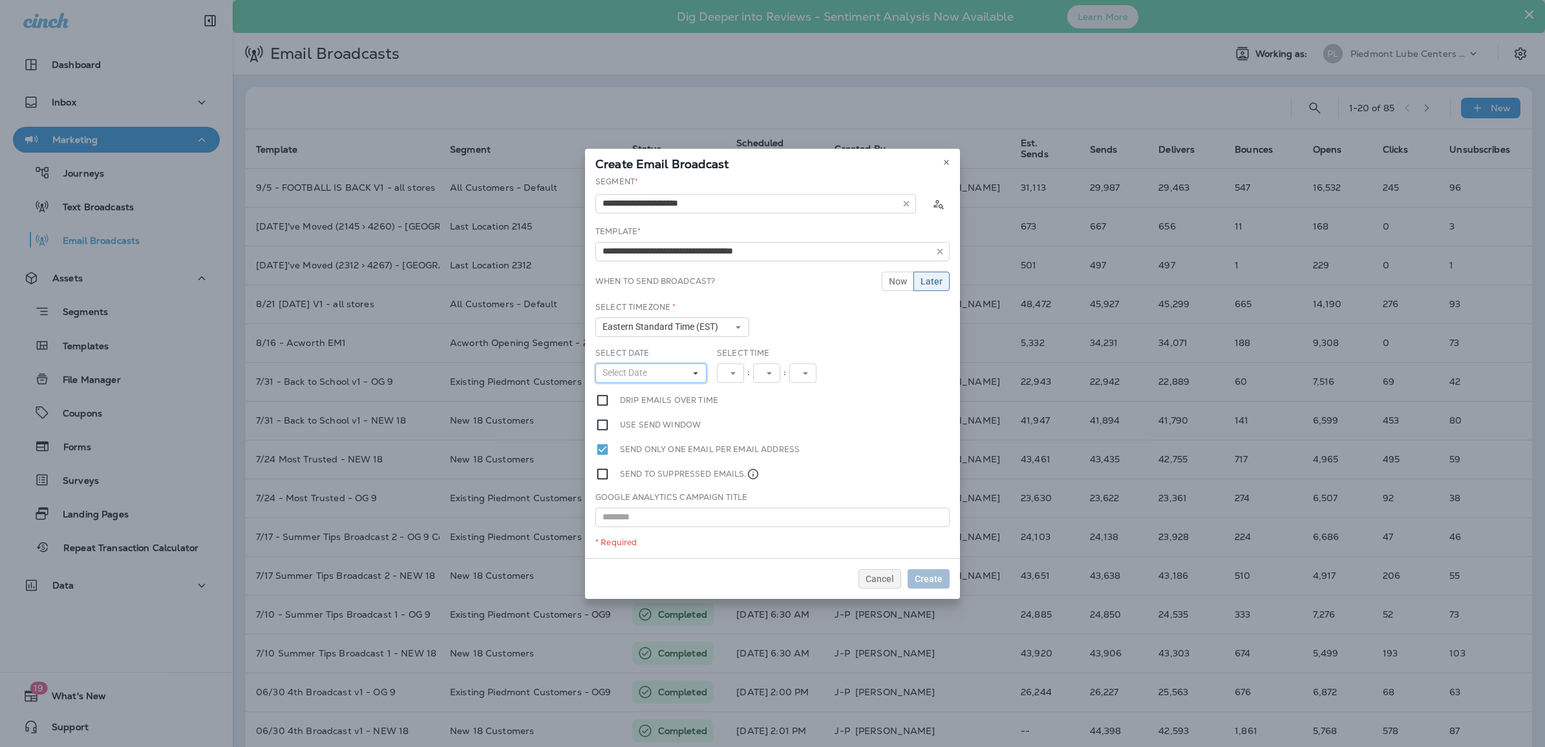
click at [705, 372] on button "Select Date" at bounding box center [650, 372] width 111 height 19
click at [686, 505] on abbr "25" at bounding box center [685, 505] width 9 height 10
click at [745, 372] on use at bounding box center [743, 373] width 5 height 3
click at [729, 482] on link "7" at bounding box center [735, 487] width 37 height 16
click at [786, 379] on button "00" at bounding box center [776, 372] width 37 height 19
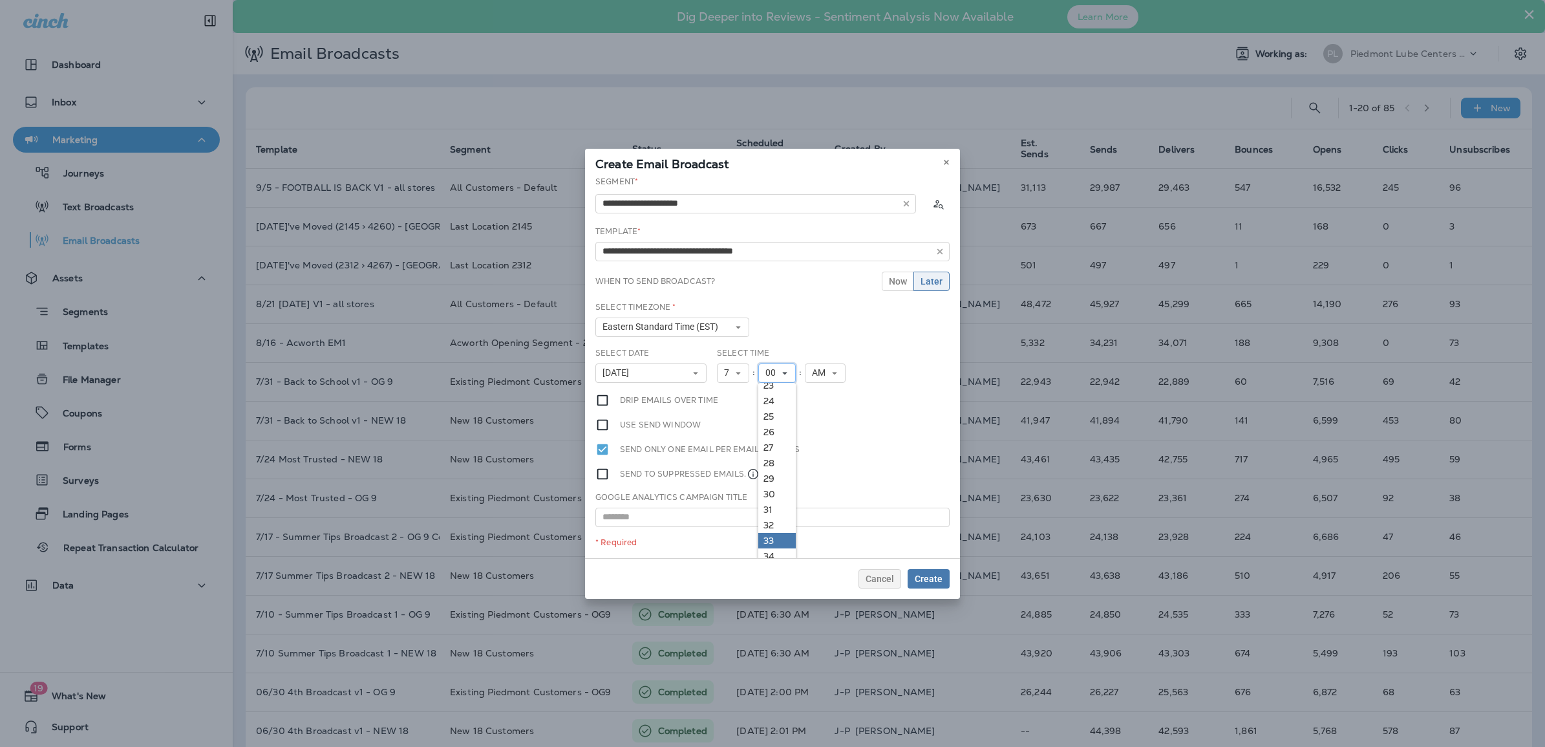
scroll to position [404, 0]
click at [773, 520] on link "35" at bounding box center [776, 533] width 37 height 16
click at [672, 398] on label "Drip emails over time" at bounding box center [669, 400] width 98 height 14
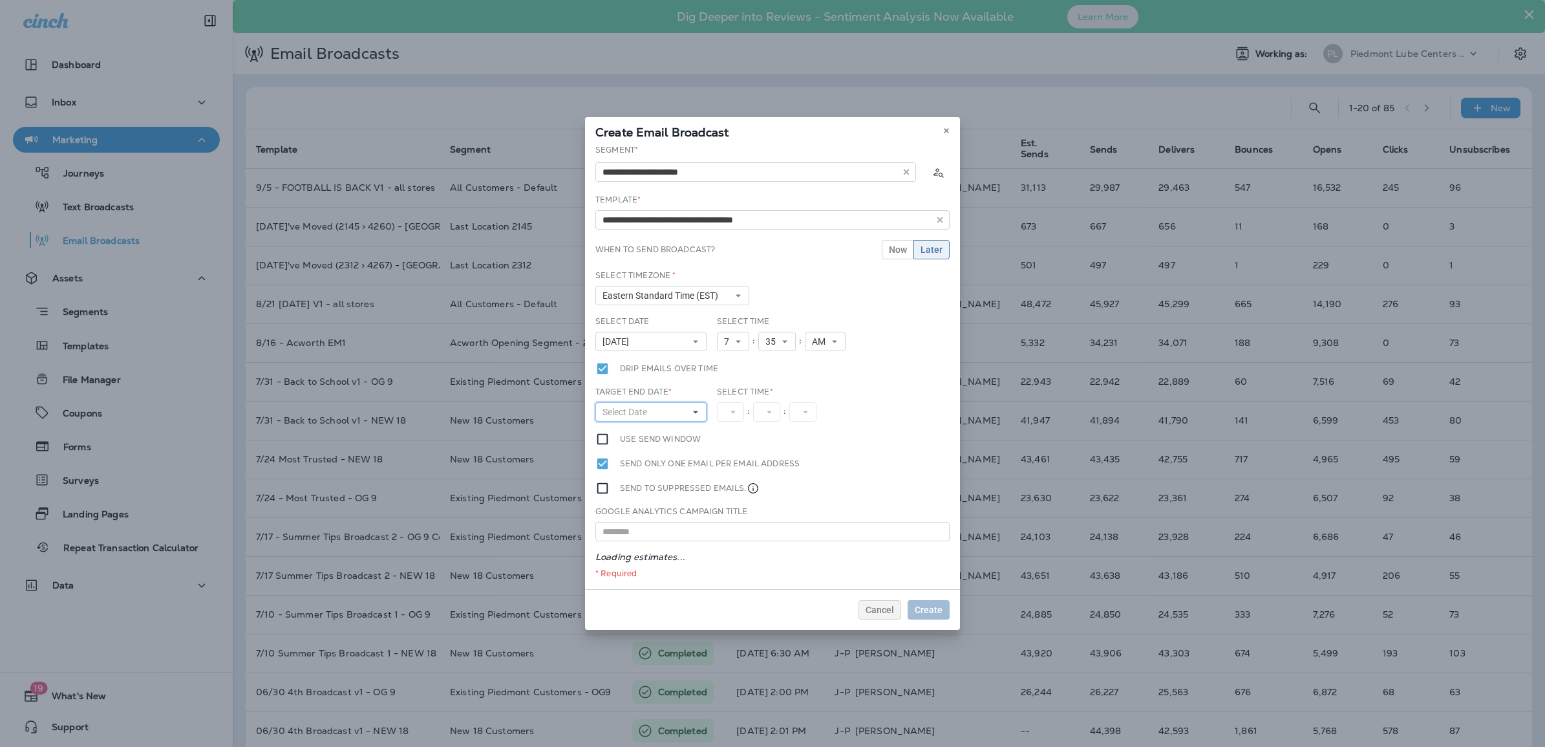
click at [693, 416] on button "Select Date" at bounding box center [650, 411] width 111 height 19
click at [689, 520] on abbr "25" at bounding box center [685, 544] width 9 height 10
click at [748, 412] on button "12" at bounding box center [735, 411] width 37 height 19
click at [728, 512] on link "6" at bounding box center [735, 510] width 37 height 16
click at [824, 409] on span "AM" at bounding box center [821, 412] width 19 height 11
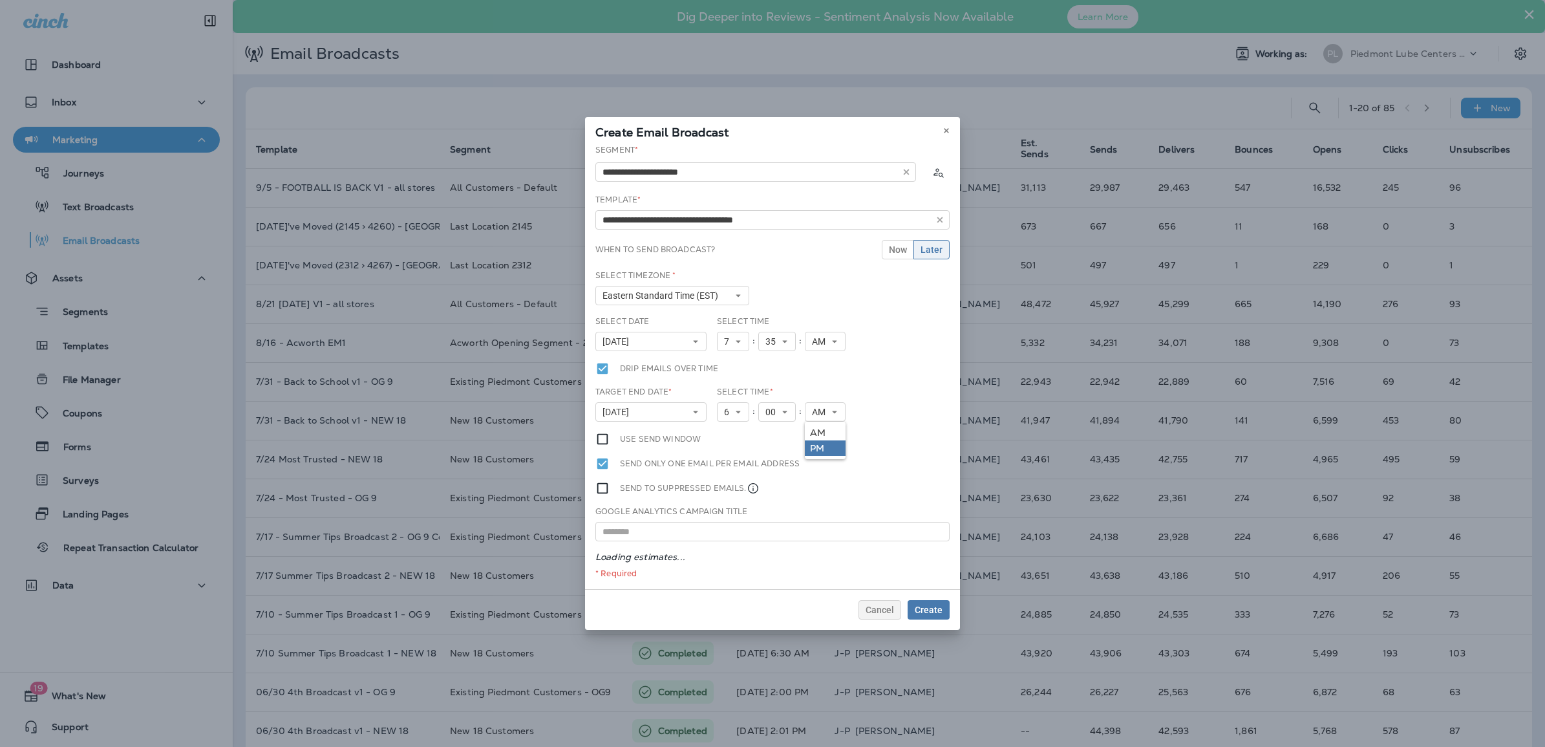
click at [816, 453] on link "PM" at bounding box center [825, 448] width 41 height 16
click at [930, 520] on span "Create" at bounding box center [929, 609] width 28 height 9
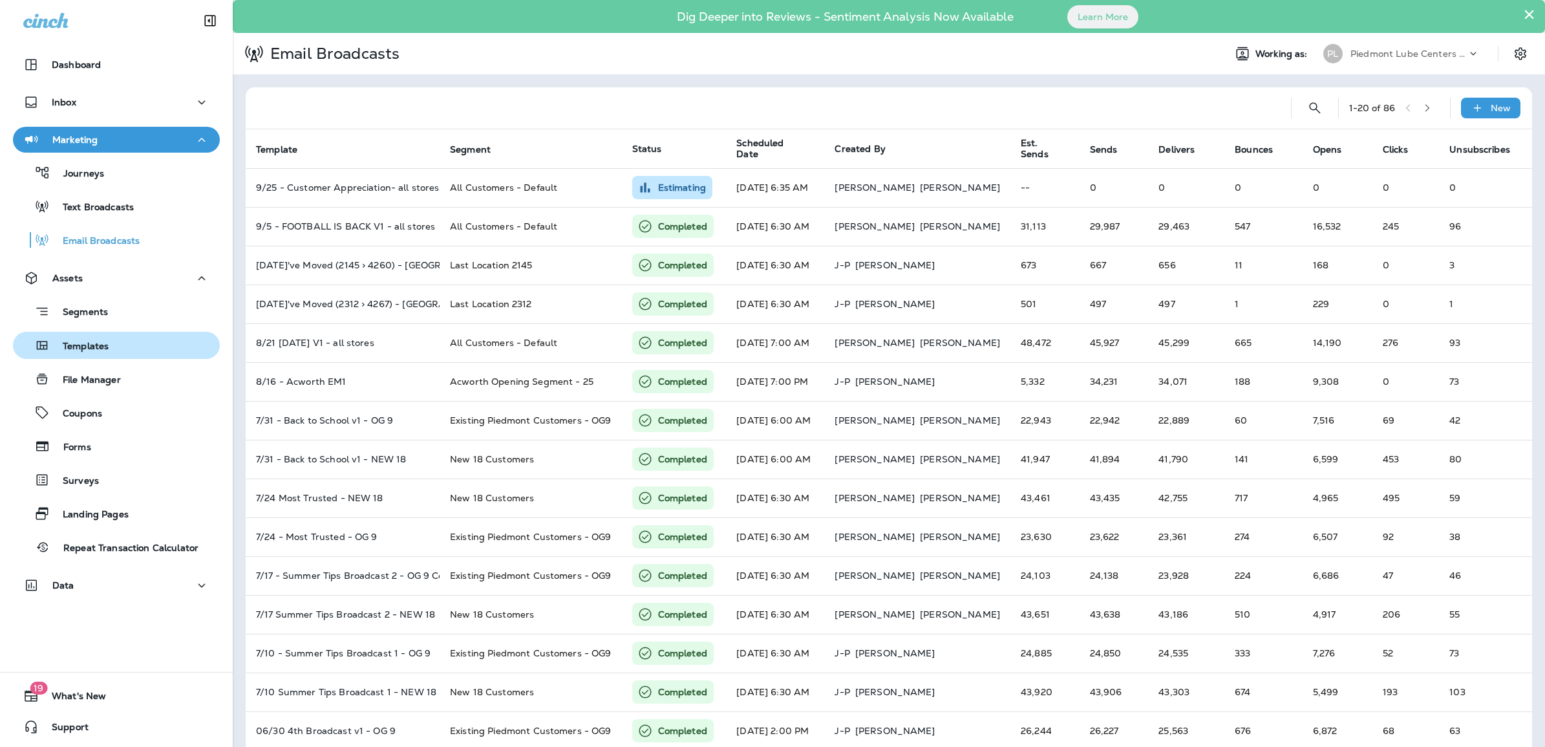
drag, startPoint x: 84, startPoint y: 344, endPoint x: 92, endPoint y: 344, distance: 7.8
click at [84, 344] on p "Templates" at bounding box center [79, 347] width 59 height 12
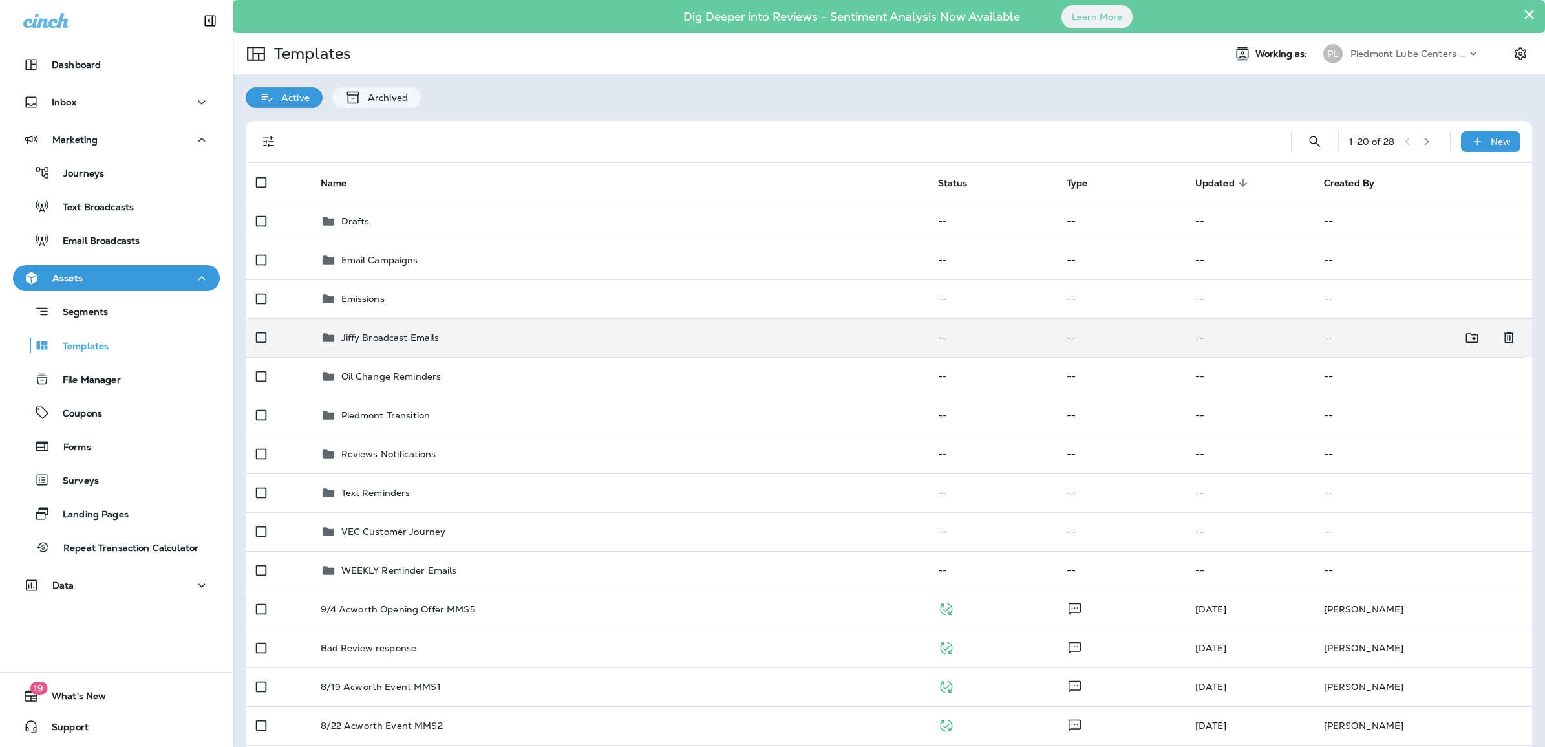
click at [392, 330] on div "Jiffy Broadcast Emails" at bounding box center [390, 338] width 98 height 16
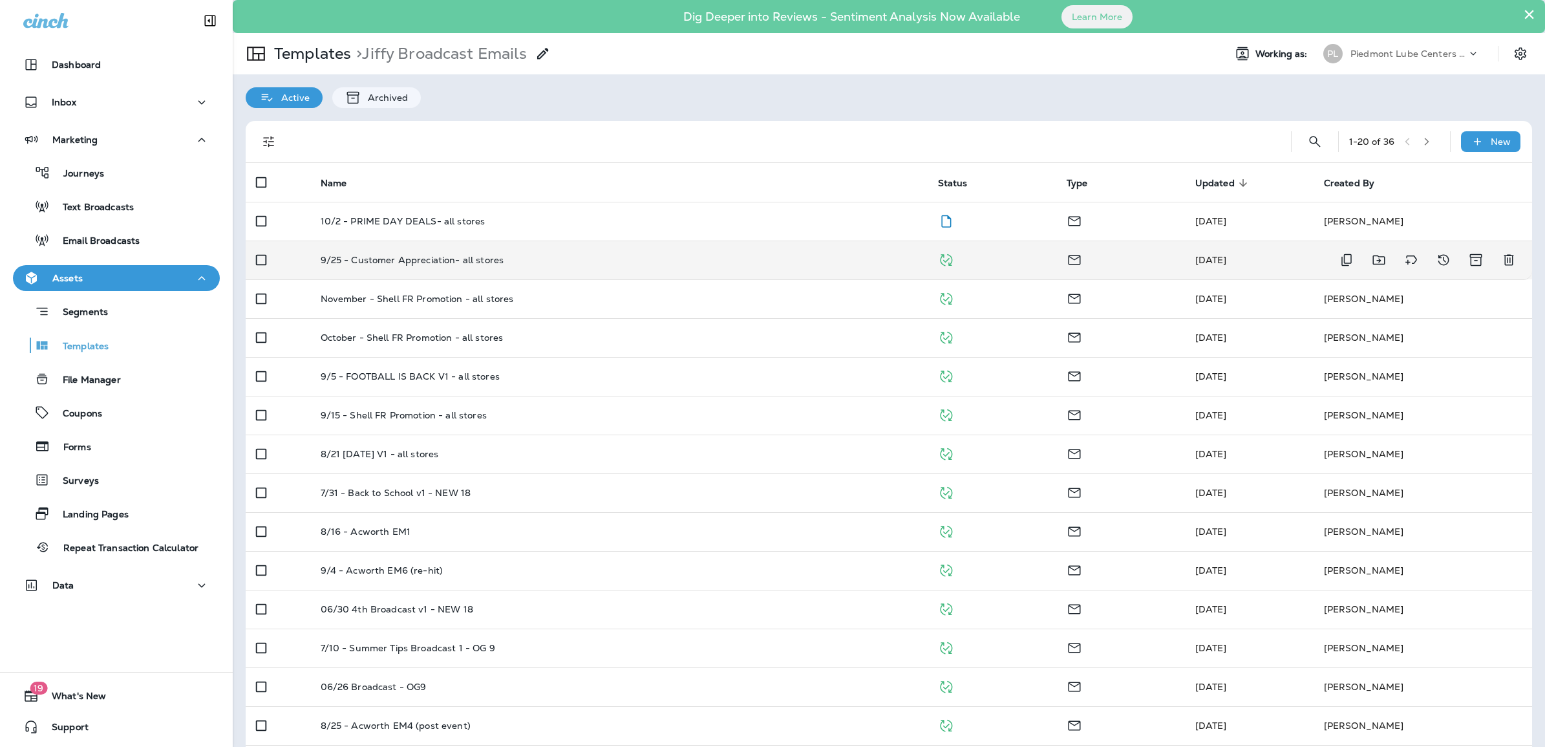
click at [414, 256] on p "9/25 - Customer Appreciation- all stores" at bounding box center [413, 260] width 184 height 10
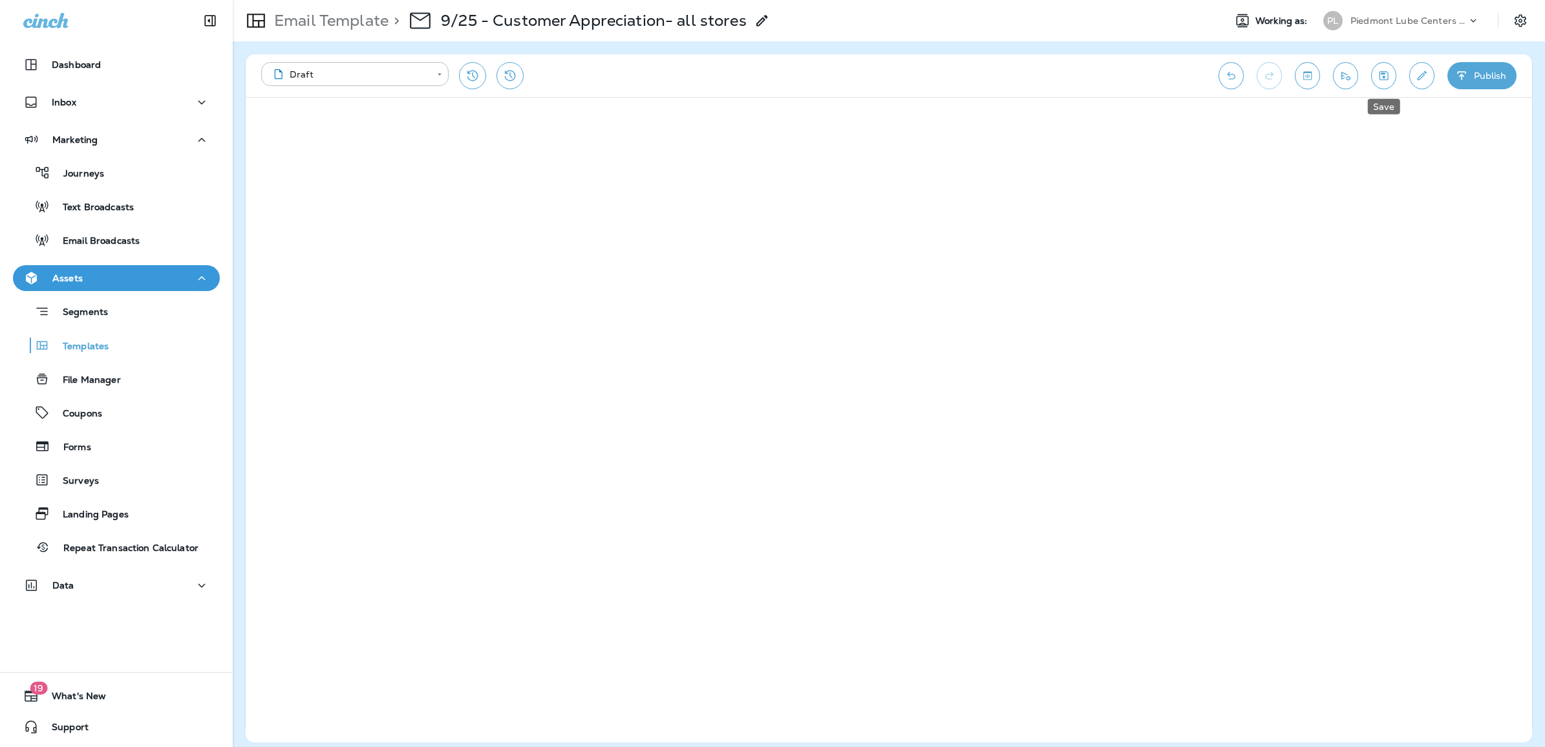
click at [1027, 69] on icon "Save" at bounding box center [1384, 75] width 14 height 13
click at [1027, 73] on icon "button" at bounding box center [1462, 75] width 14 height 13
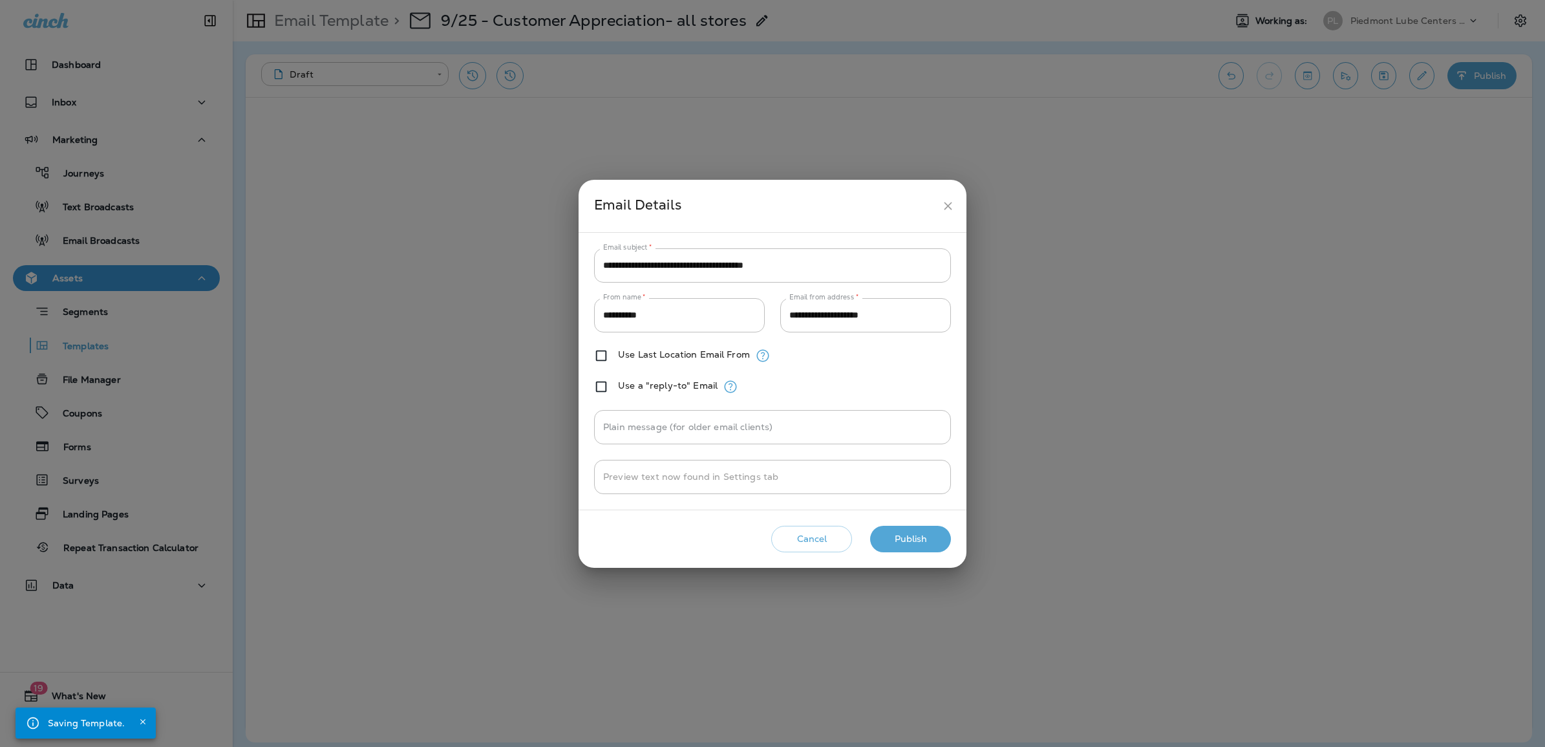
click at [899, 520] on button "Publish" at bounding box center [910, 539] width 81 height 27
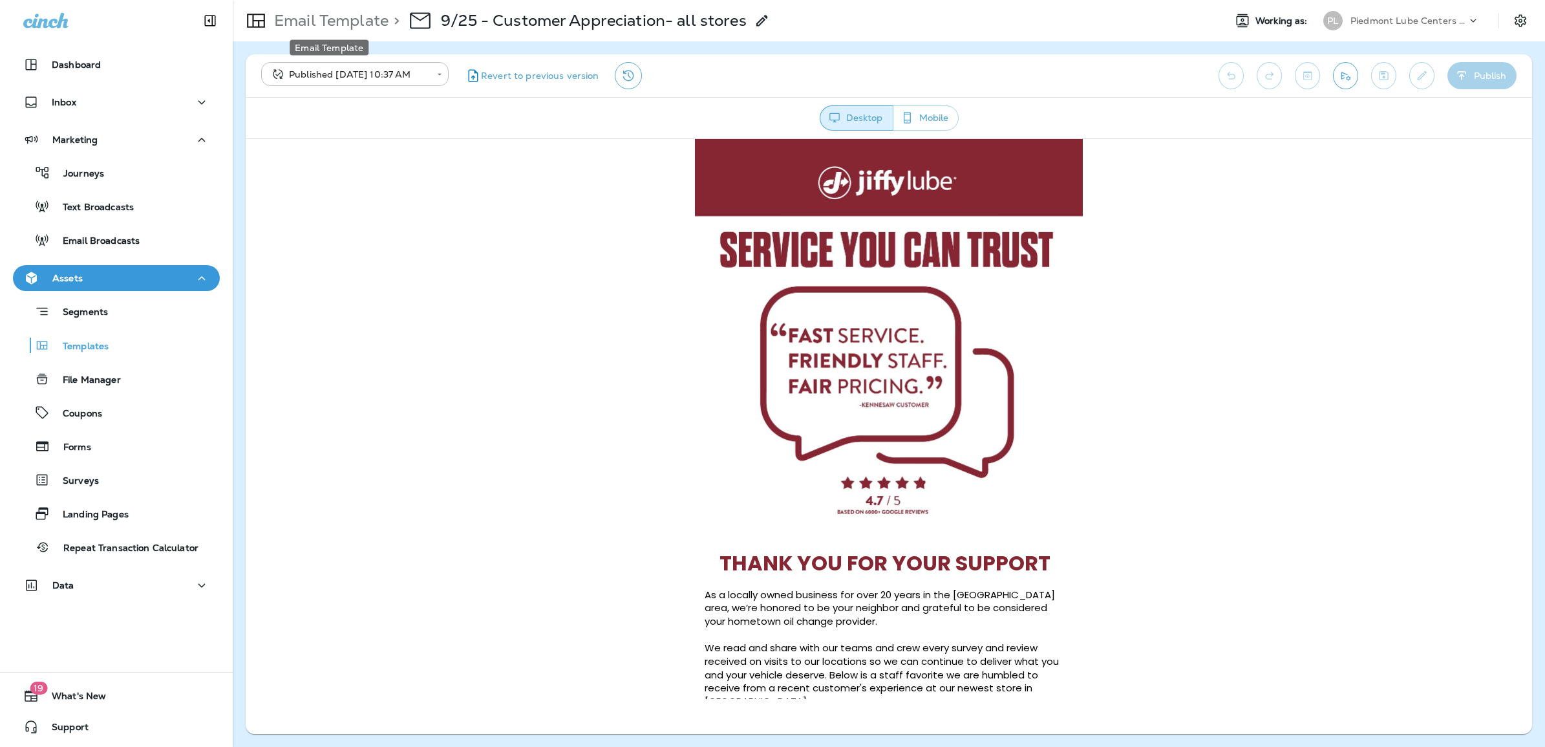
click at [327, 27] on p "Email Template" at bounding box center [329, 20] width 120 height 19
